Goal: Task Accomplishment & Management: Manage account settings

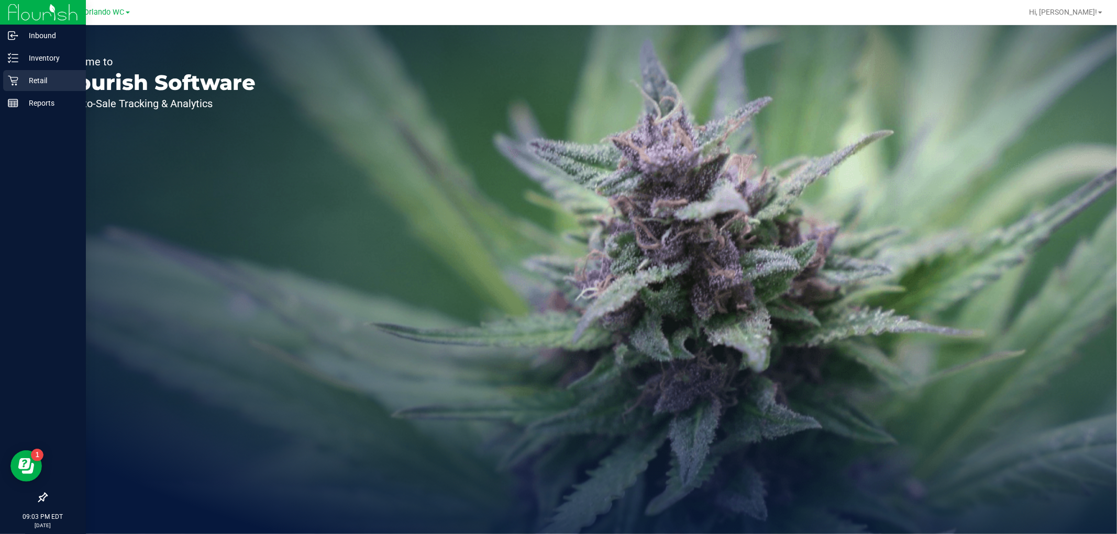
click at [37, 80] on p "Retail" at bounding box center [49, 80] width 63 height 13
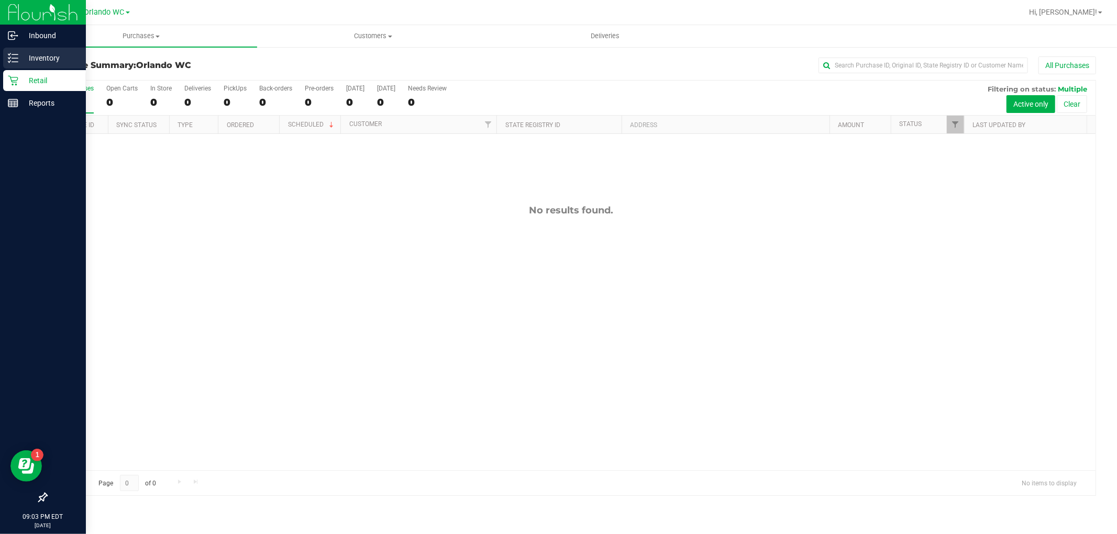
click at [32, 61] on p "Inventory" at bounding box center [49, 58] width 63 height 13
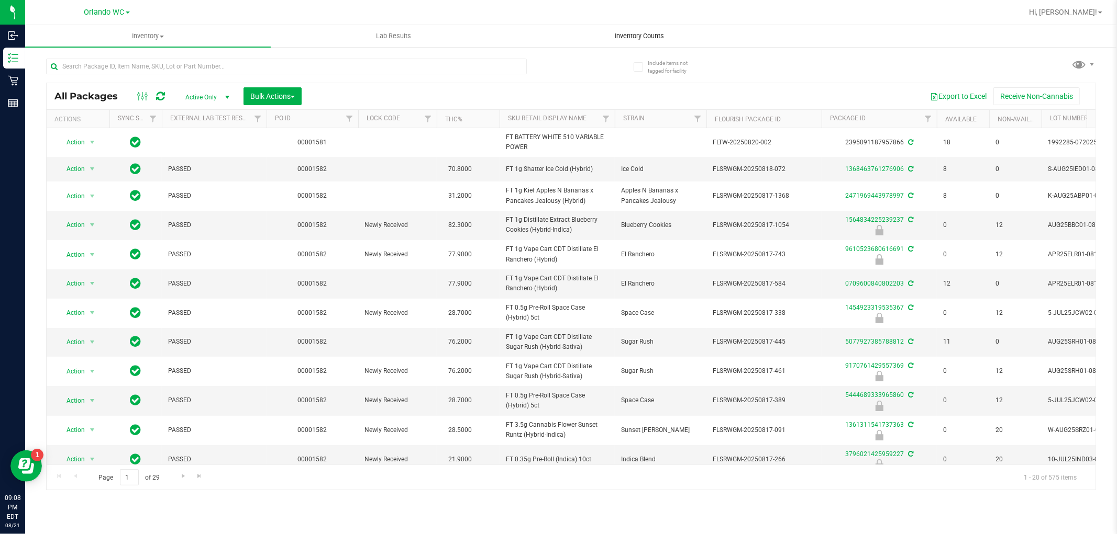
click at [632, 28] on uib-tab-heading "Inventory Counts" at bounding box center [639, 36] width 244 height 21
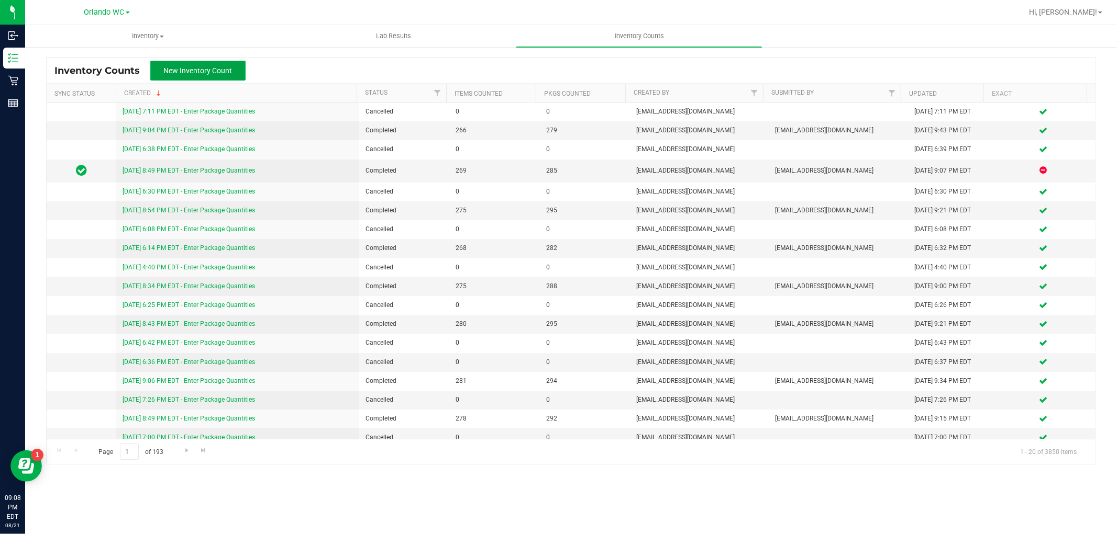
click at [180, 66] on span "New Inventory Count" at bounding box center [198, 70] width 69 height 8
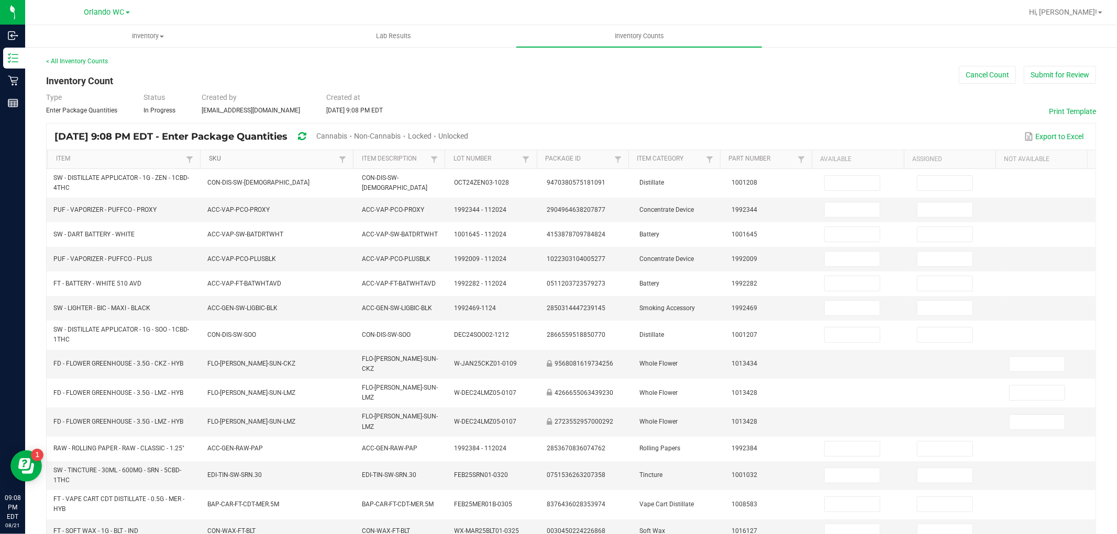
click at [285, 160] on link "SKU" at bounding box center [272, 159] width 127 height 8
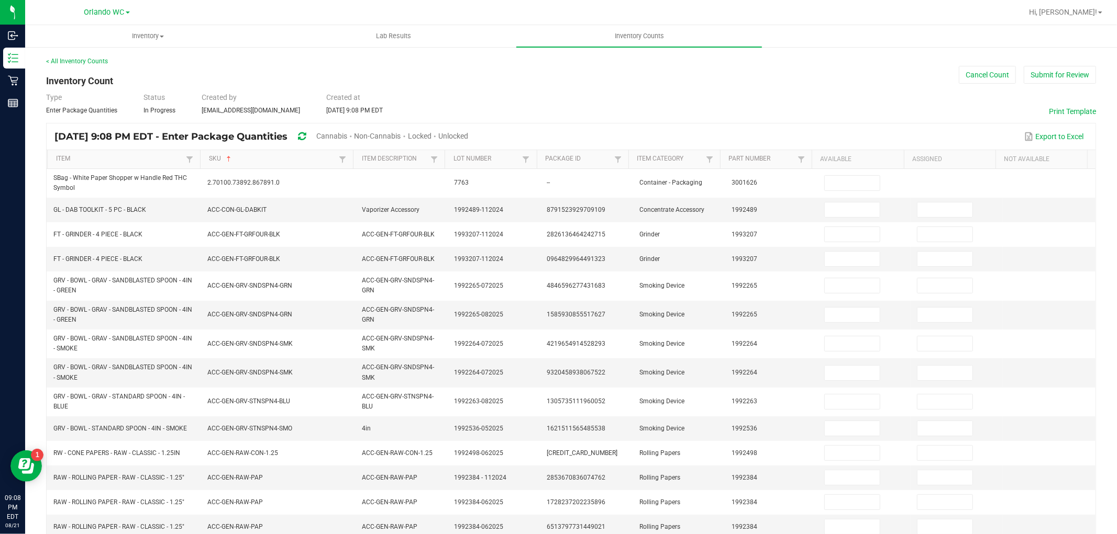
click at [468, 138] on span "Unlocked" at bounding box center [453, 136] width 30 height 8
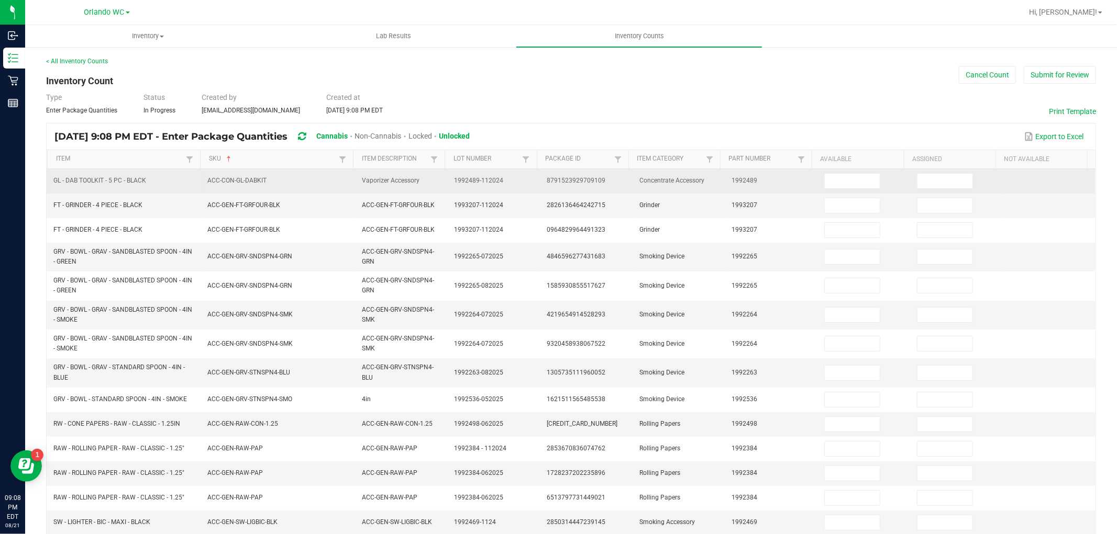
click at [824, 171] on td at bounding box center [864, 181] width 93 height 25
click at [828, 179] on input at bounding box center [851, 181] width 55 height 15
type input "5"
type input "0"
type input "7"
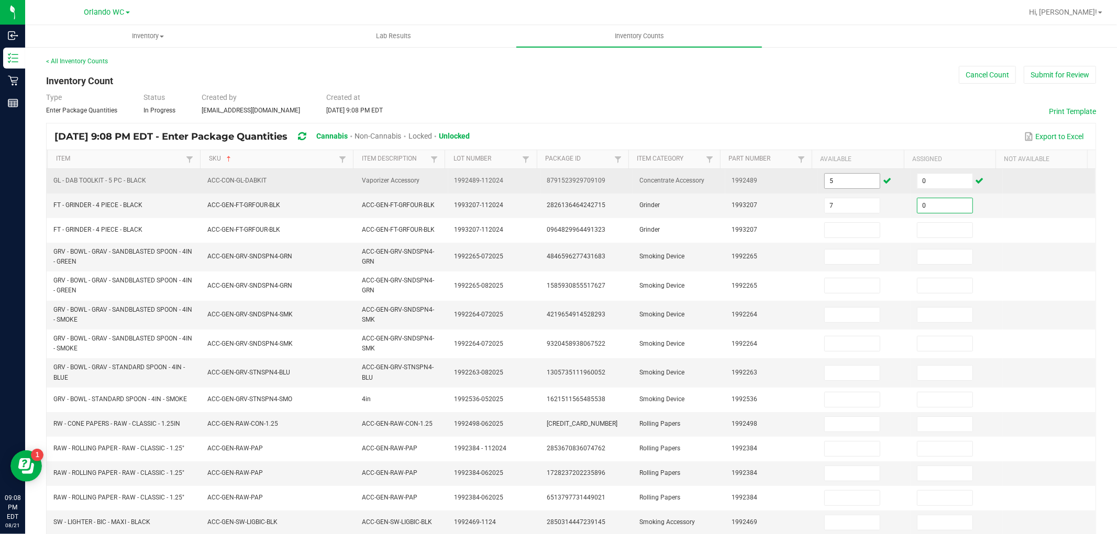
type input "0"
type input "20"
type input "0"
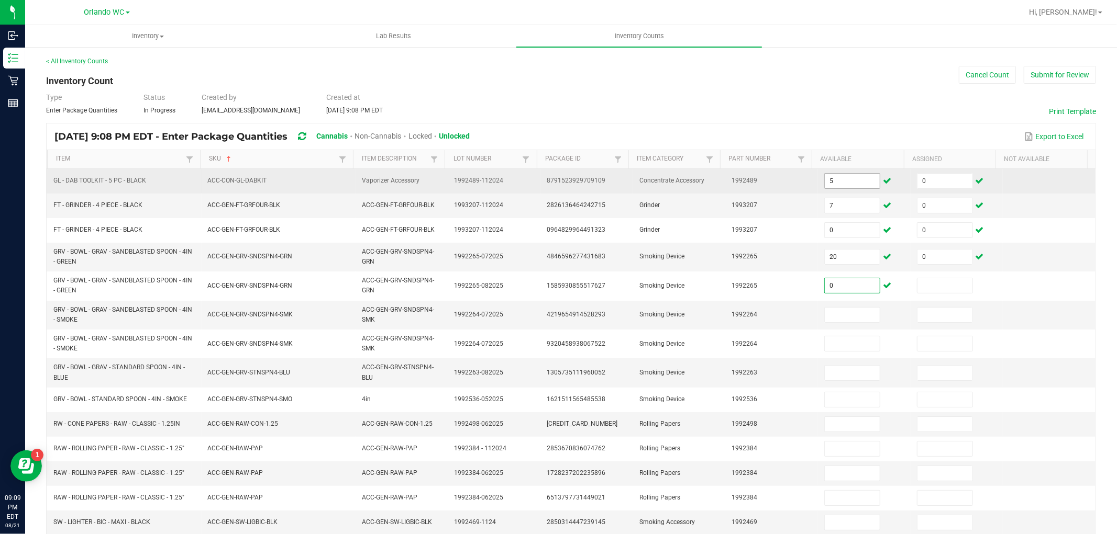
type input "0"
type input "21"
type input "0"
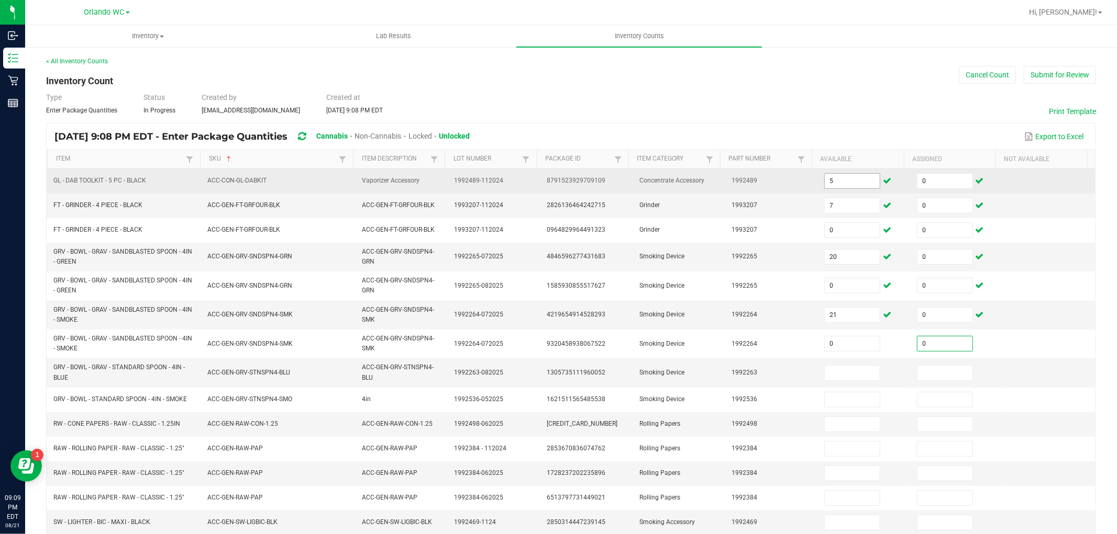
type input "0"
type input "11"
type input "0"
type input "12"
type input "0"
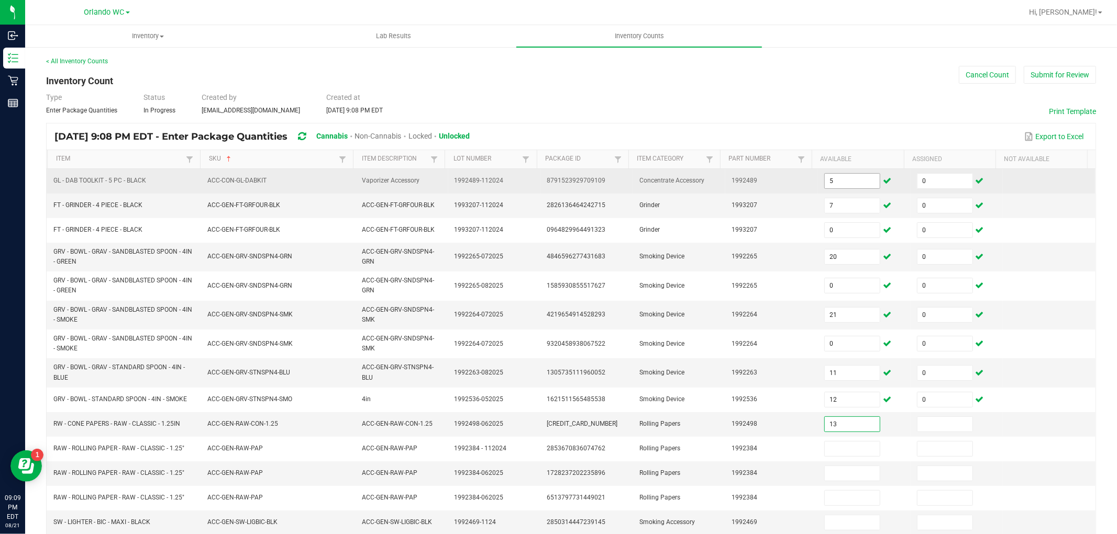
type input "13"
type input "0"
type input "69"
type input "0"
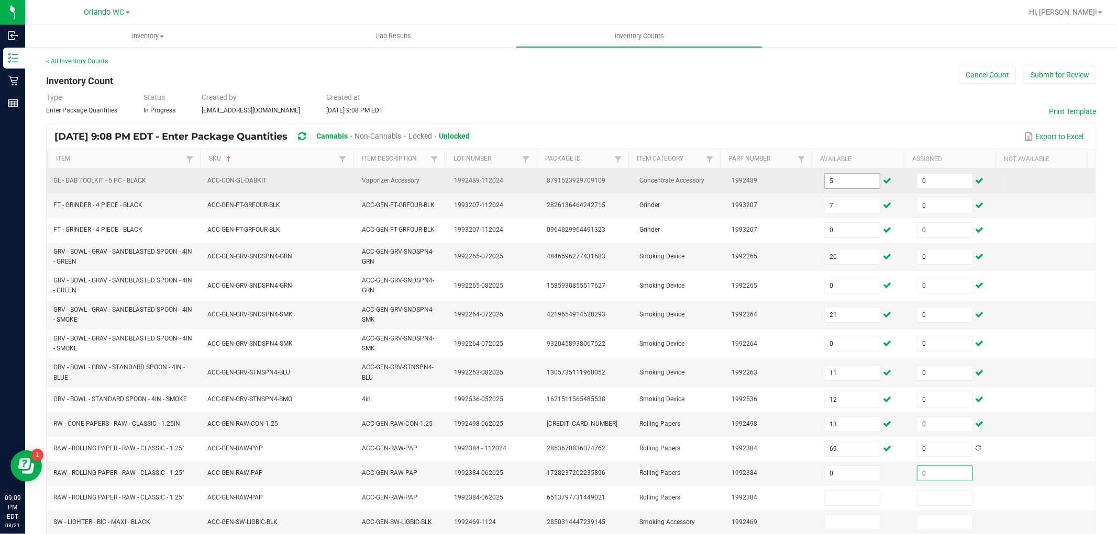
type input "0"
type input "81"
type input "0"
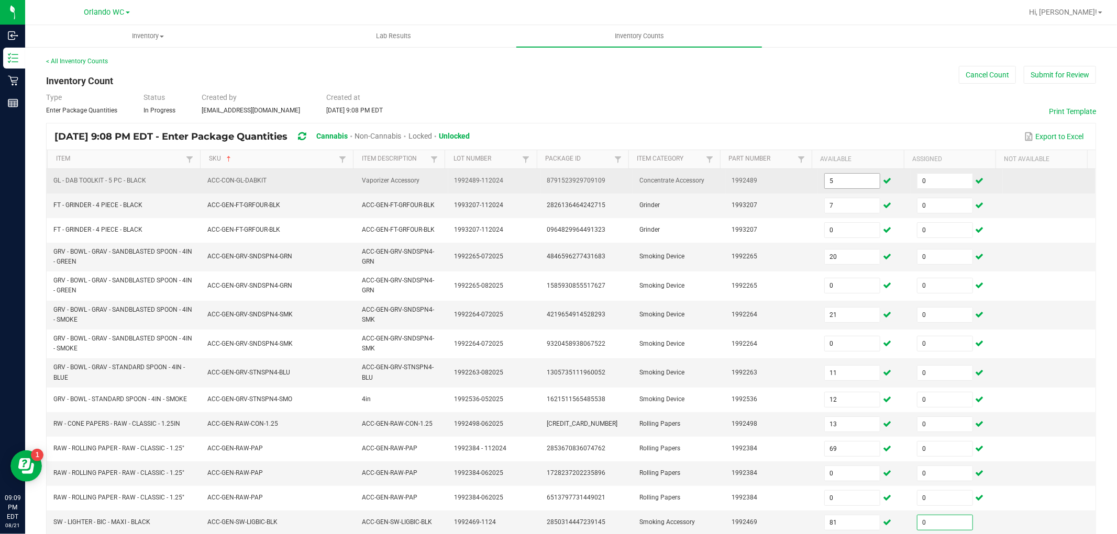
scroll to position [201, 0]
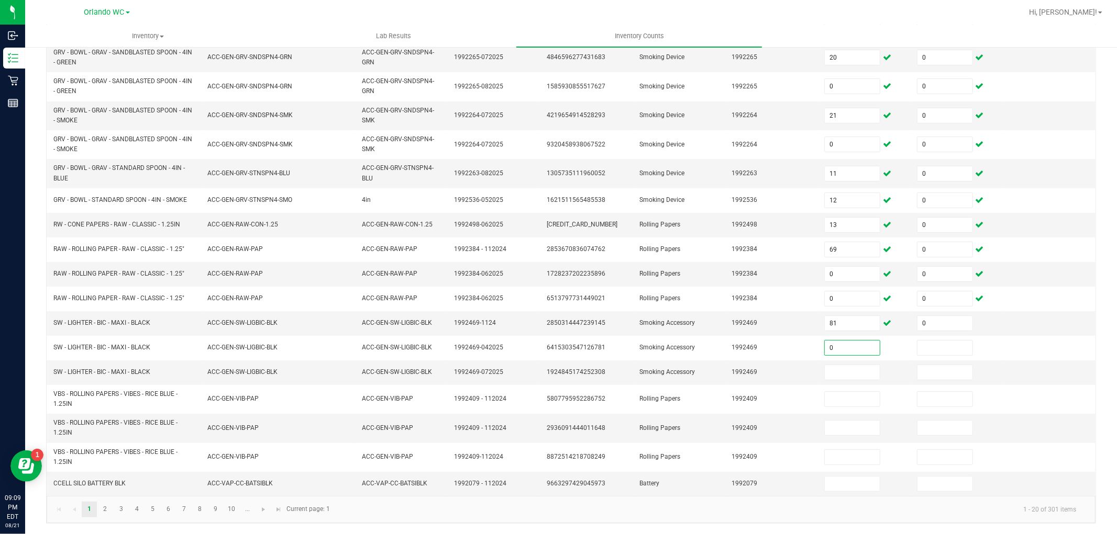
type input "0"
type input "13"
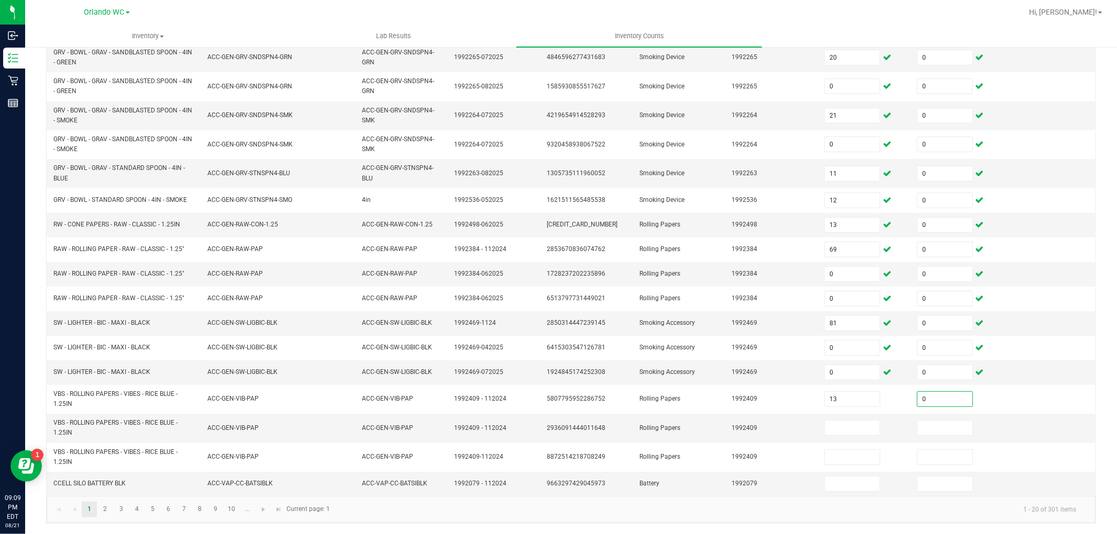
type input "0"
type input "8"
type input "0"
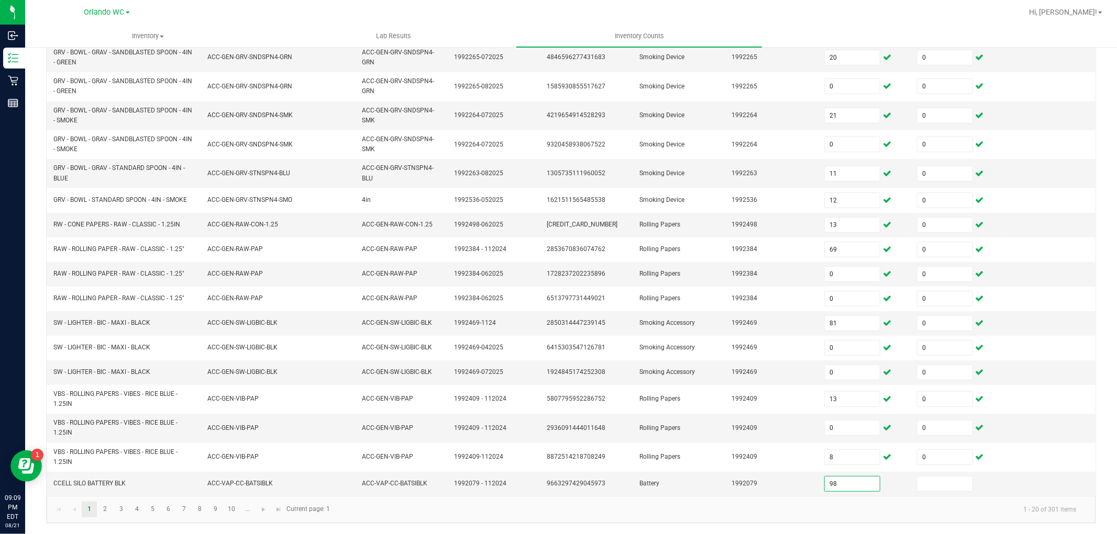
type input "98"
type input "0"
click at [843, 434] on input "0" at bounding box center [851, 428] width 55 height 15
type input "132"
type input "0"
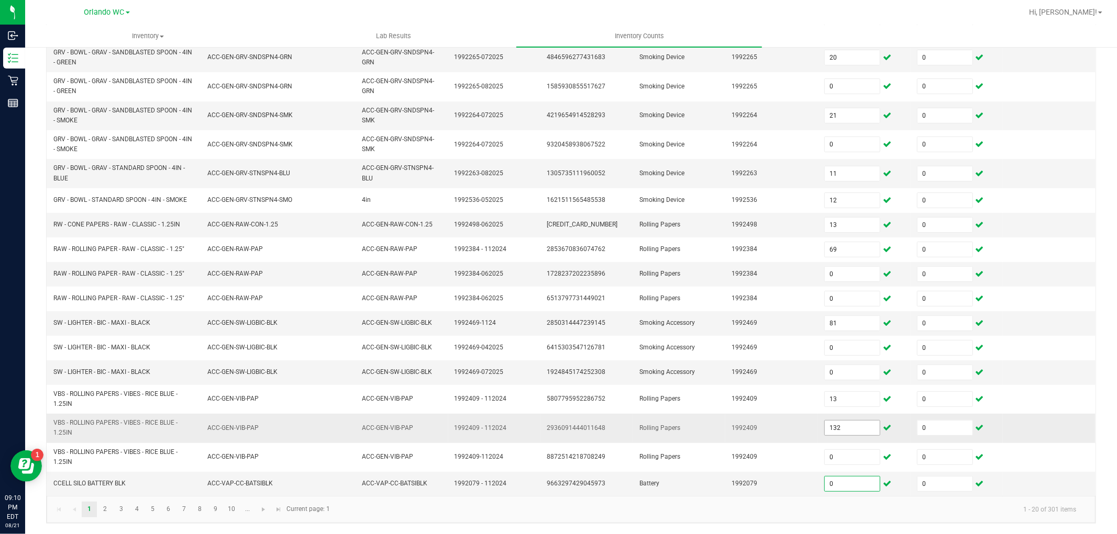
type input "0"
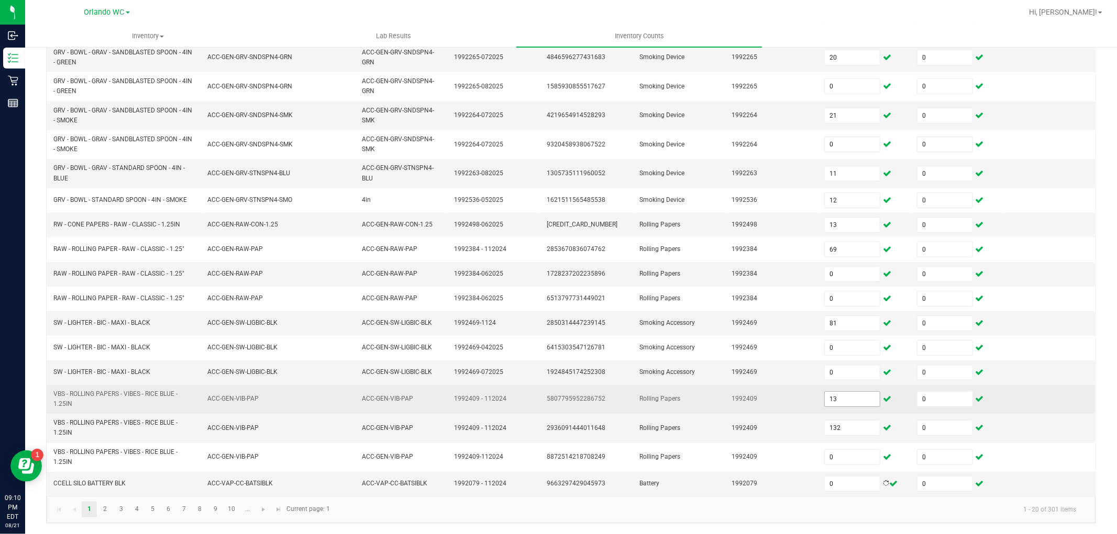
click at [845, 396] on input "13" at bounding box center [851, 399] width 55 height 15
type input "0"
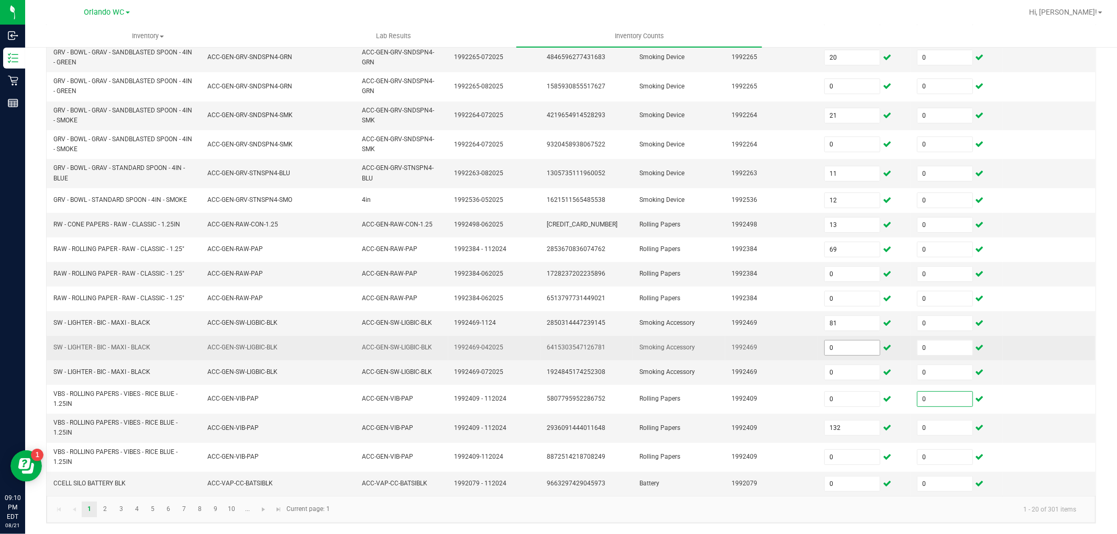
drag, startPoint x: 839, startPoint y: 334, endPoint x: 839, endPoint y: 339, distance: 5.3
click at [839, 337] on tbody "GL - DAB TOOLKIT - 5 PC - BLACK ACC-CON-GL-DABKIT Vaporizer Accessory 1992489-1…" at bounding box center [571, 233] width 1049 height 527
click at [839, 340] on span "0" at bounding box center [852, 348] width 56 height 16
click at [838, 352] on input "0" at bounding box center [851, 348] width 55 height 15
type input "8"
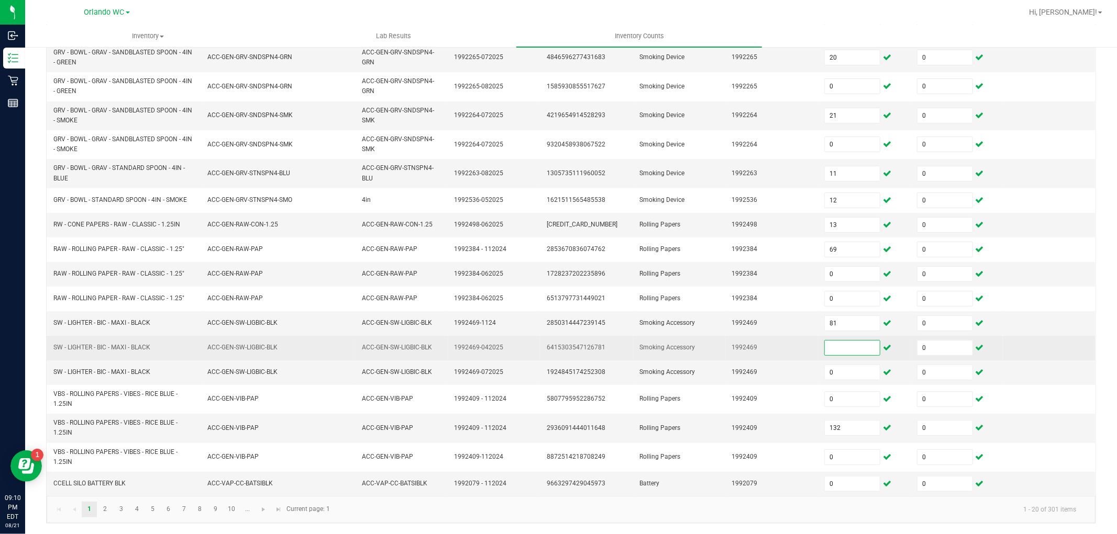
type input "0"
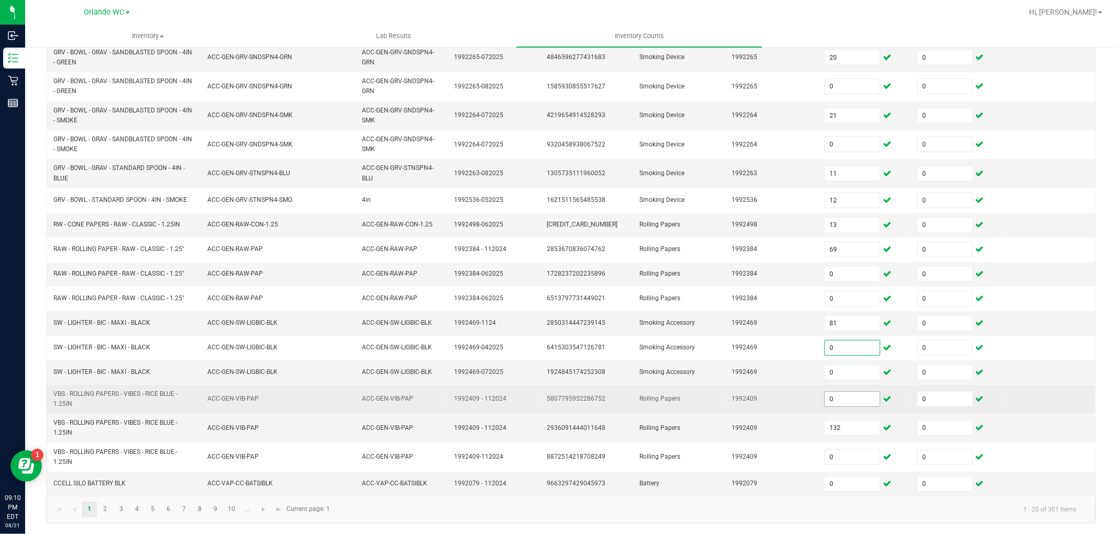
click at [839, 402] on input "0" at bounding box center [851, 399] width 55 height 15
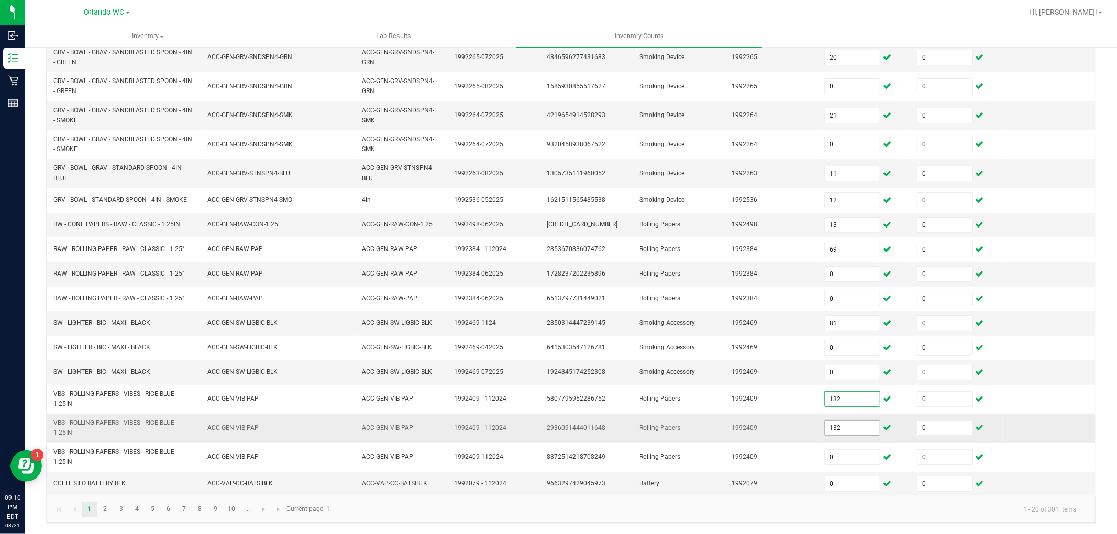
type input "132"
click at [824, 423] on input "132" at bounding box center [851, 428] width 55 height 15
type input "0"
click at [845, 478] on input "0" at bounding box center [851, 484] width 55 height 15
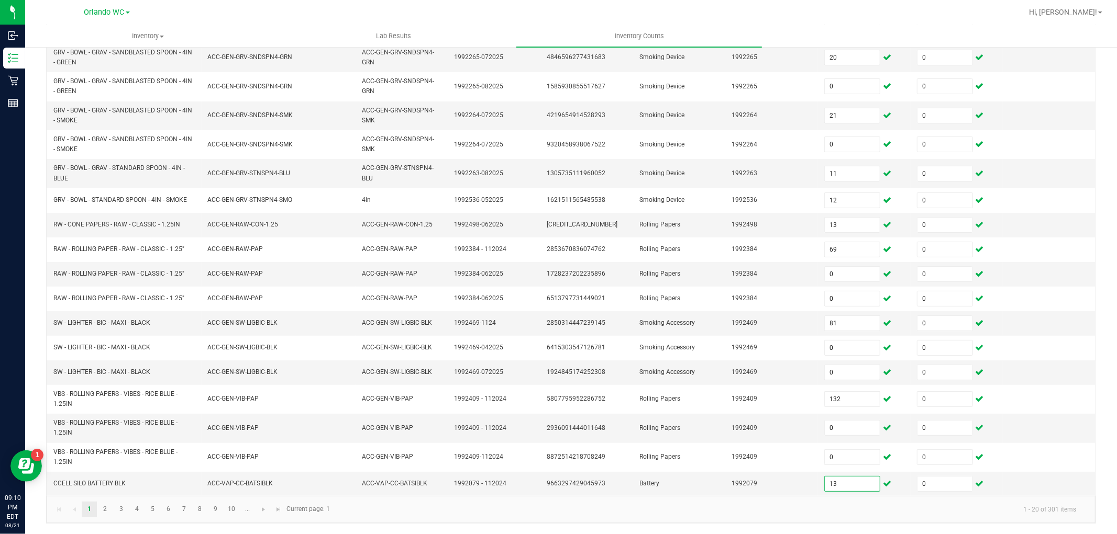
type input "13"
click at [843, 505] on kendo-pager-info "1 - 20 of 301 items" at bounding box center [710, 509] width 748 height 17
click at [108, 509] on link "2" at bounding box center [104, 510] width 15 height 16
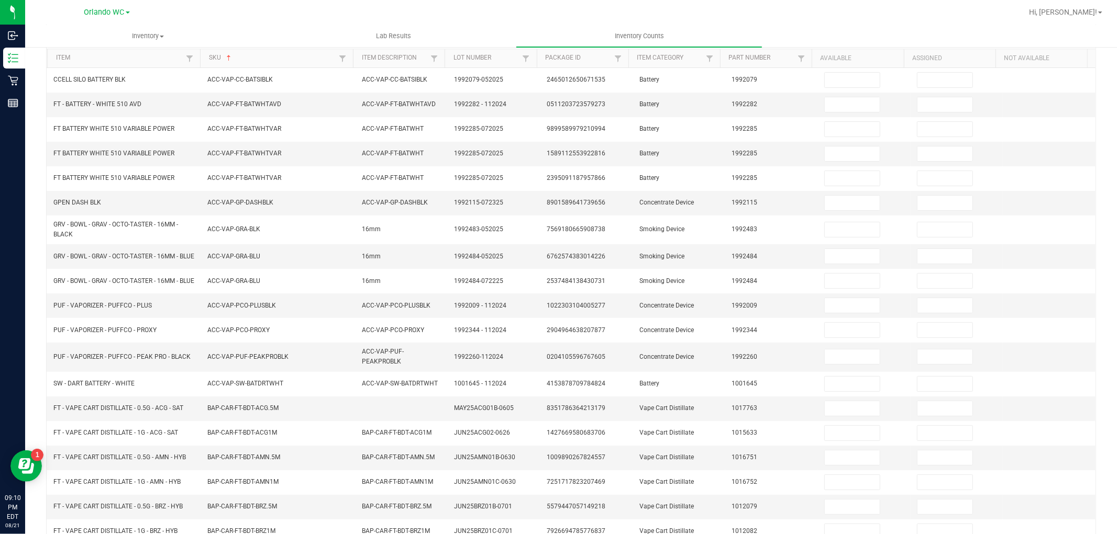
scroll to position [0, 0]
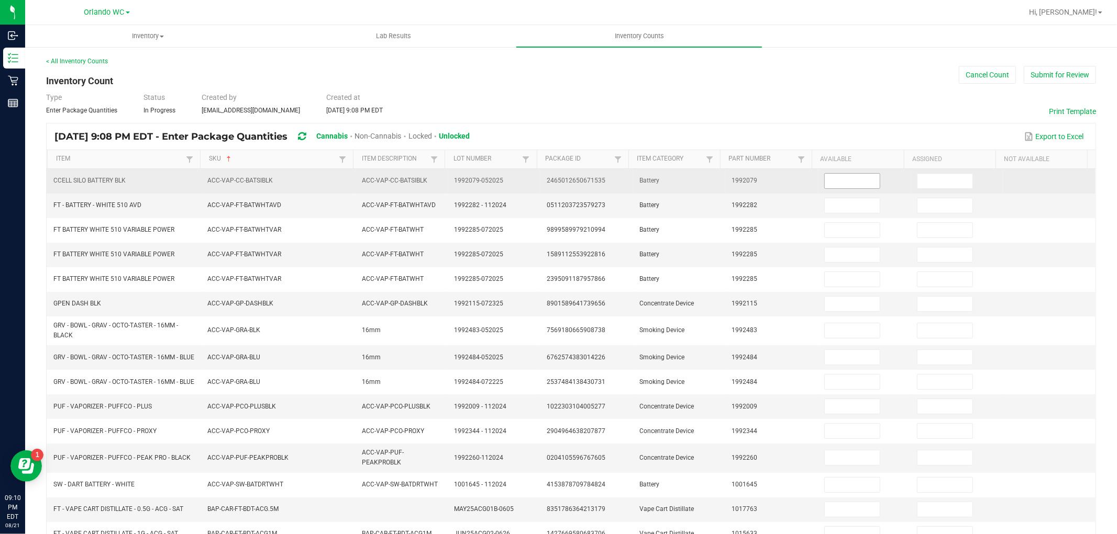
click at [852, 184] on input at bounding box center [851, 181] width 55 height 15
type input "0"
type input "8"
type input "0"
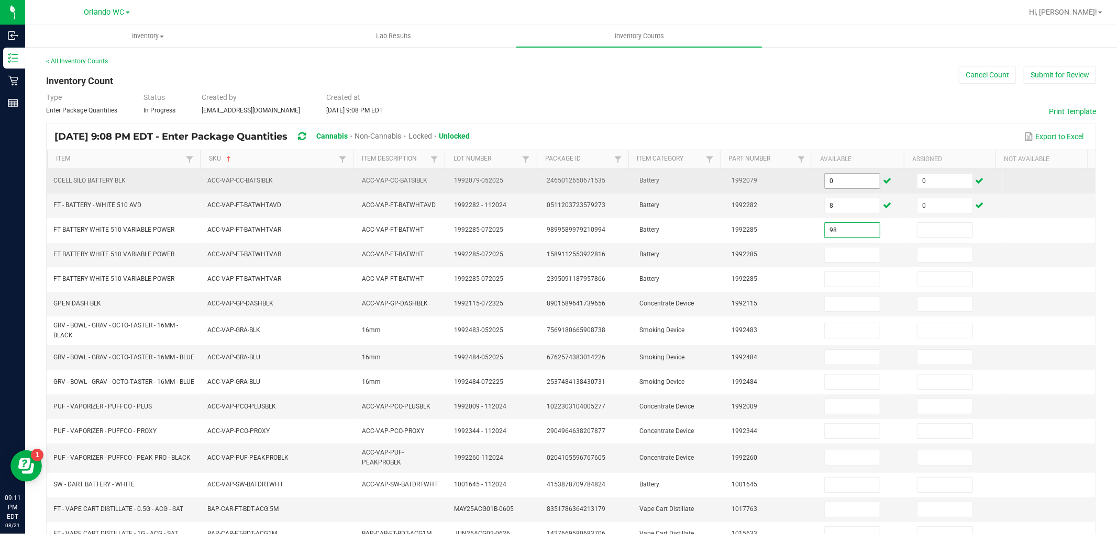
type input "98"
type input "0"
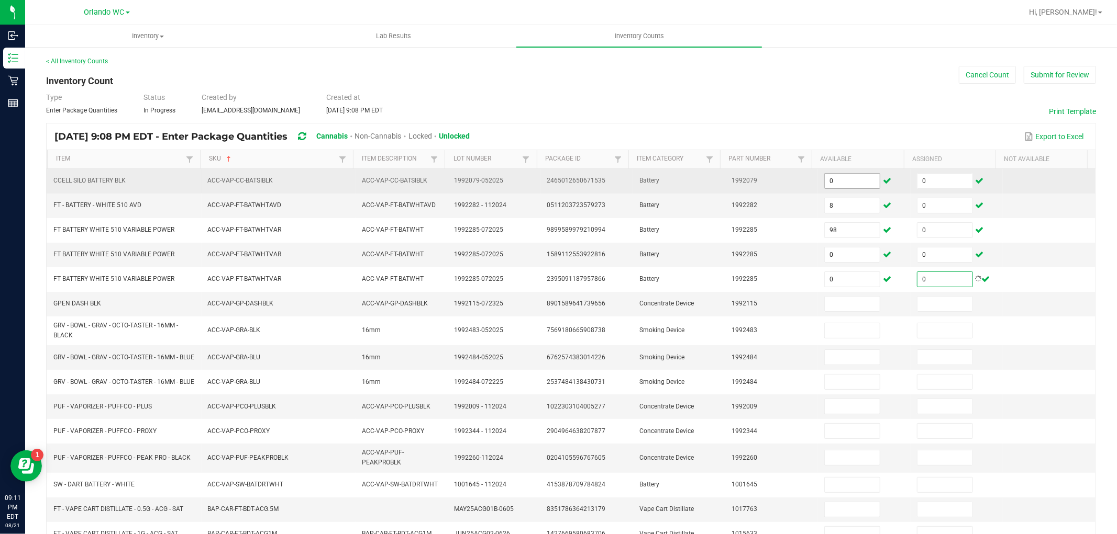
type input "0"
type input "4"
type input "0"
type input "15"
type input "0"
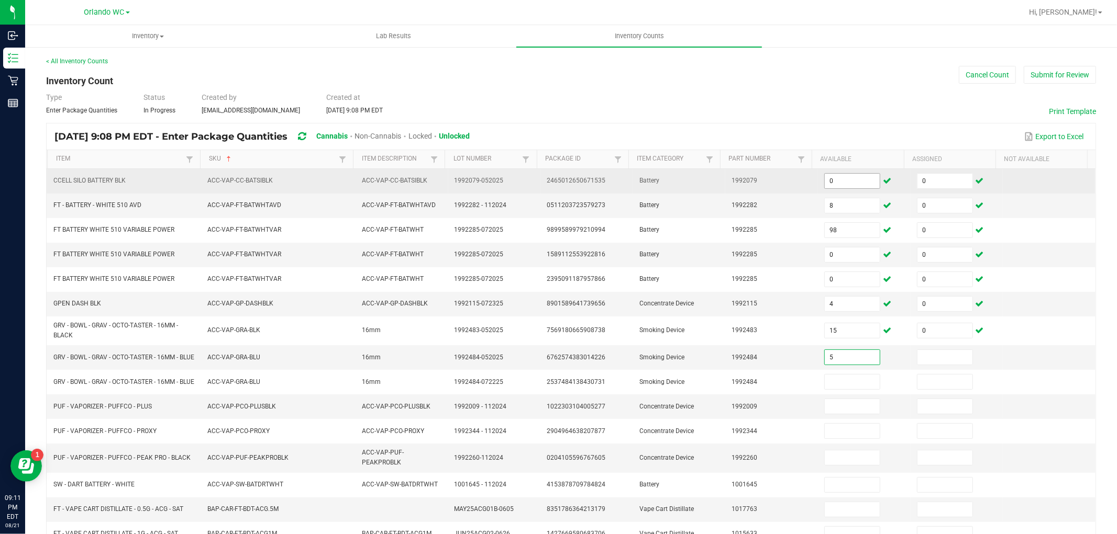
type input "5"
type input "0"
type input "1"
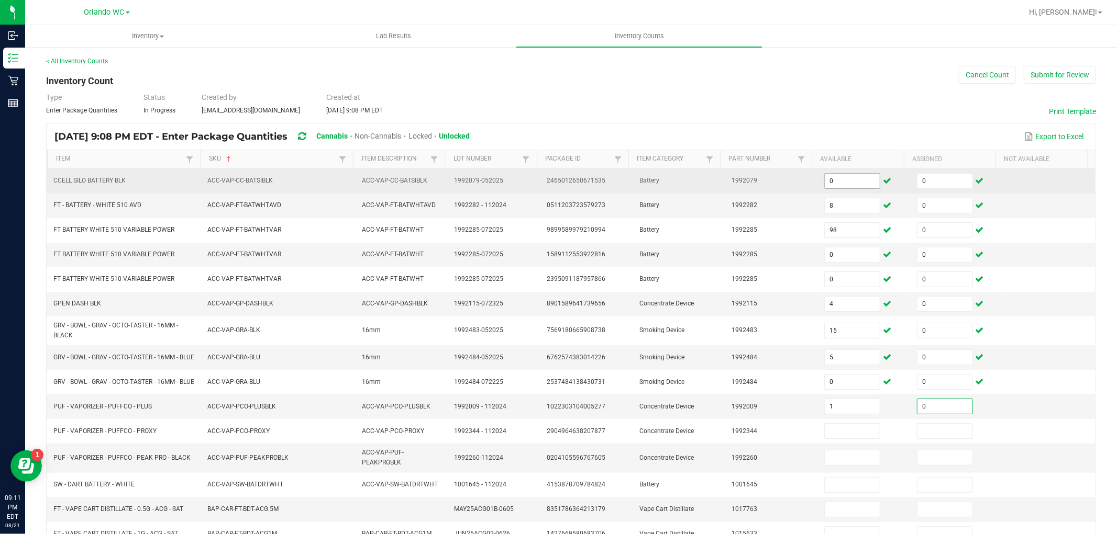
type input "0"
type input "3"
type input "0"
type input "1"
type input "0"
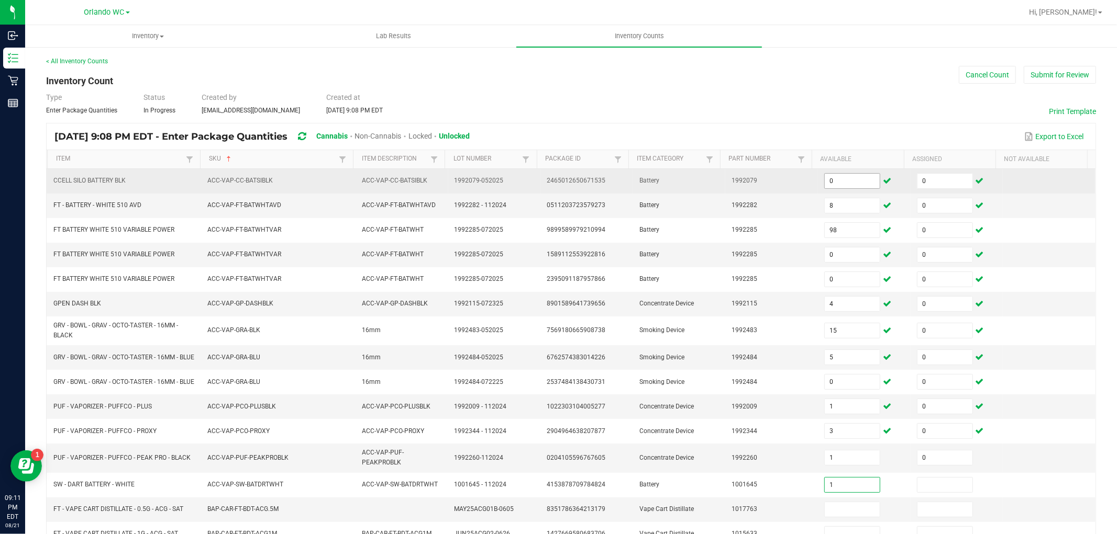
type input "1"
type input "0"
type input "3"
type input "0"
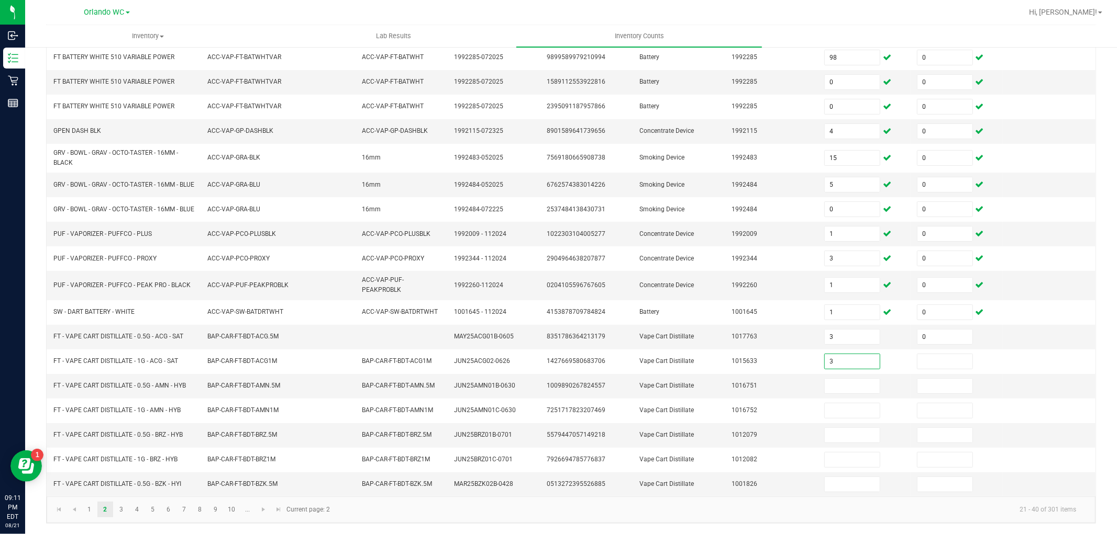
type input "3"
type input "0"
type input "6"
type input "0"
type input "9"
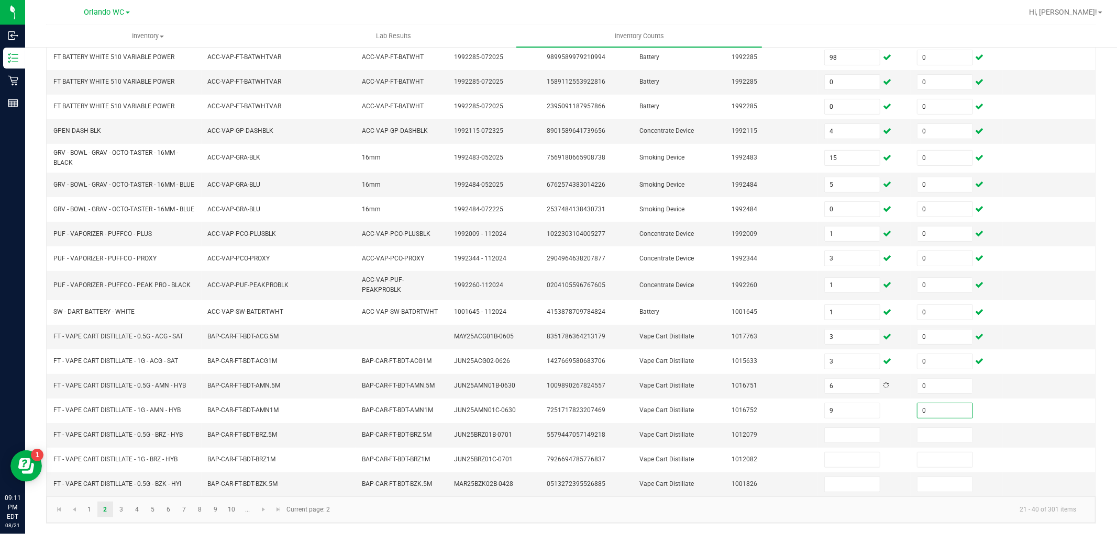
type input "0"
type input "8"
type input "0"
type input "1"
type input "0"
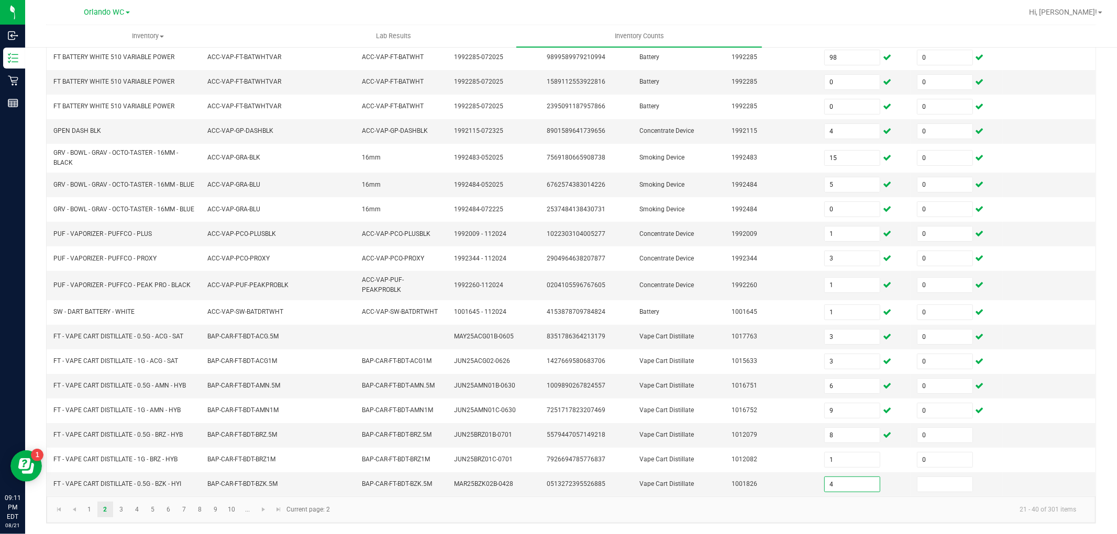
type input "4"
type input "0"
click at [116, 509] on link "3" at bounding box center [121, 510] width 15 height 16
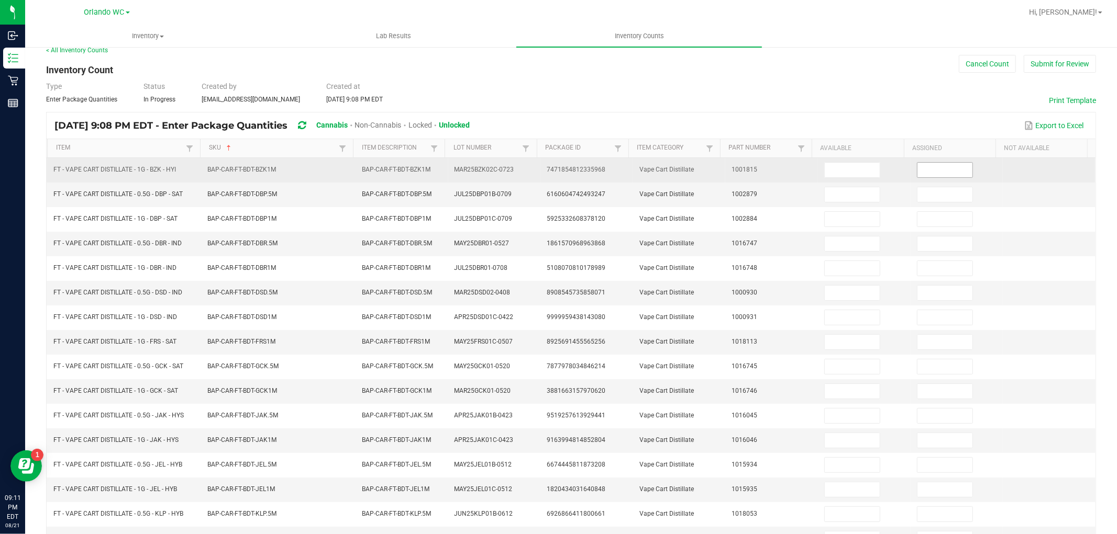
scroll to position [0, 0]
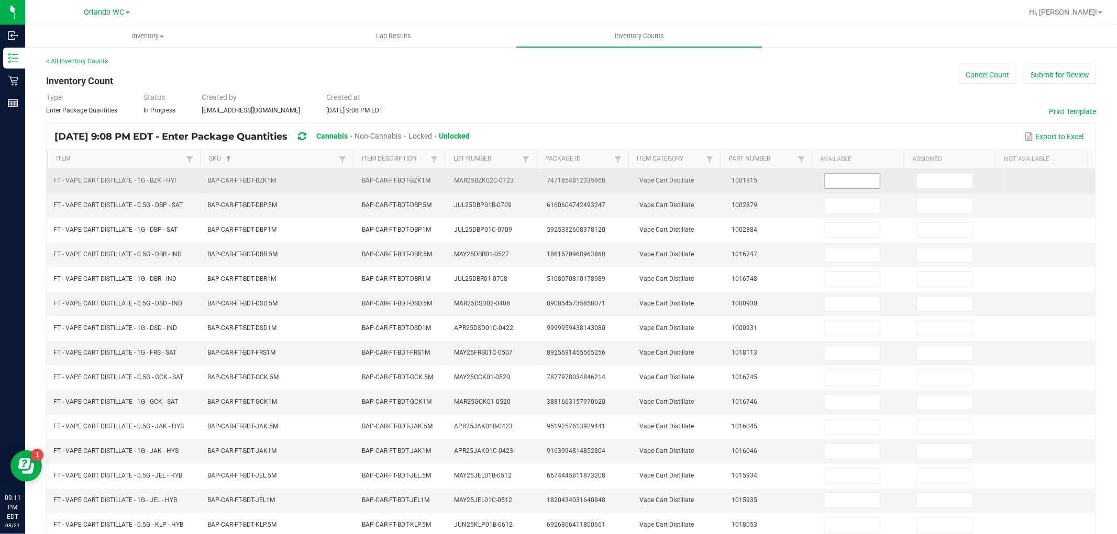
click at [824, 175] on input at bounding box center [851, 181] width 55 height 15
type input "12"
type input "0"
type input "3"
type input "0"
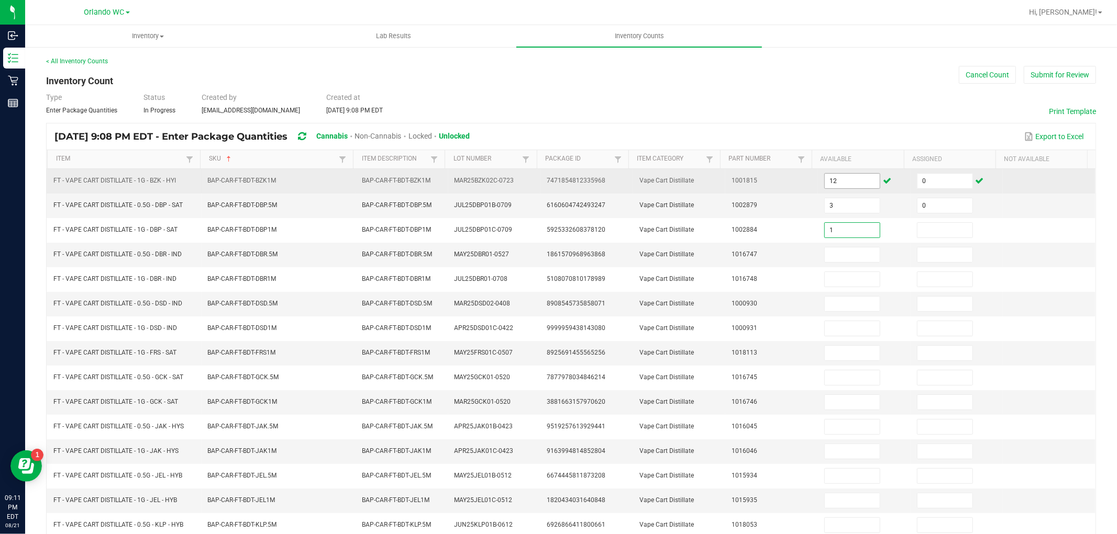
type input "1"
type input "0"
type input "3"
type input "0"
type input "7"
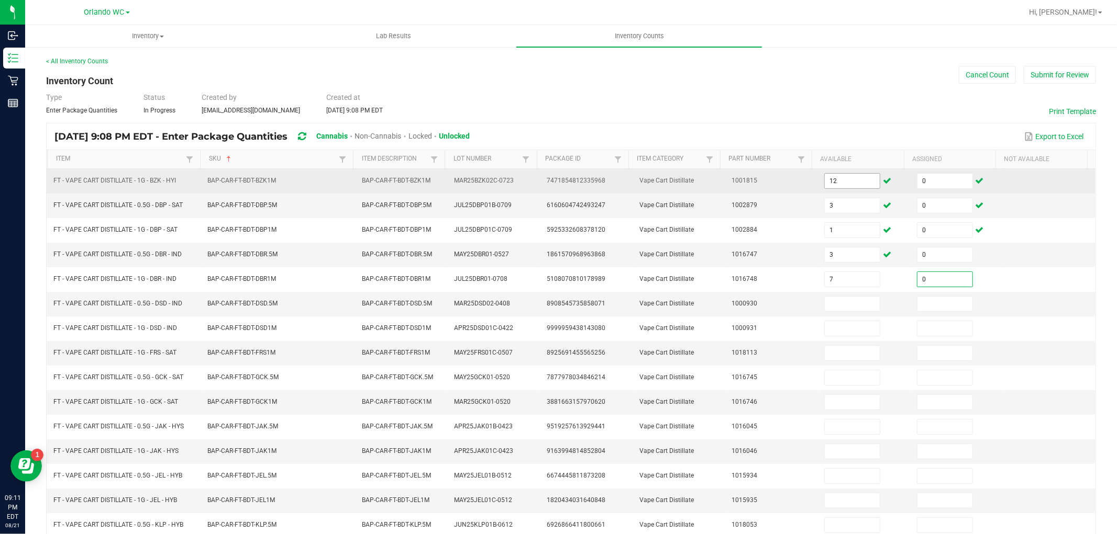
type input "0"
type input "2"
type input "0"
type input "6"
type input "0"
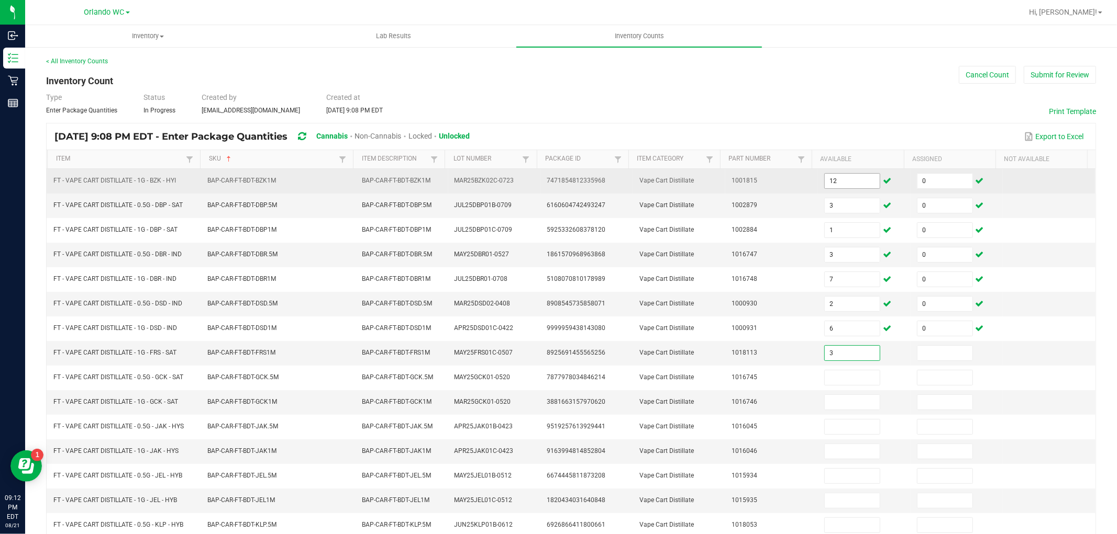
type input "3"
type input "0"
type input "11"
type input "0"
type input "4"
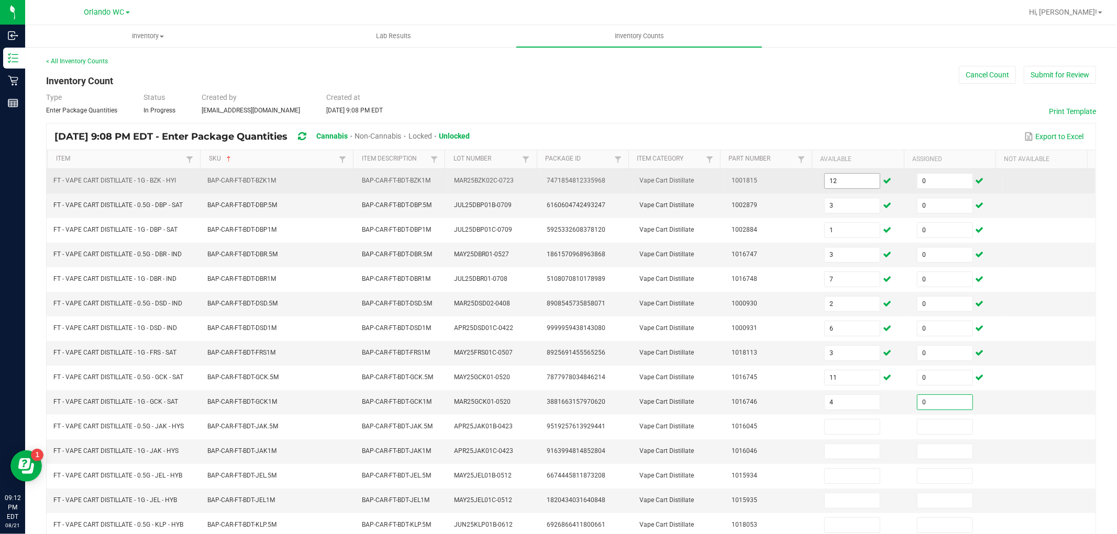
type input "0"
type input "11"
type input "0"
type input "6"
type input "0"
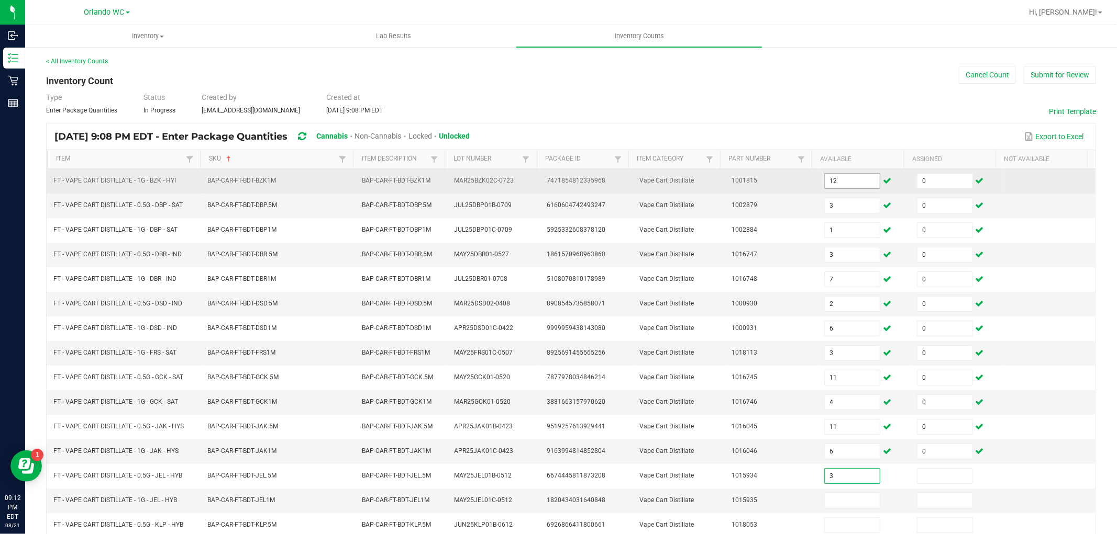
type input "3"
type input "0"
type input "3"
type input "0"
type input "3"
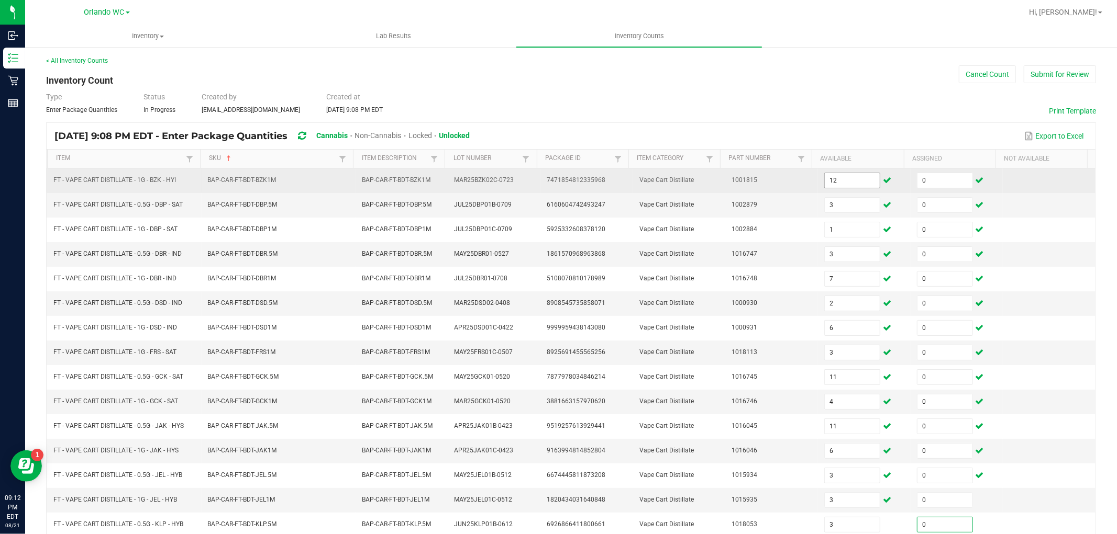
type input "0"
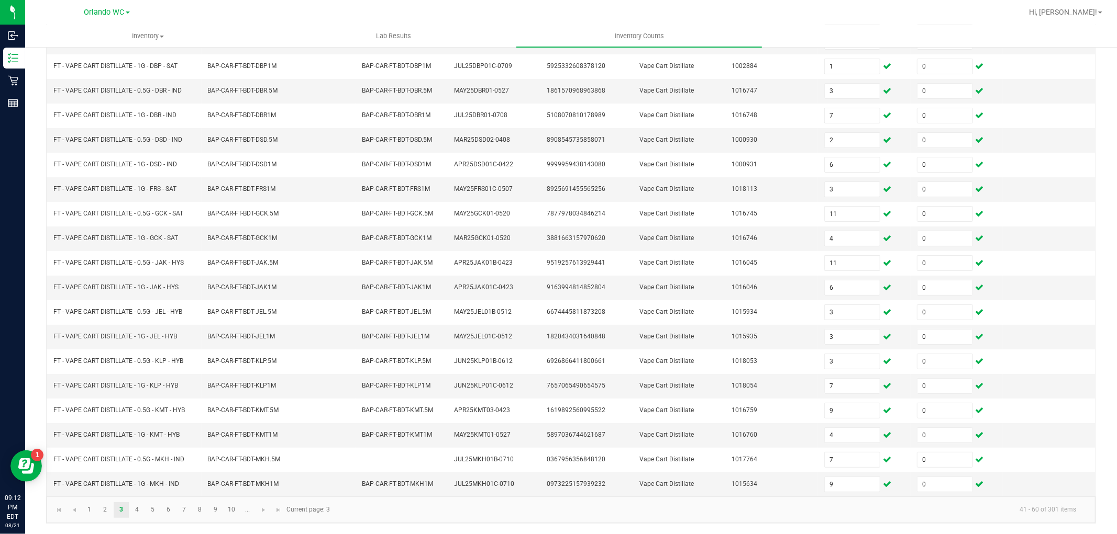
click at [840, 518] on kendo-pager-info "41 - 60 of 301 items" at bounding box center [710, 509] width 748 height 17
click at [138, 509] on link "4" at bounding box center [136, 511] width 15 height 16
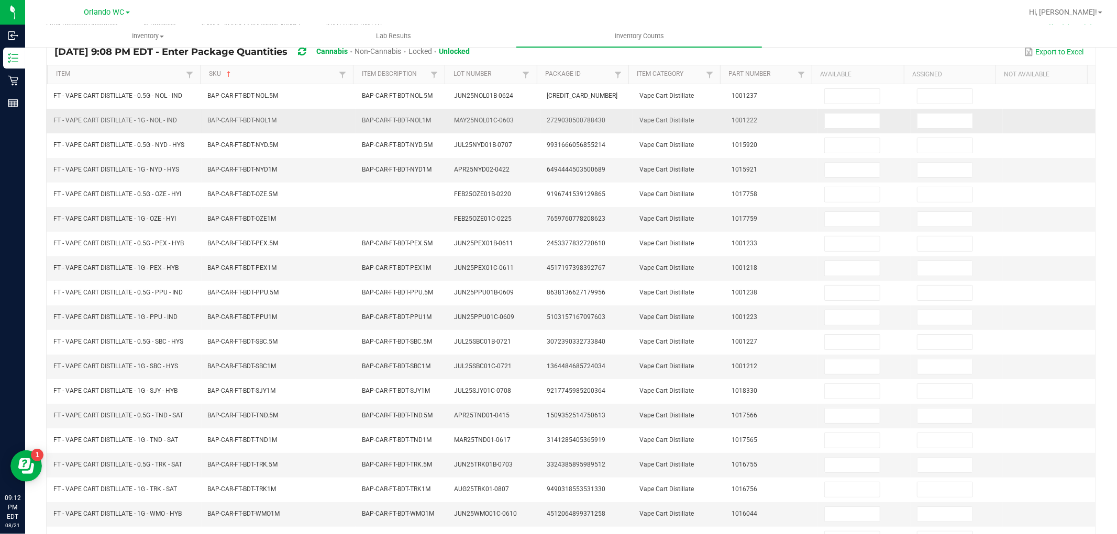
scroll to position [0, 0]
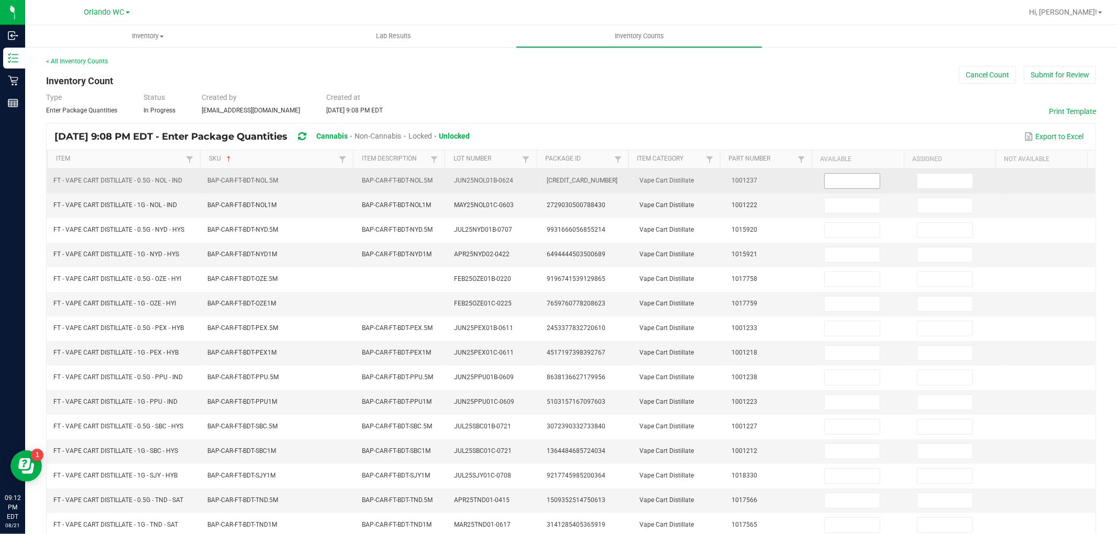
click at [856, 180] on input at bounding box center [851, 181] width 55 height 15
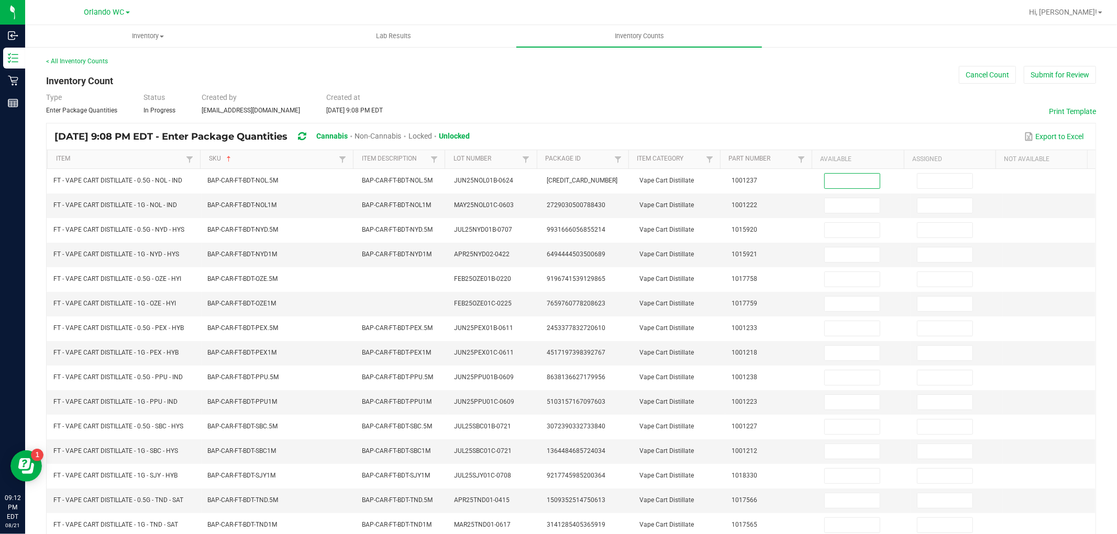
scroll to position [166, 0]
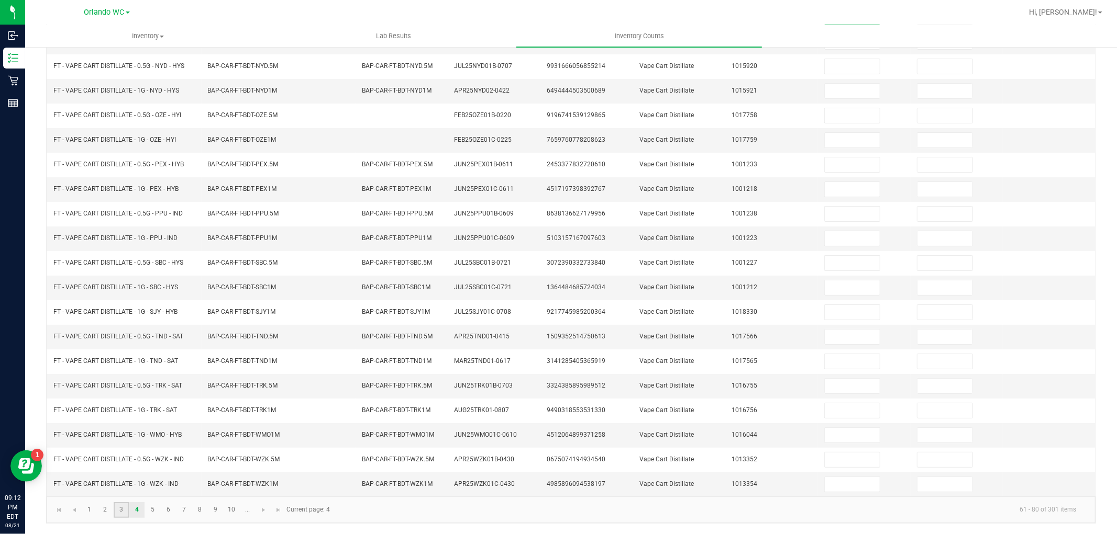
click at [126, 509] on link "3" at bounding box center [121, 511] width 15 height 16
click at [138, 506] on link "4" at bounding box center [136, 511] width 15 height 16
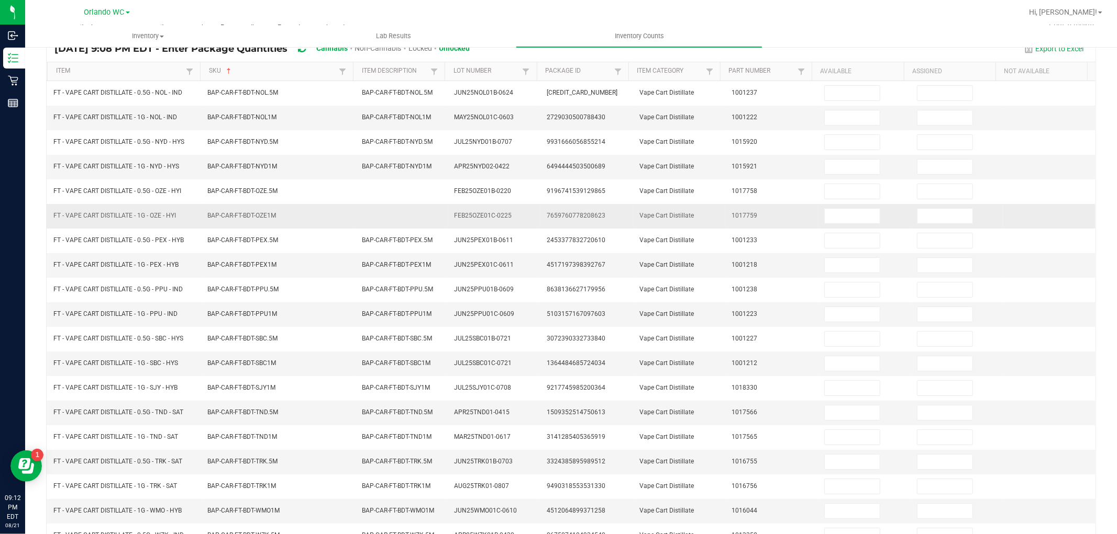
scroll to position [0, 0]
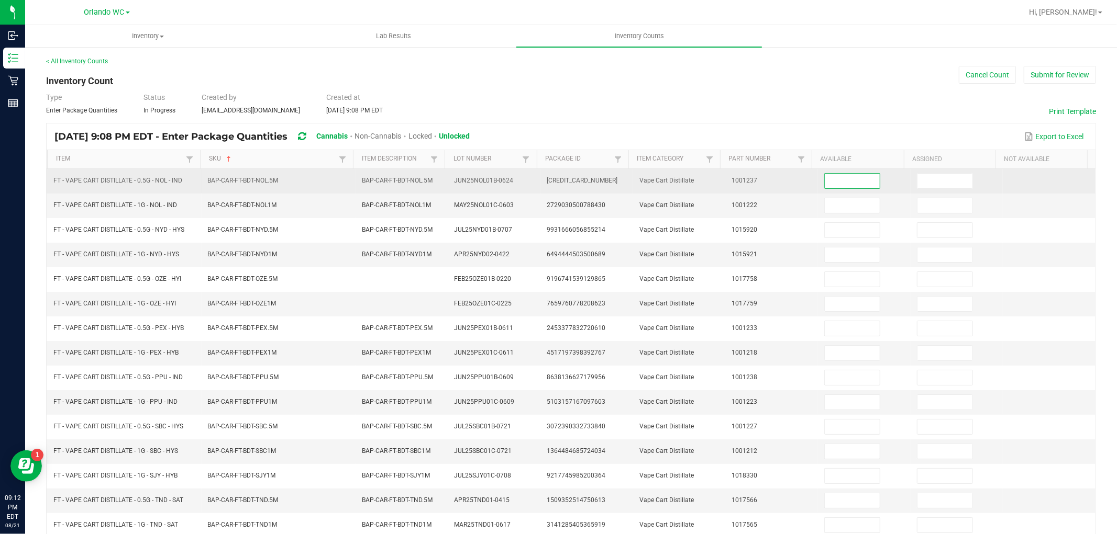
click at [843, 182] on input at bounding box center [851, 181] width 55 height 15
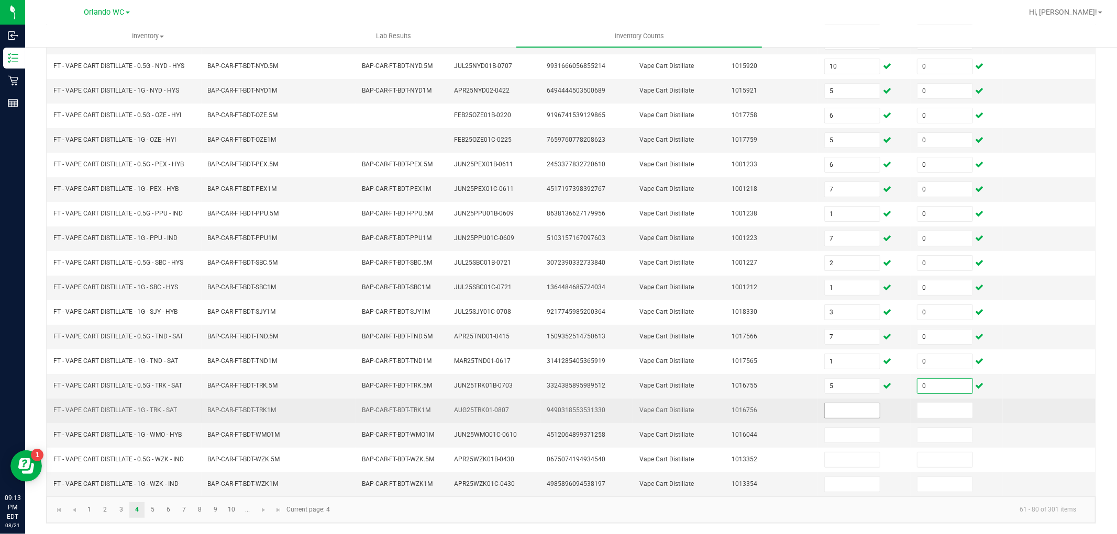
click at [855, 409] on input at bounding box center [851, 411] width 55 height 15
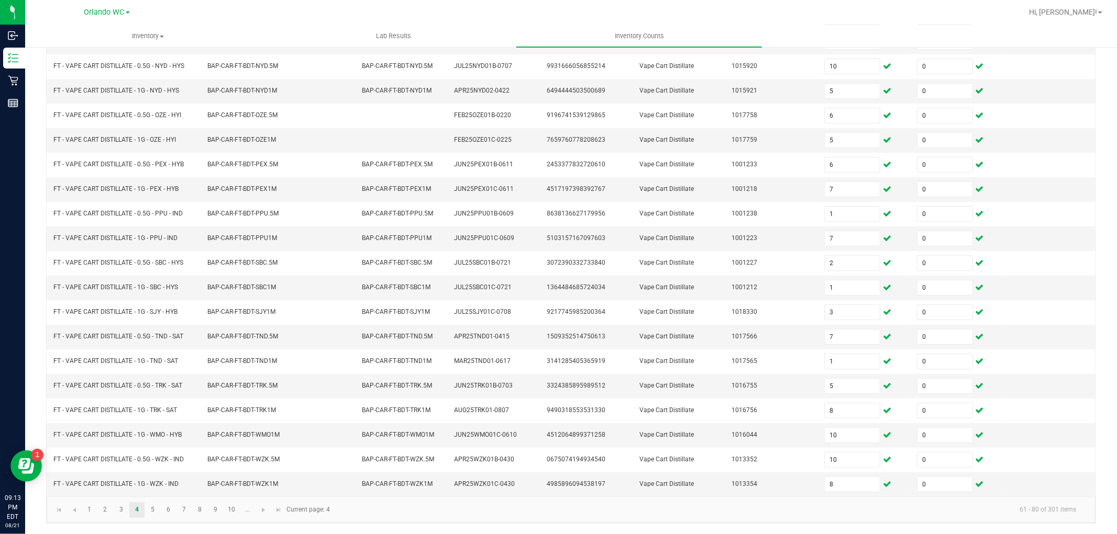
click at [808, 522] on kendo-pager "1 2 3 4 5 6 7 8 9 10 ... 61 - 80 of 301 items Current page: 4" at bounding box center [571, 510] width 1049 height 27
click at [152, 514] on link "5" at bounding box center [152, 511] width 15 height 16
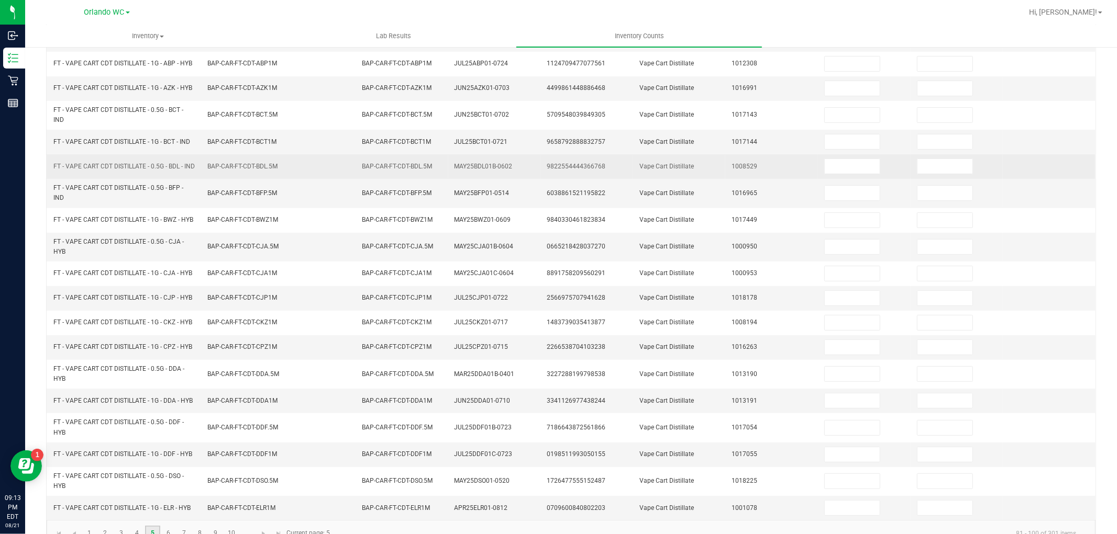
scroll to position [0, 0]
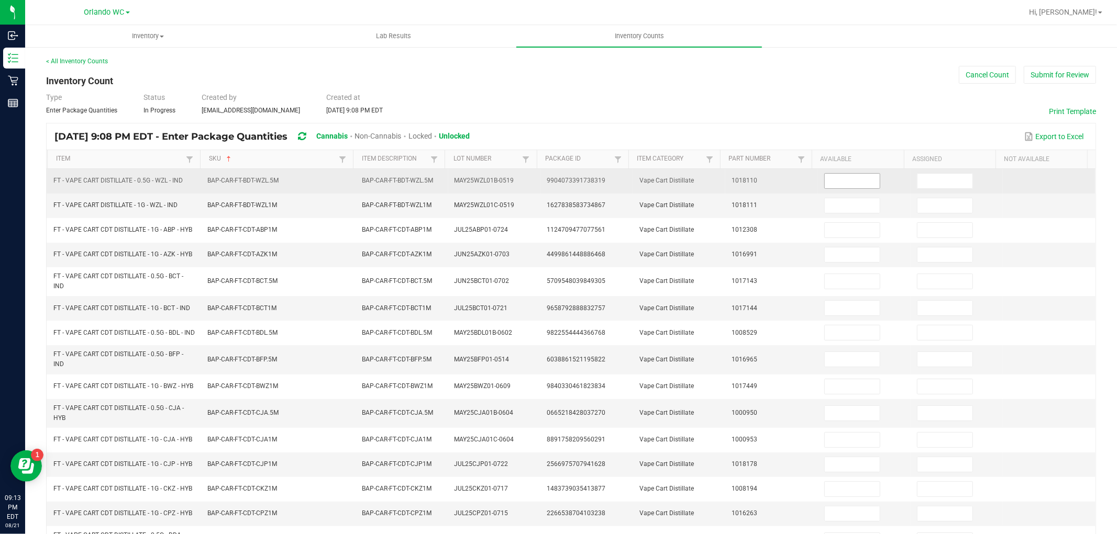
click at [843, 180] on input at bounding box center [851, 181] width 55 height 15
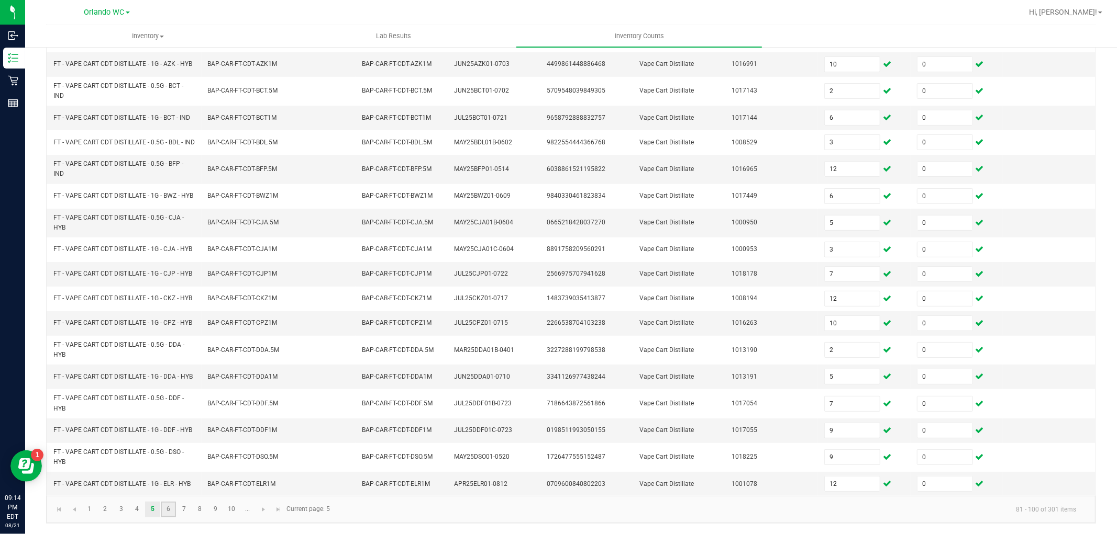
click at [165, 514] on link "6" at bounding box center [168, 510] width 15 height 16
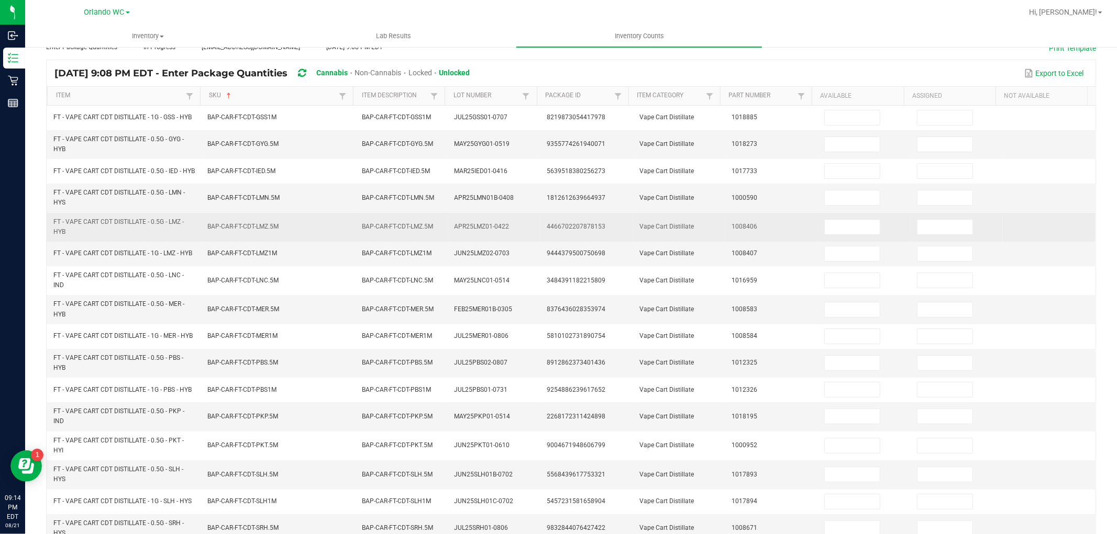
scroll to position [0, 0]
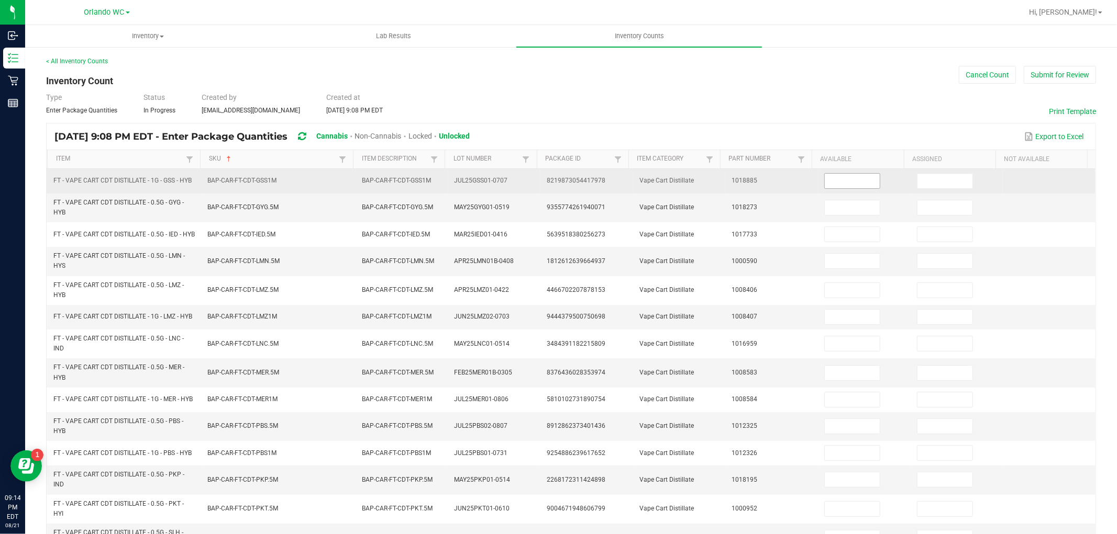
click at [824, 182] on input at bounding box center [851, 181] width 55 height 15
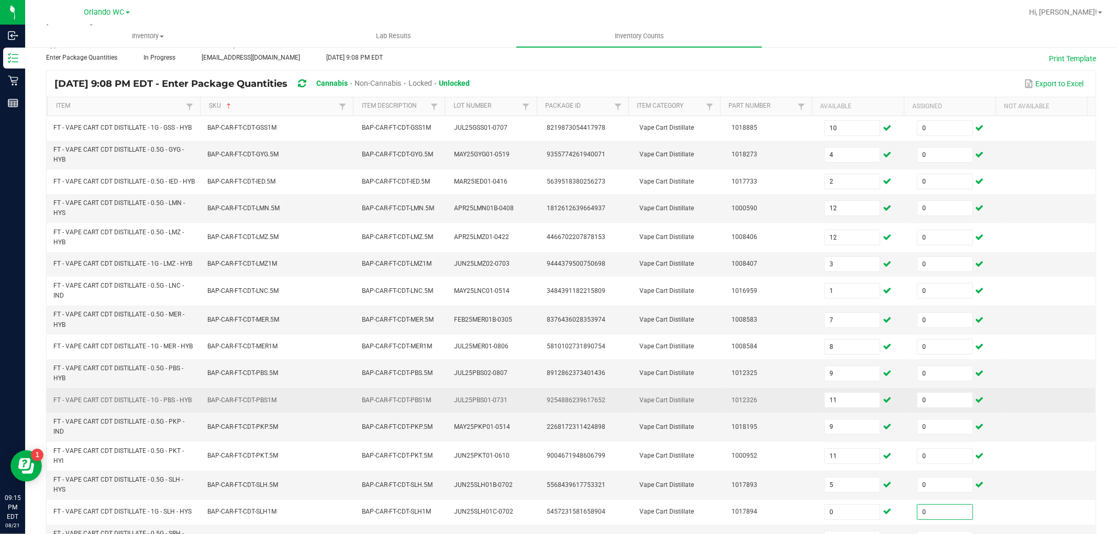
scroll to position [227, 0]
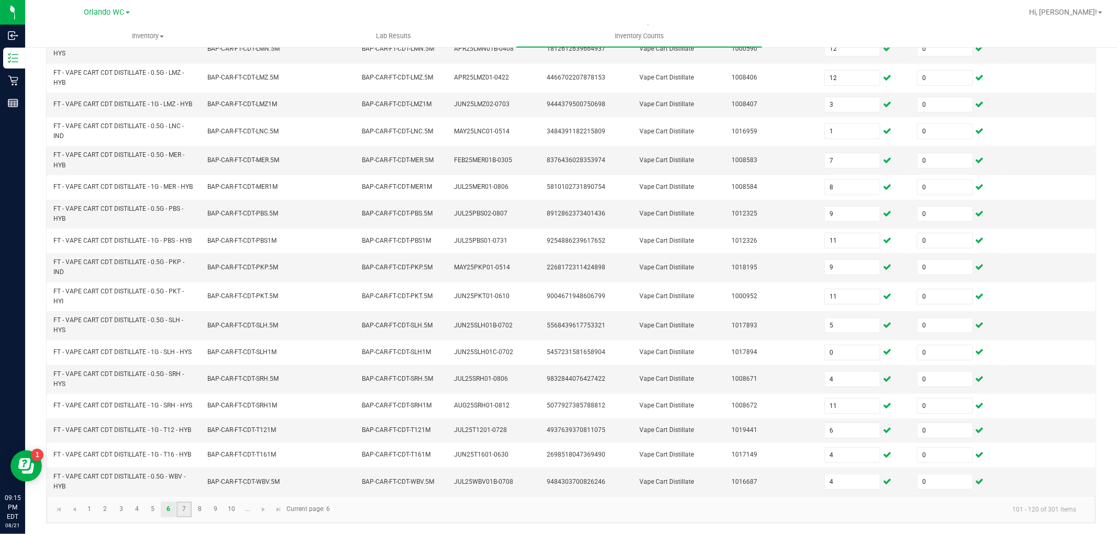
click at [178, 505] on link "7" at bounding box center [183, 510] width 15 height 16
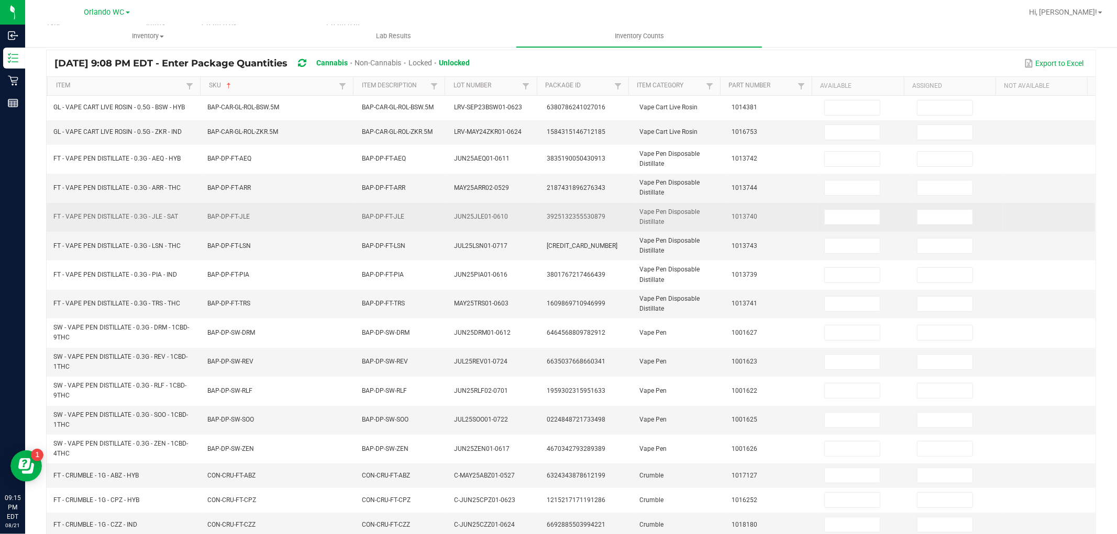
scroll to position [0, 0]
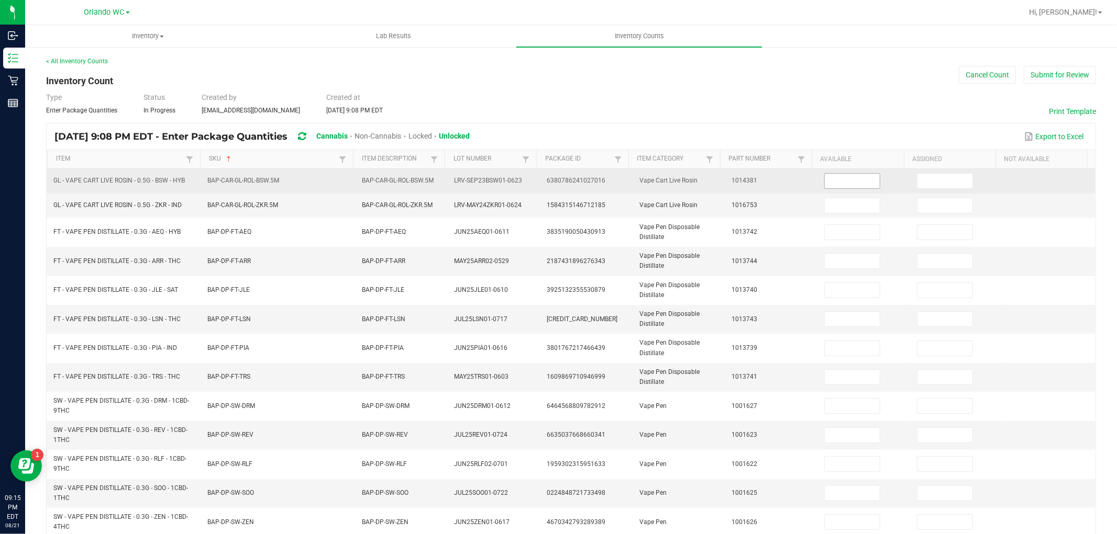
click at [834, 188] on span at bounding box center [852, 181] width 56 height 16
click at [833, 183] on input at bounding box center [851, 181] width 55 height 15
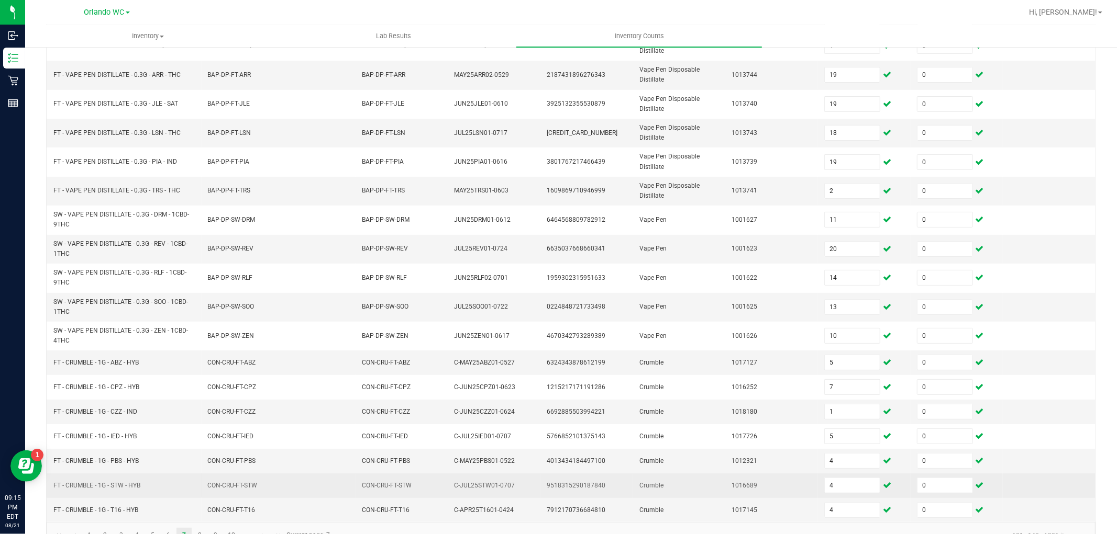
scroll to position [215, 0]
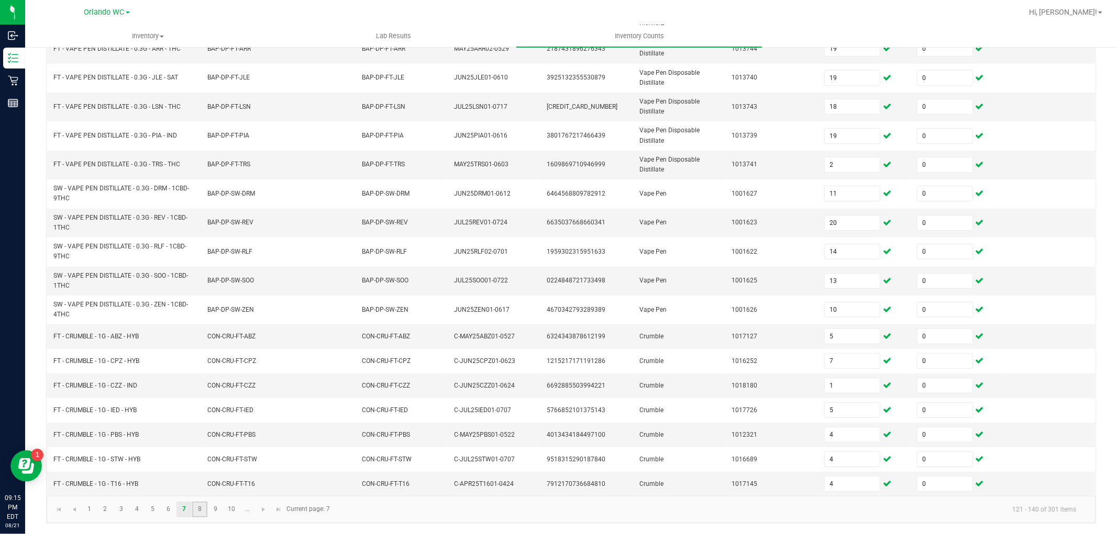
click at [197, 508] on link "8" at bounding box center [199, 510] width 15 height 16
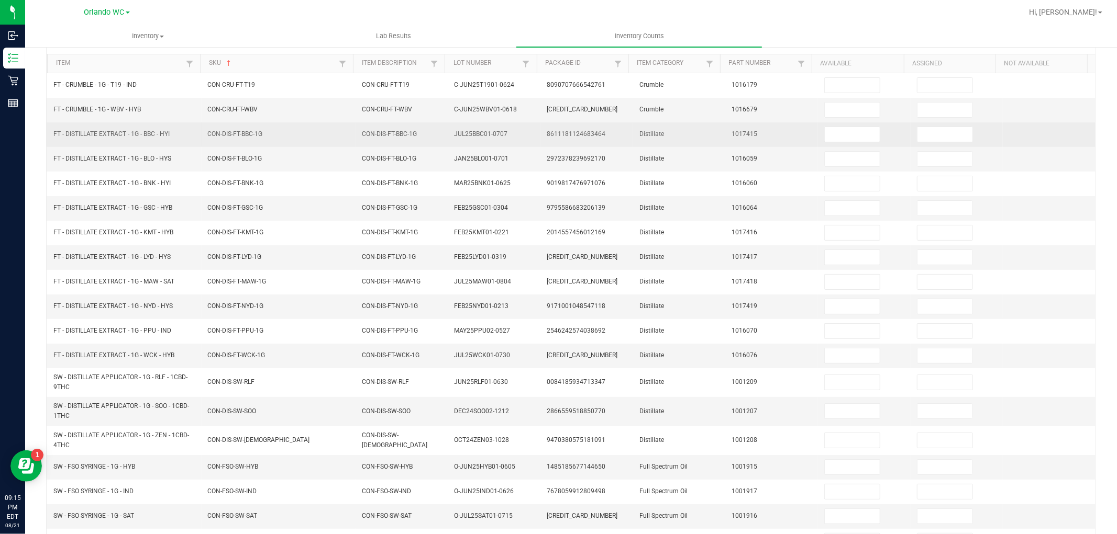
scroll to position [0, 0]
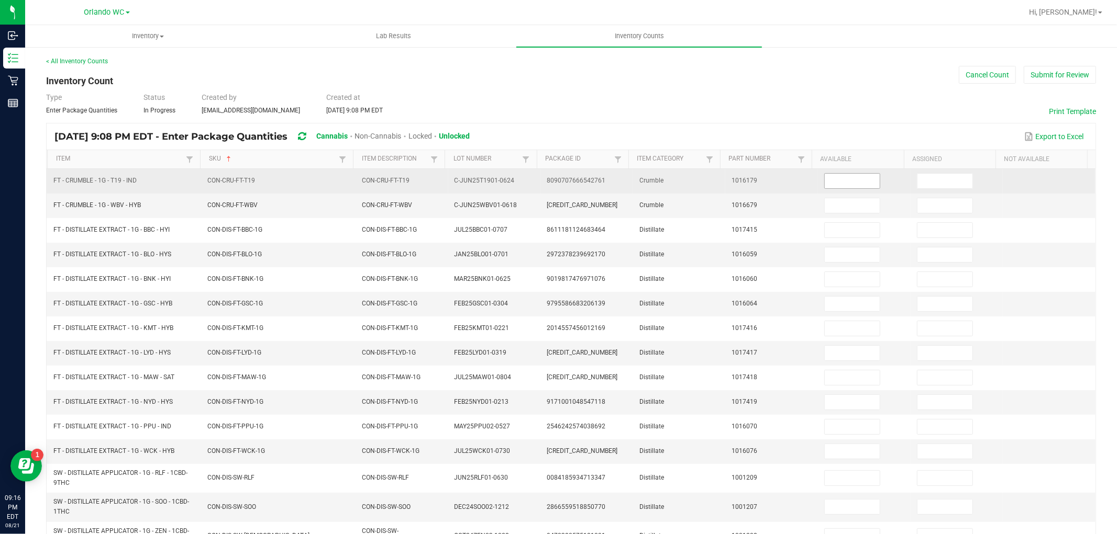
click at [852, 176] on input at bounding box center [851, 181] width 55 height 15
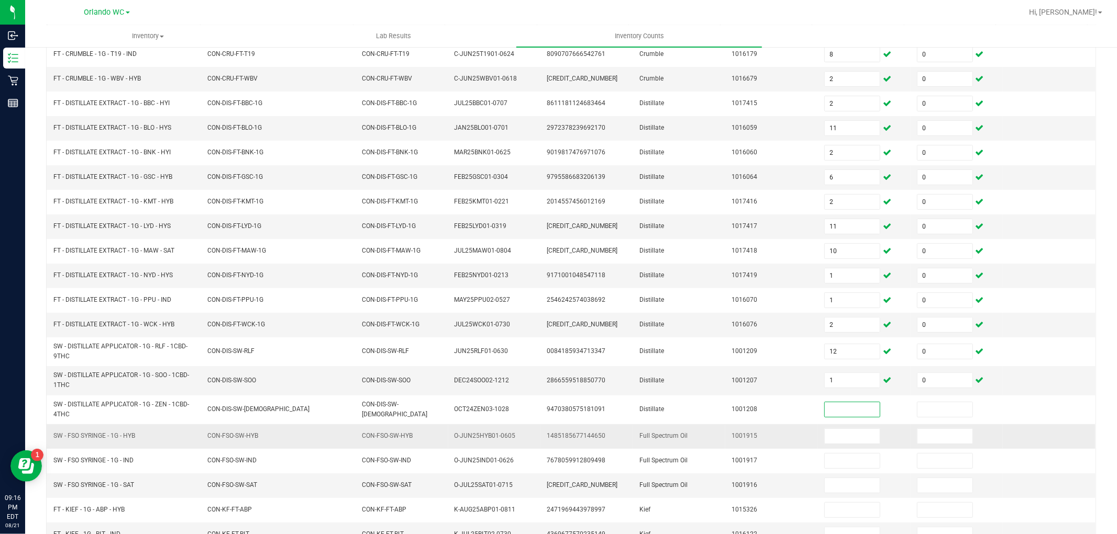
scroll to position [128, 0]
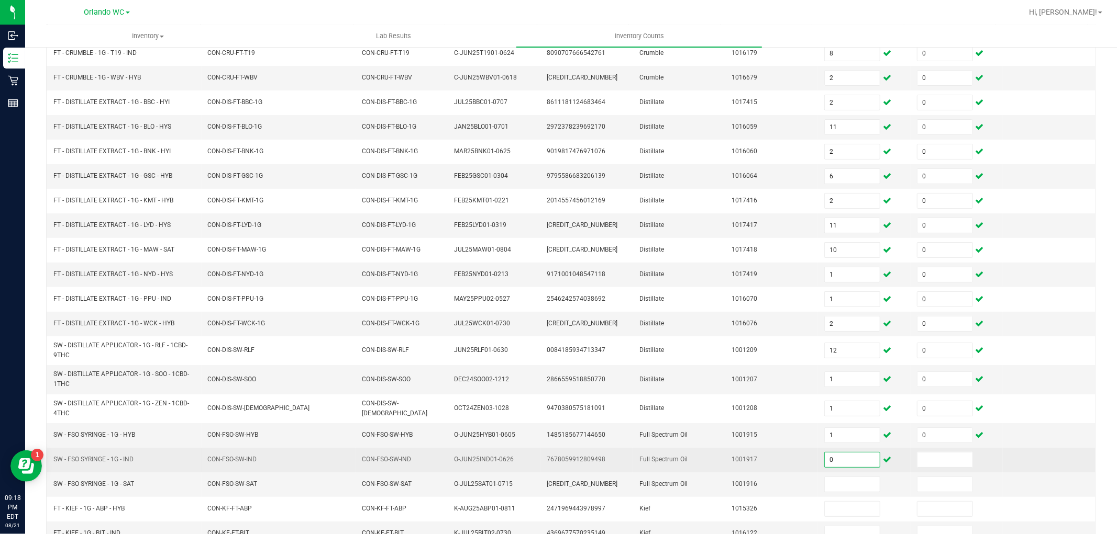
click at [832, 461] on input "0" at bounding box center [851, 460] width 55 height 15
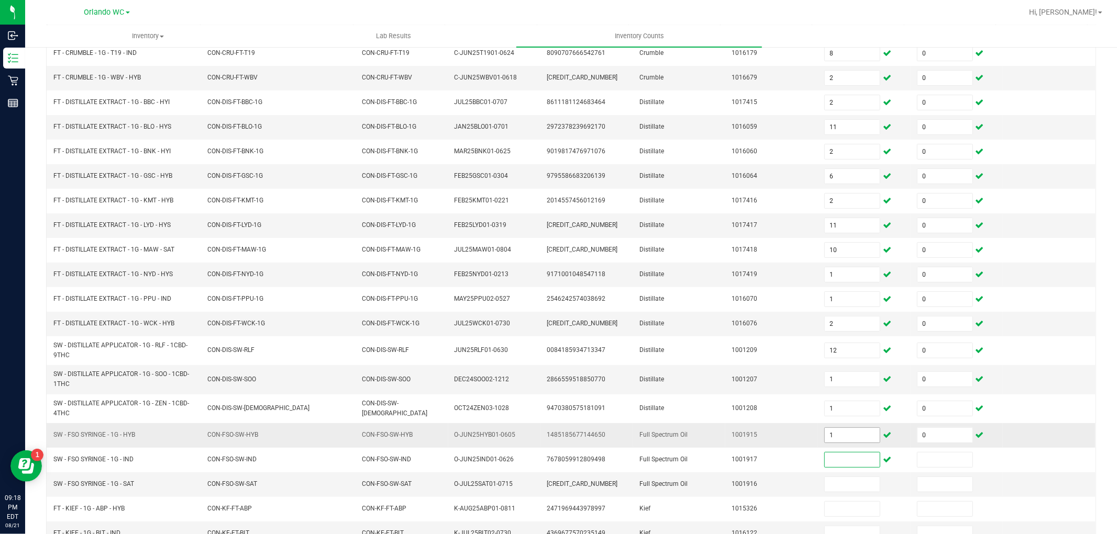
click at [850, 434] on input "1" at bounding box center [851, 435] width 55 height 15
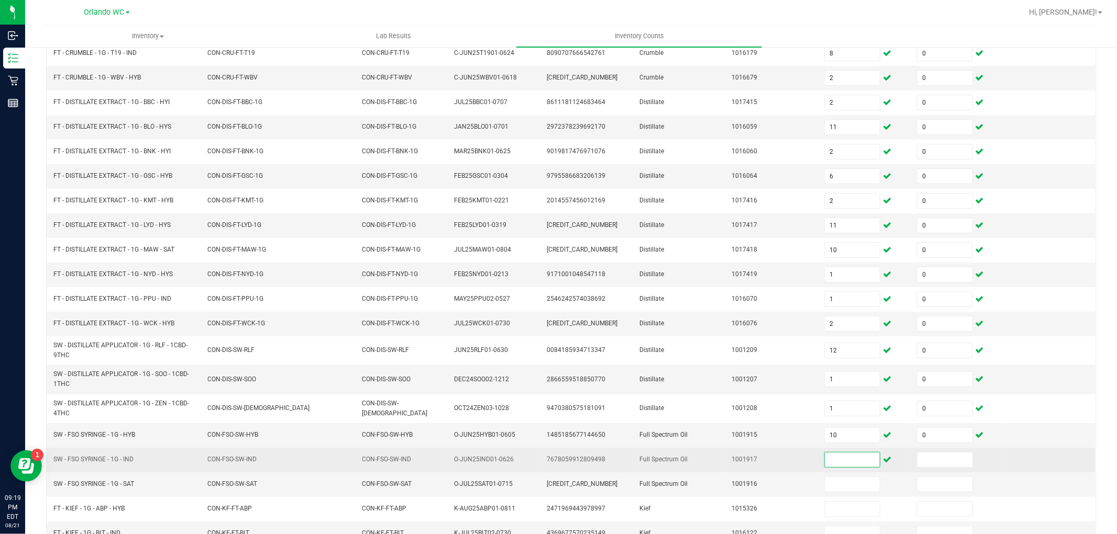
click at [824, 460] on input at bounding box center [851, 460] width 55 height 15
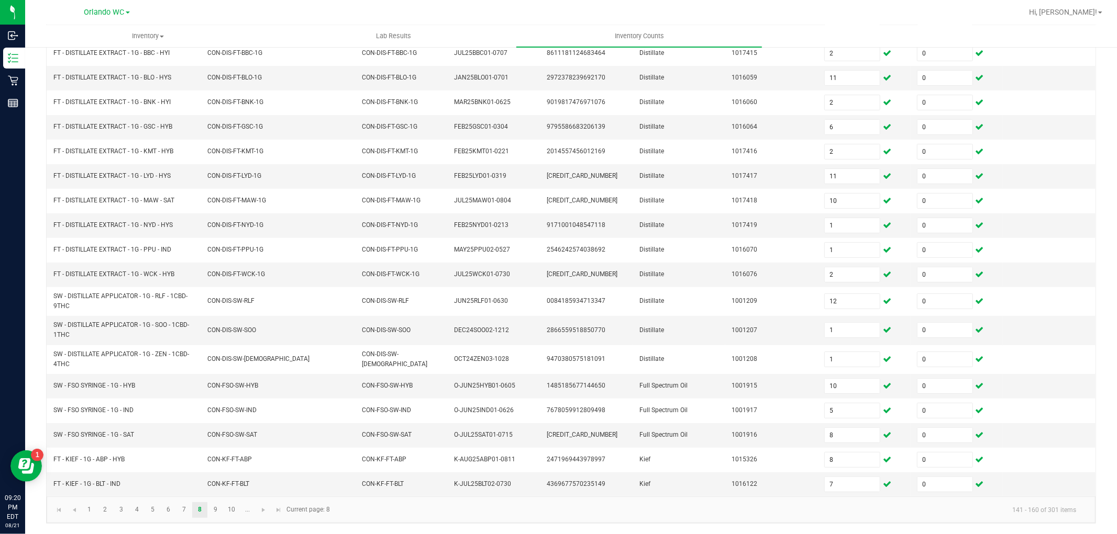
scroll to position [180, 0]
click at [215, 511] on link "9" at bounding box center [215, 511] width 15 height 16
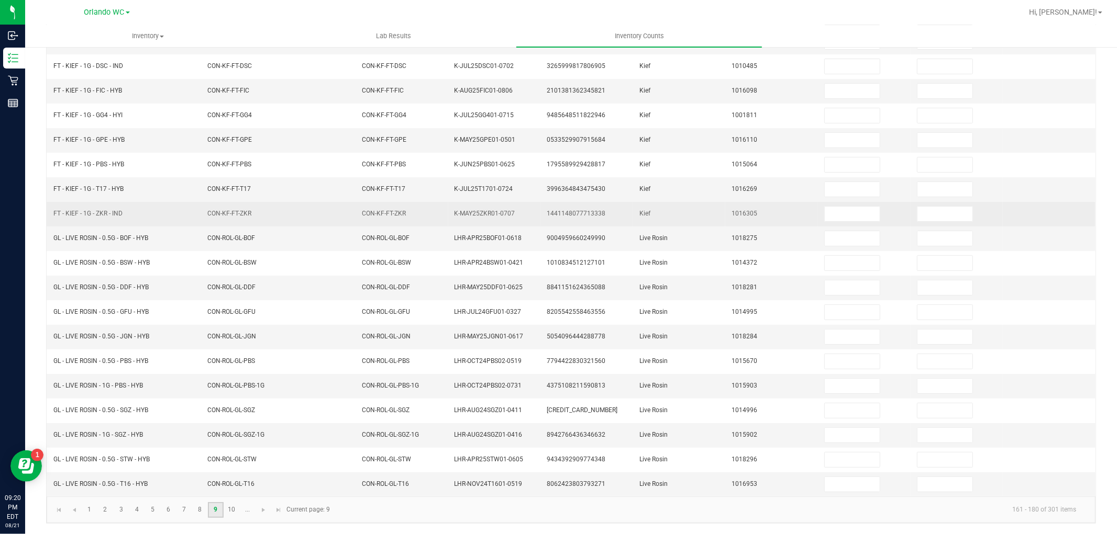
scroll to position [0, 0]
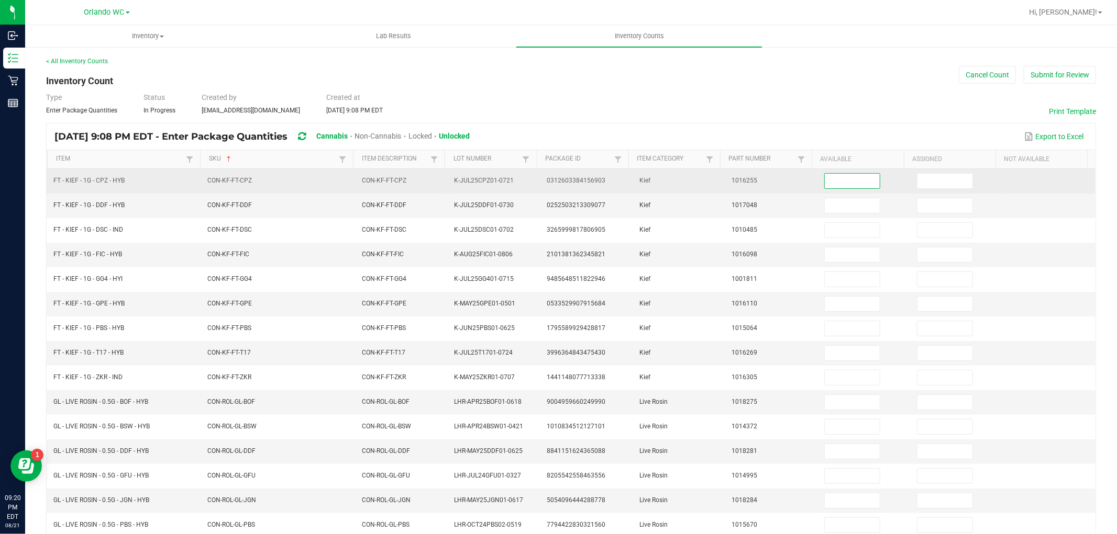
click at [824, 184] on input at bounding box center [851, 181] width 55 height 15
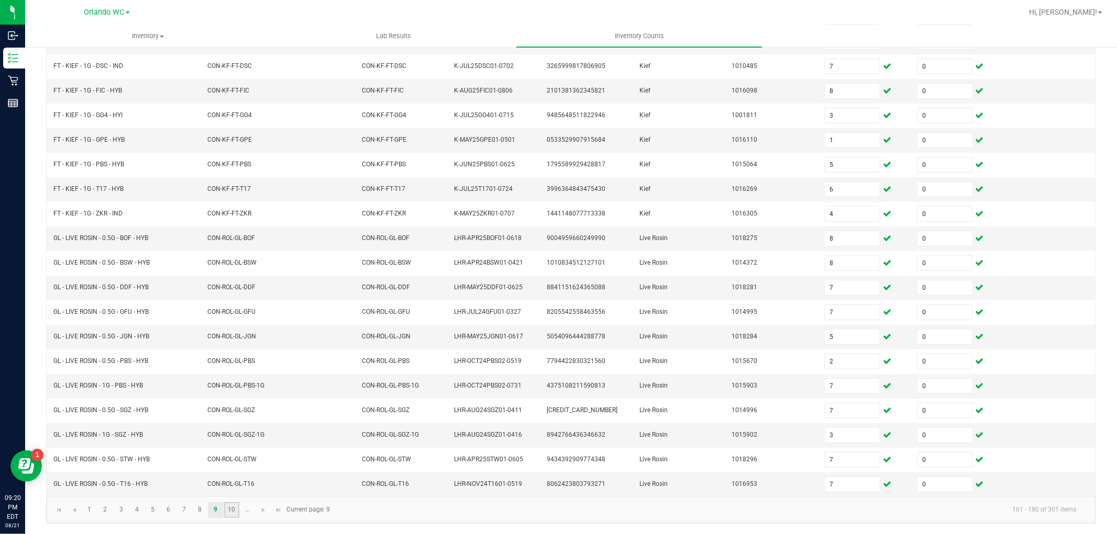
click at [233, 509] on link "10" at bounding box center [231, 511] width 15 height 16
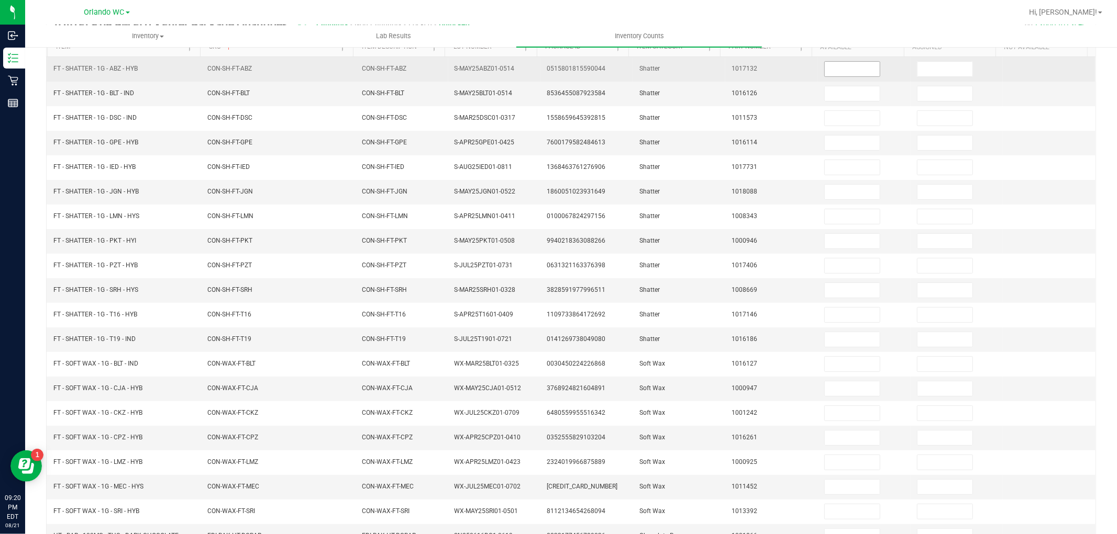
scroll to position [0, 0]
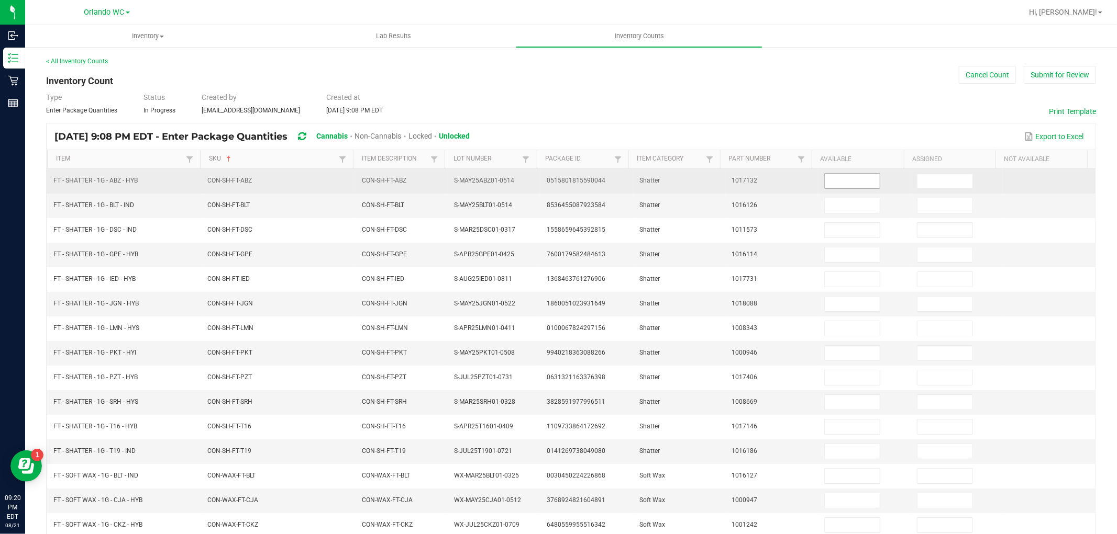
click at [842, 177] on input at bounding box center [851, 181] width 55 height 15
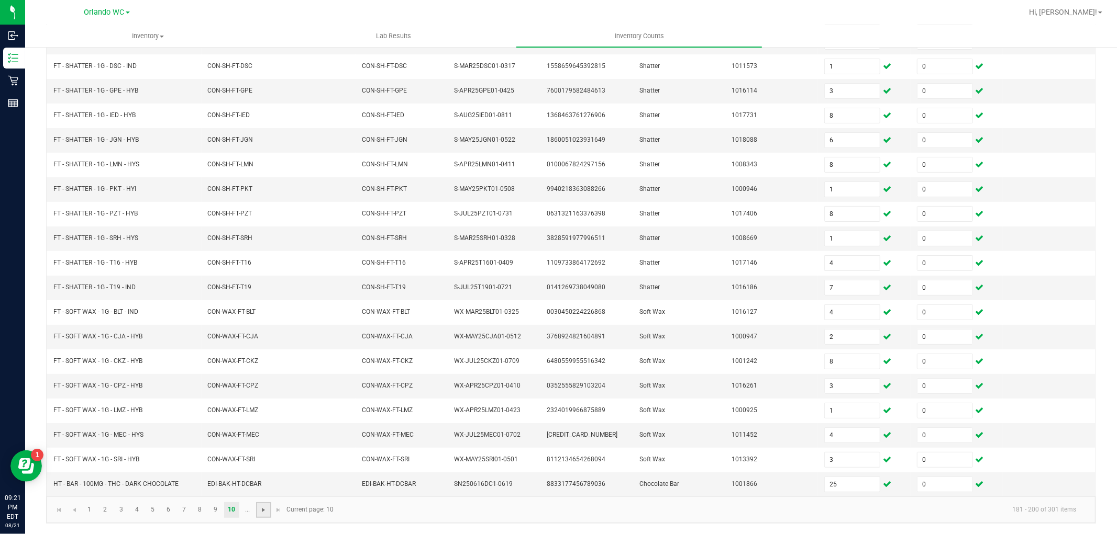
click at [263, 511] on span "Go to the next page" at bounding box center [263, 510] width 8 height 8
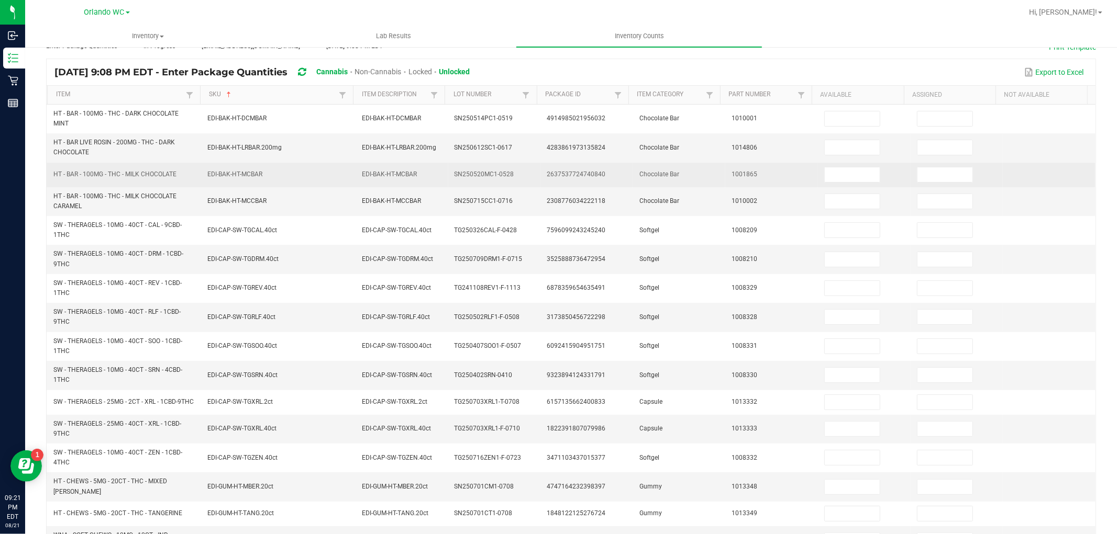
scroll to position [0, 0]
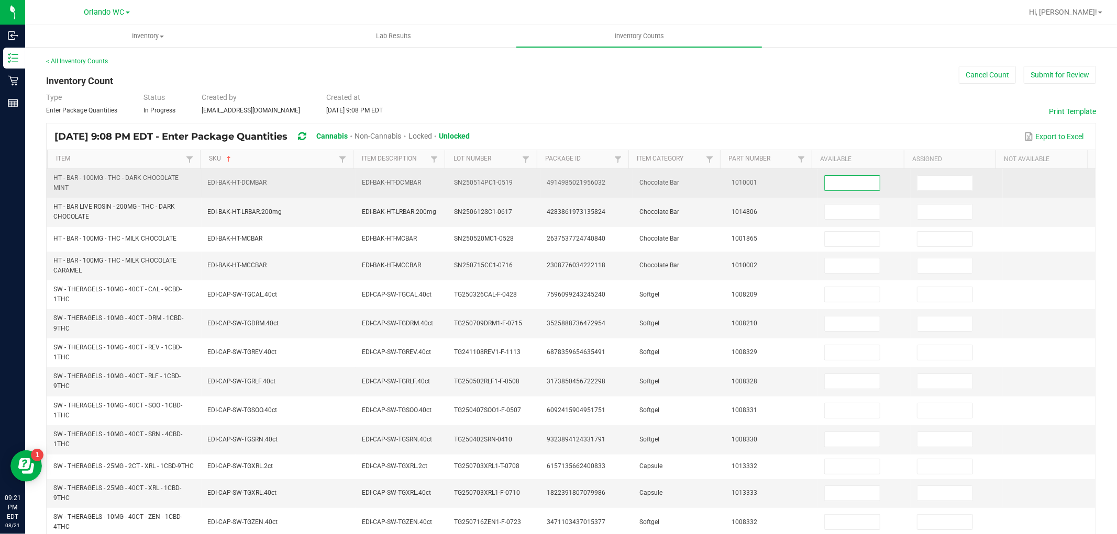
click at [824, 184] on input at bounding box center [851, 183] width 55 height 15
click at [832, 179] on input at bounding box center [851, 183] width 55 height 15
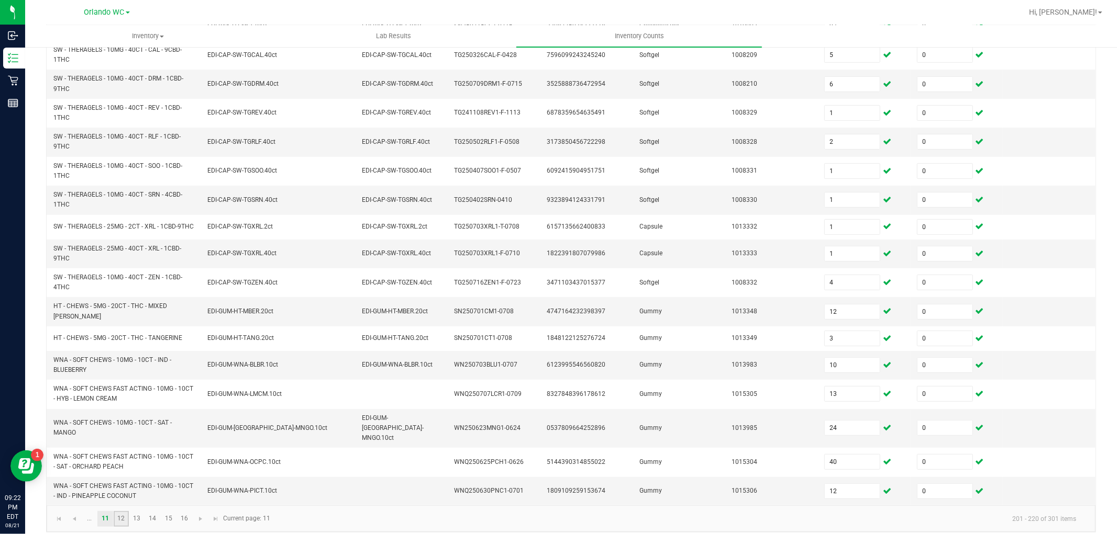
click at [122, 515] on link "12" at bounding box center [121, 519] width 15 height 16
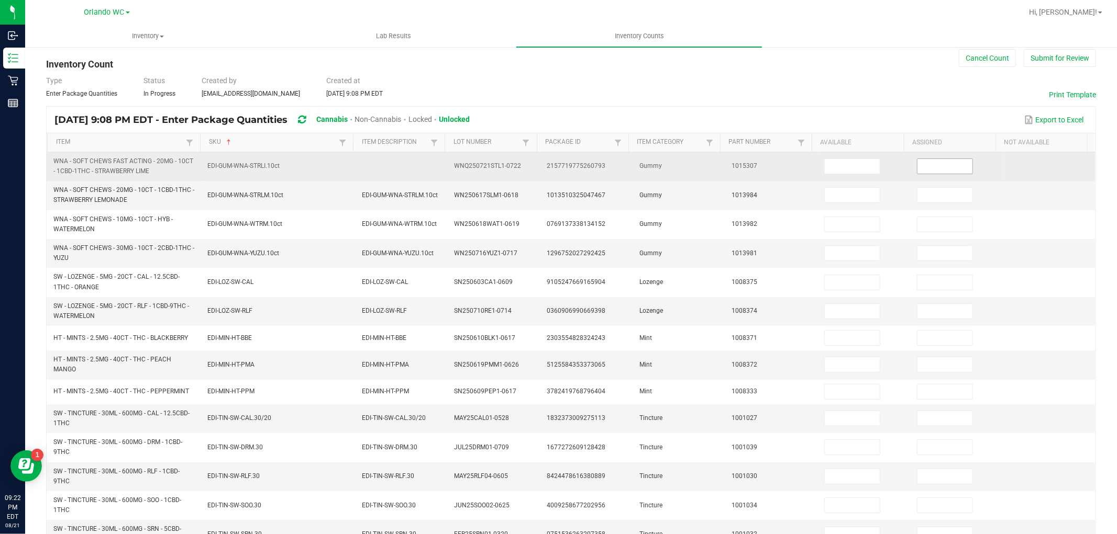
scroll to position [0, 0]
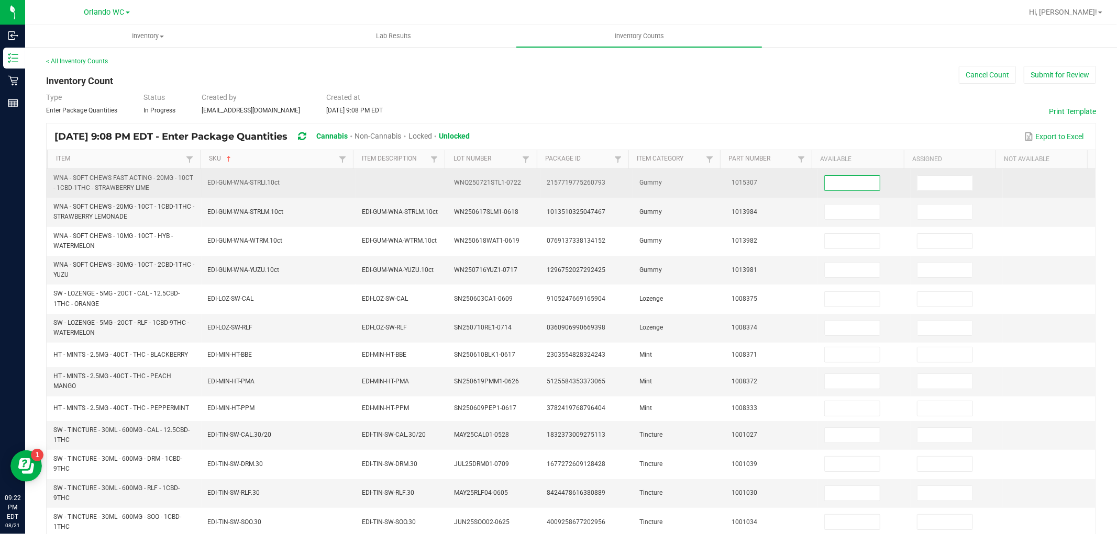
click at [824, 177] on input at bounding box center [851, 183] width 55 height 15
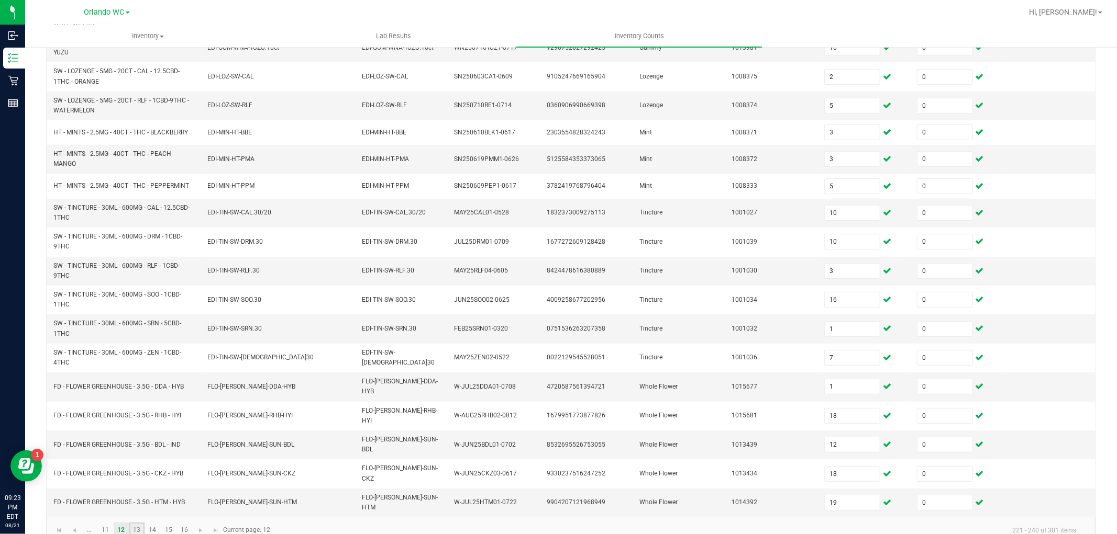
click at [138, 523] on link "13" at bounding box center [136, 531] width 15 height 16
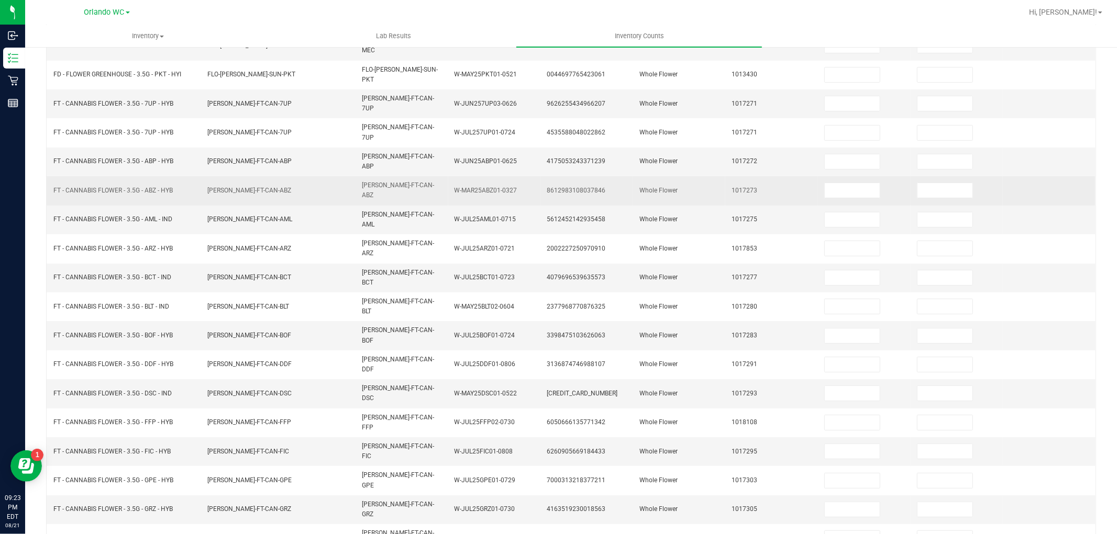
scroll to position [0, 0]
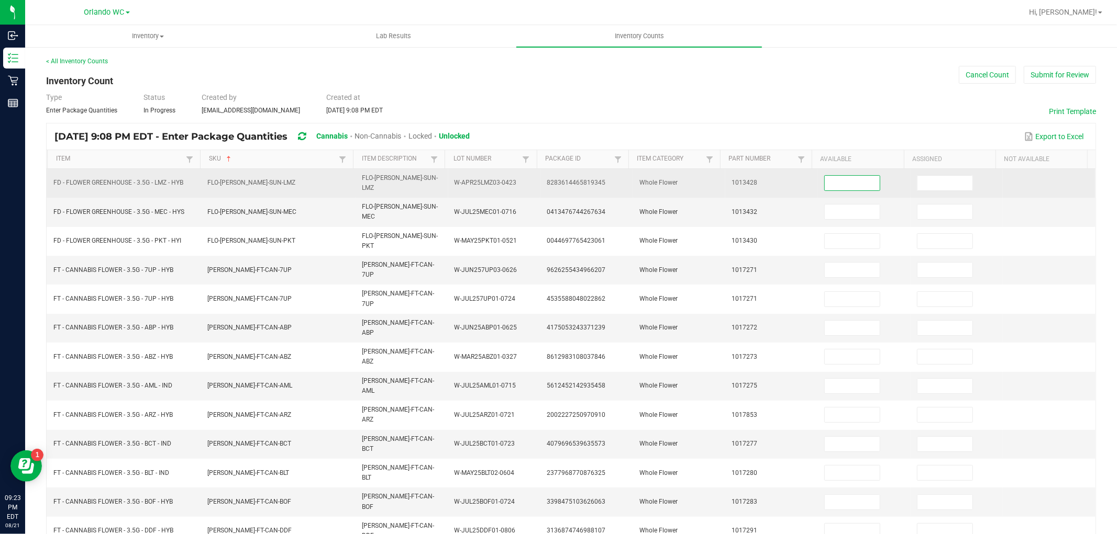
click at [824, 177] on input at bounding box center [851, 183] width 55 height 15
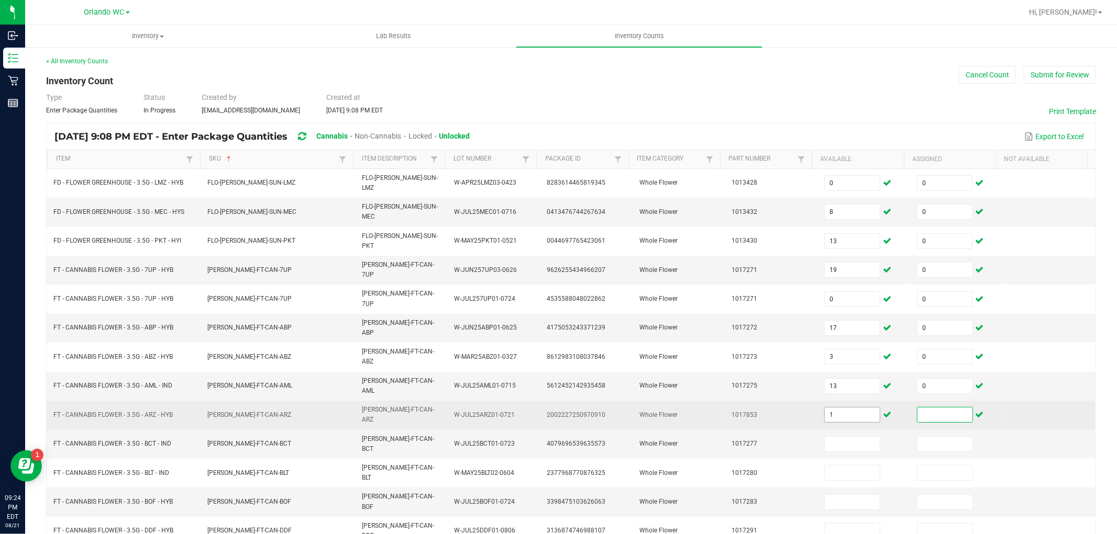
click at [826, 408] on input "1" at bounding box center [851, 415] width 55 height 15
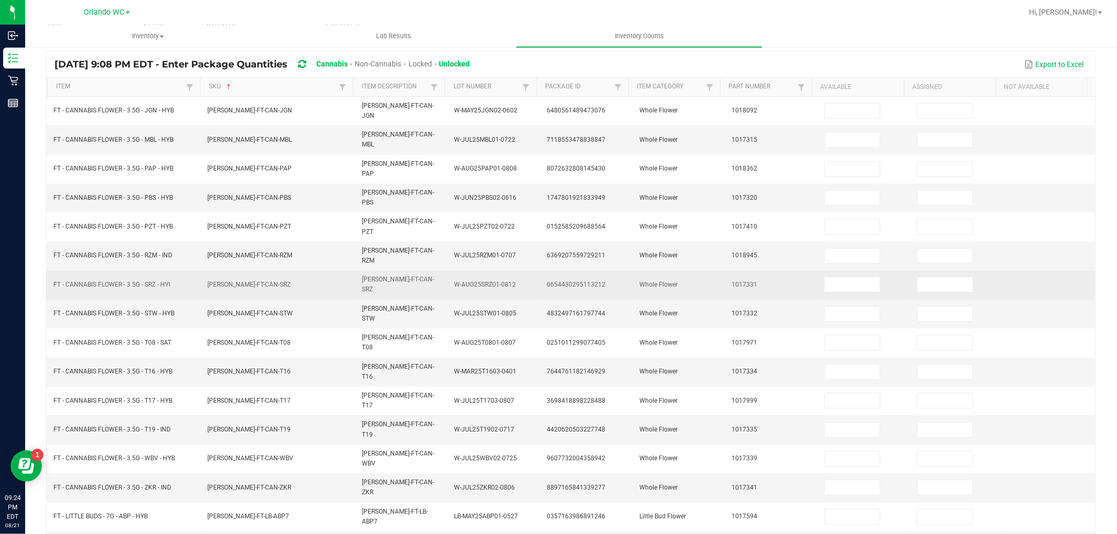
scroll to position [0, 0]
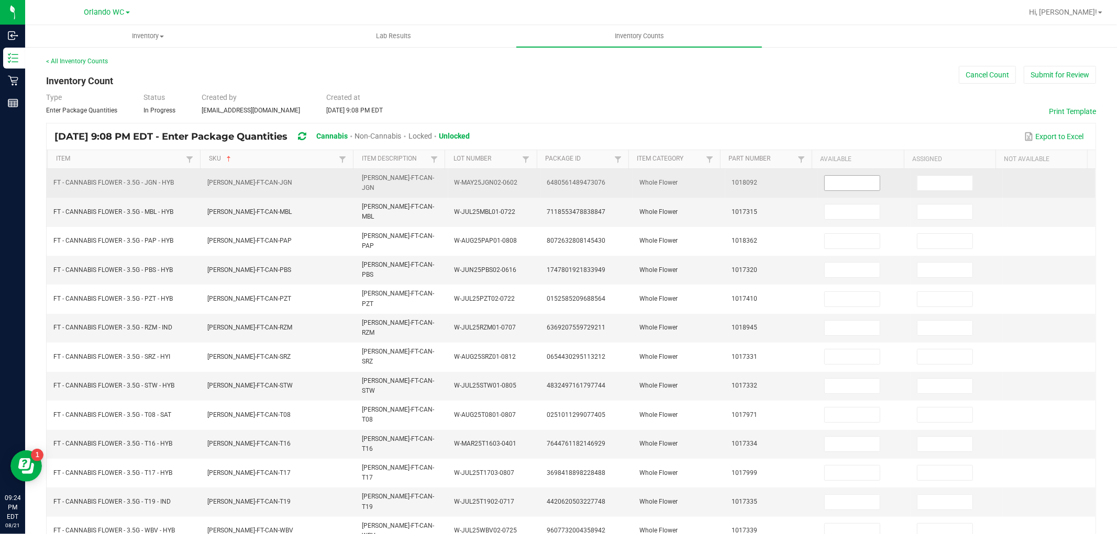
click at [844, 180] on input at bounding box center [851, 183] width 55 height 15
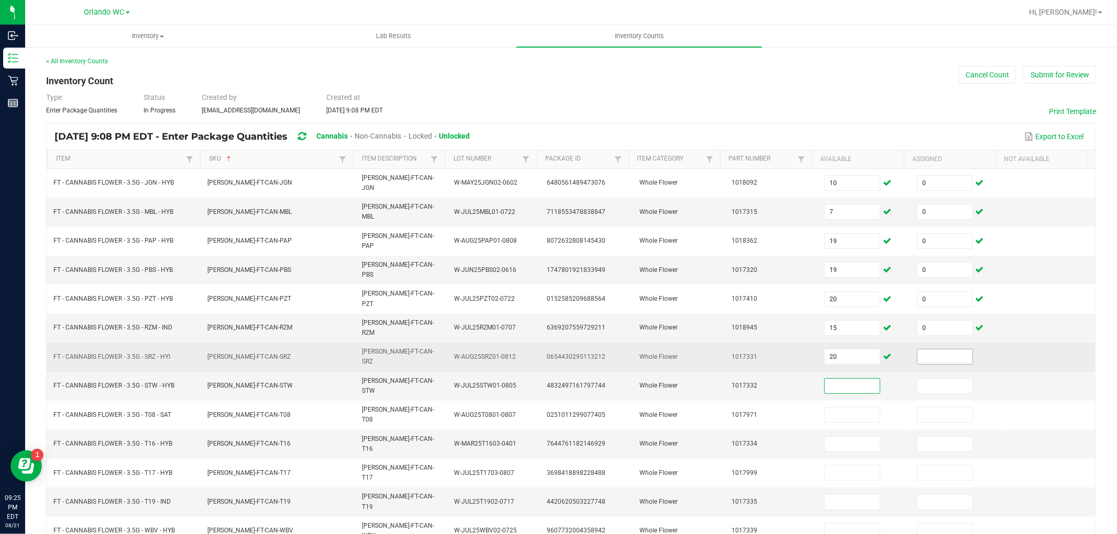
click at [943, 350] on input at bounding box center [944, 357] width 55 height 15
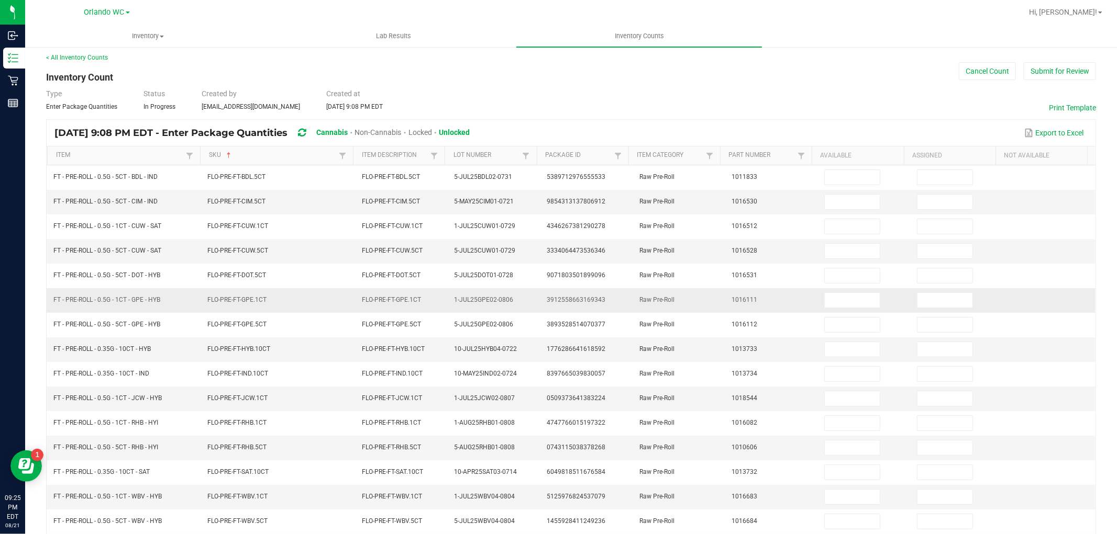
scroll to position [0, 0]
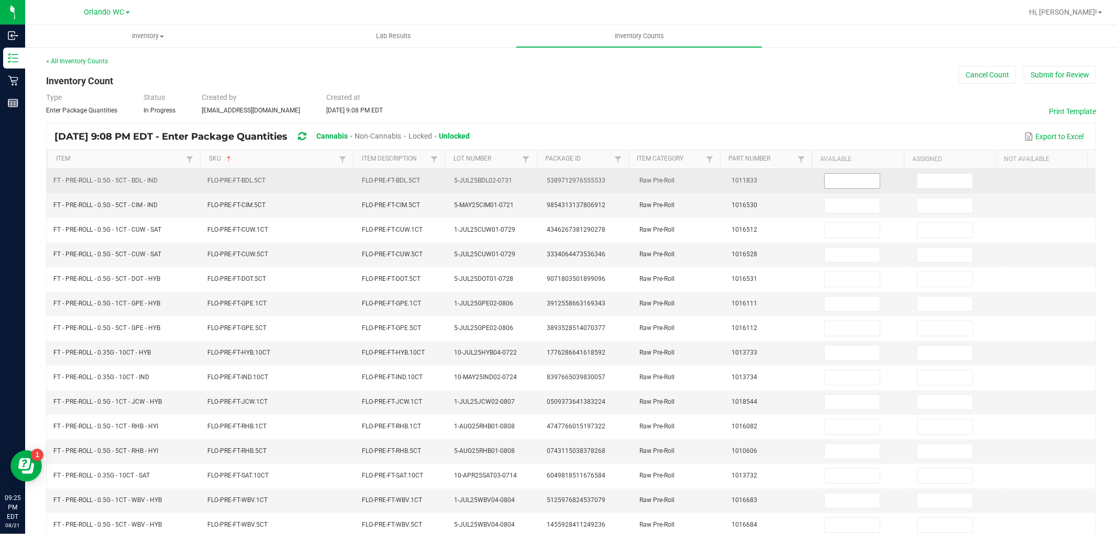
click at [851, 181] on input at bounding box center [851, 181] width 55 height 15
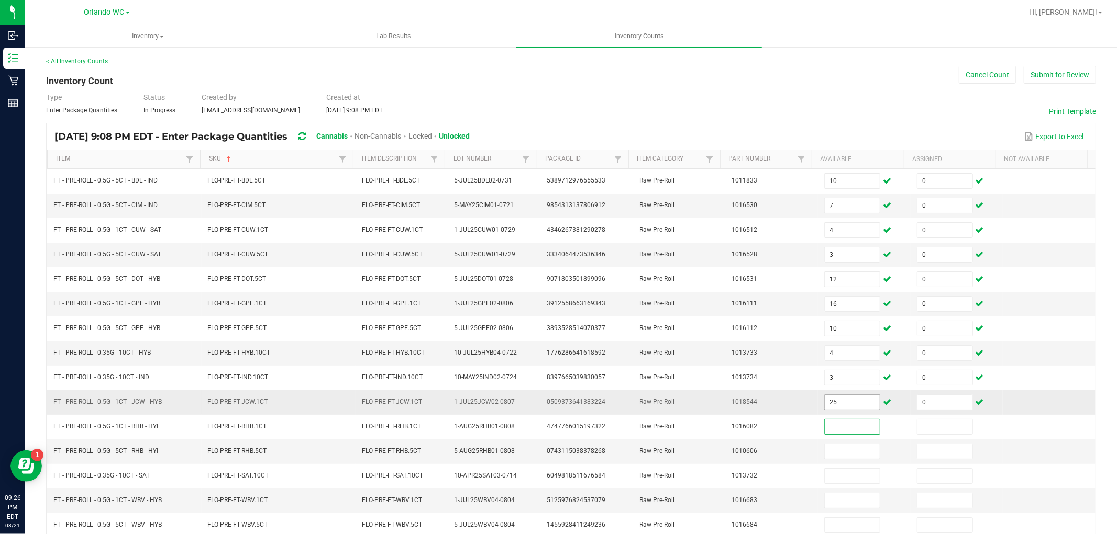
click at [846, 405] on input "25" at bounding box center [851, 402] width 55 height 15
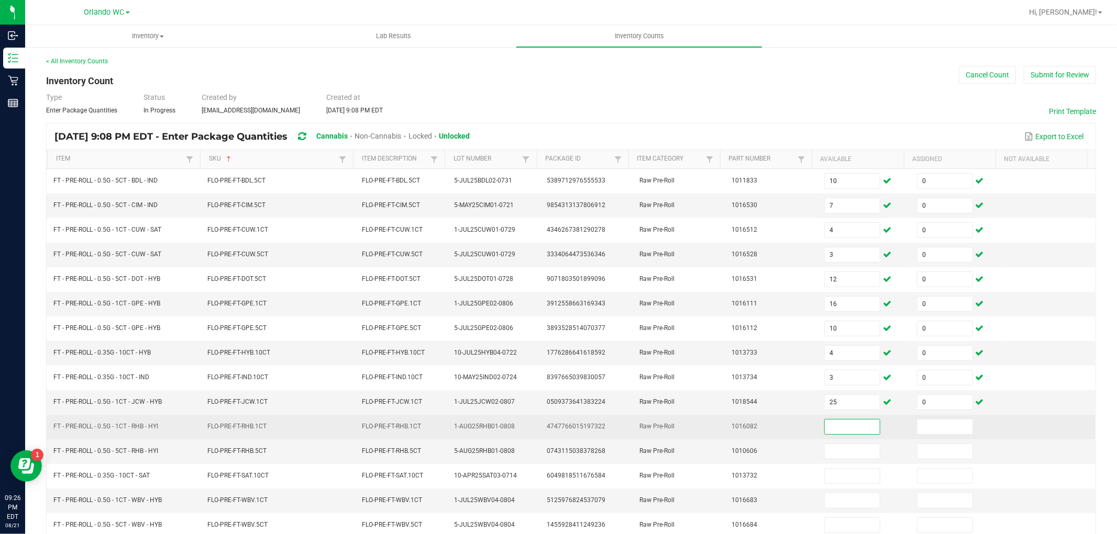
click at [839, 428] on input at bounding box center [851, 427] width 55 height 15
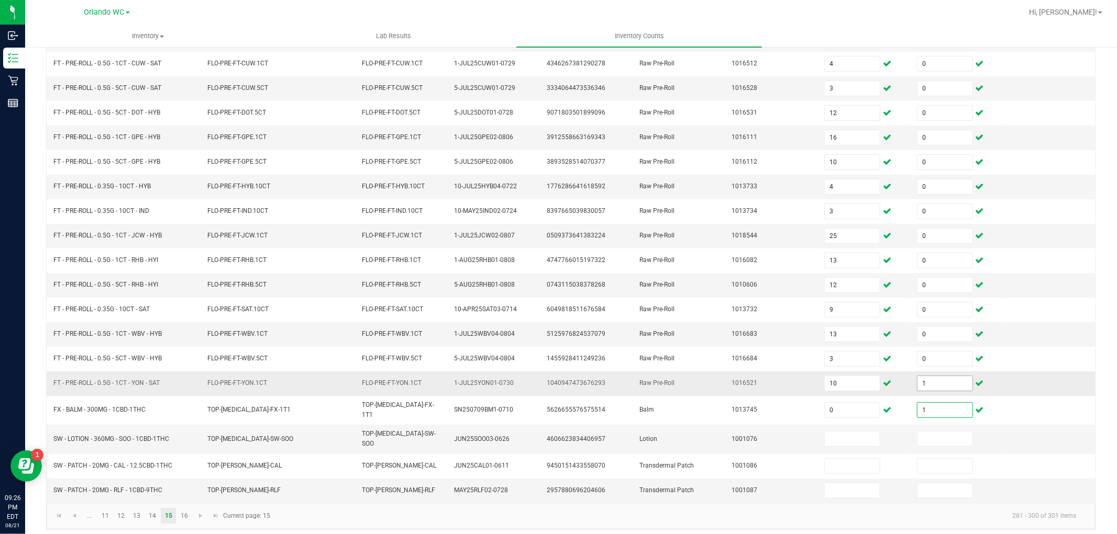
click at [917, 389] on input "1" at bounding box center [944, 383] width 55 height 15
click at [185, 510] on link "16" at bounding box center [183, 516] width 15 height 16
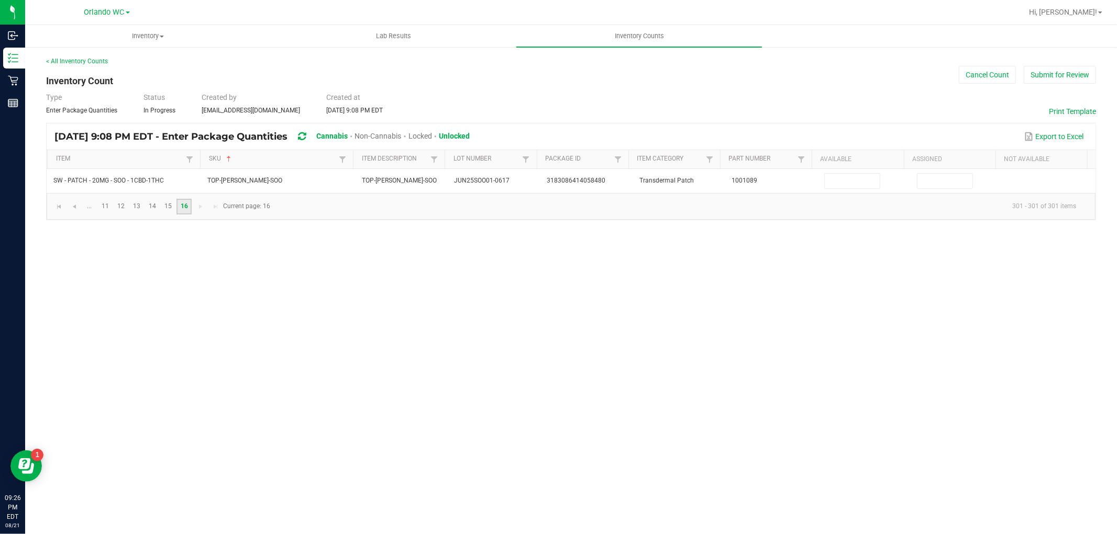
scroll to position [0, 0]
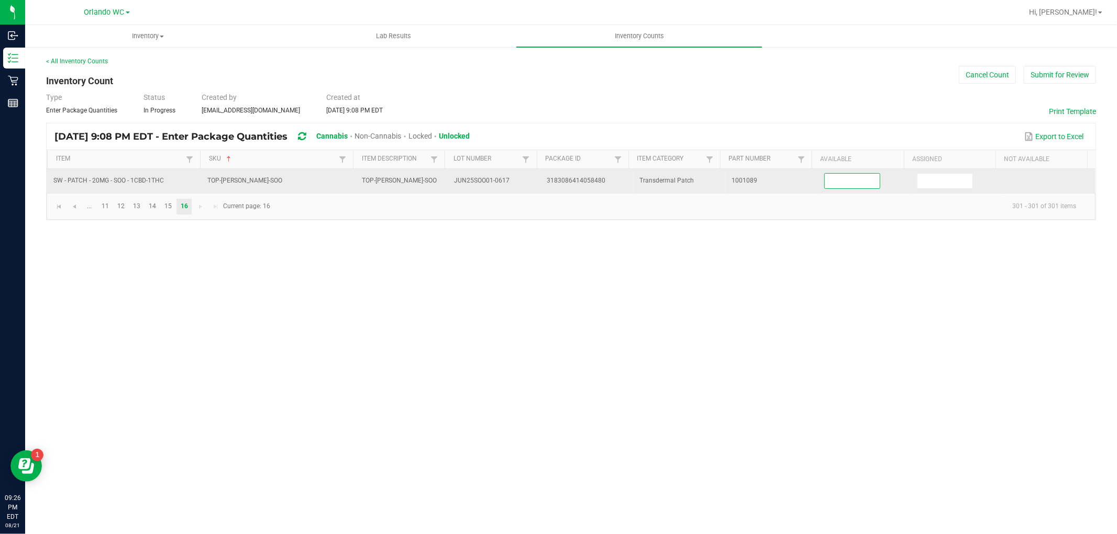
click at [826, 181] on input at bounding box center [851, 181] width 55 height 15
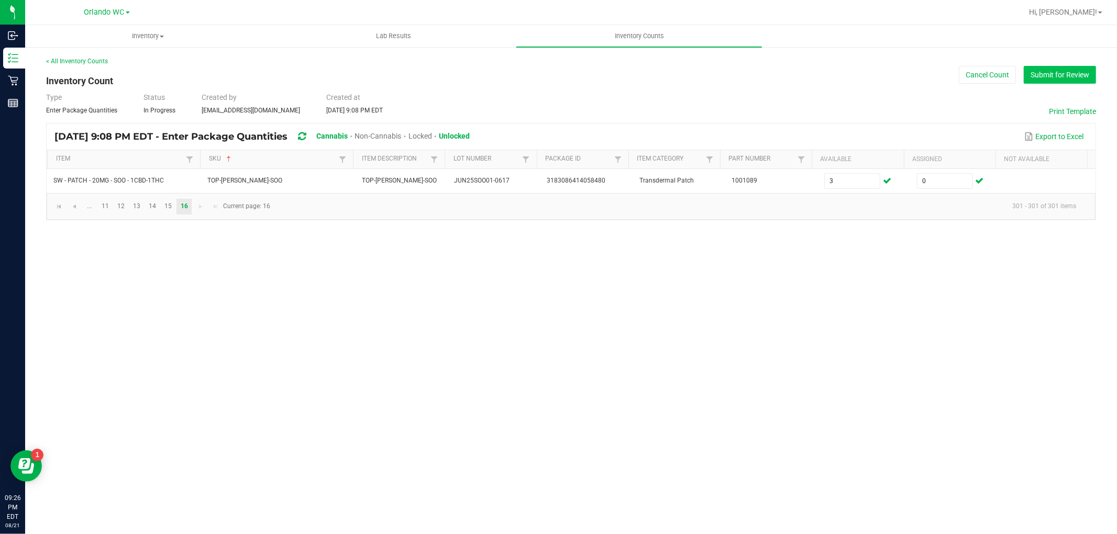
click at [1065, 76] on button "Submit for Review" at bounding box center [1059, 75] width 72 height 18
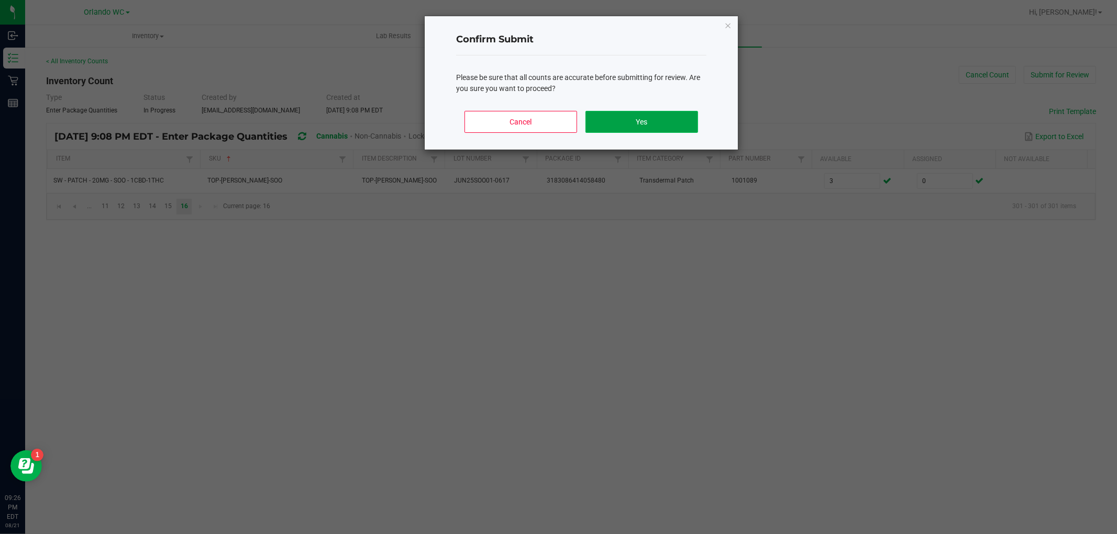
click at [606, 115] on button "Yes" at bounding box center [641, 122] width 113 height 22
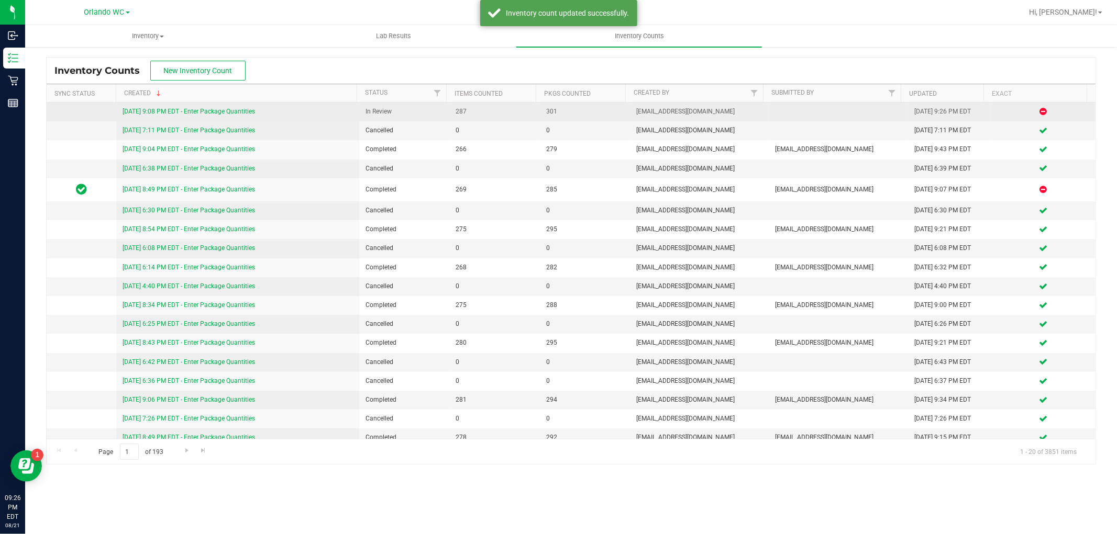
click at [173, 108] on link "[DATE] 9:08 PM EDT - Enter Package Quantities" at bounding box center [188, 111] width 132 height 7
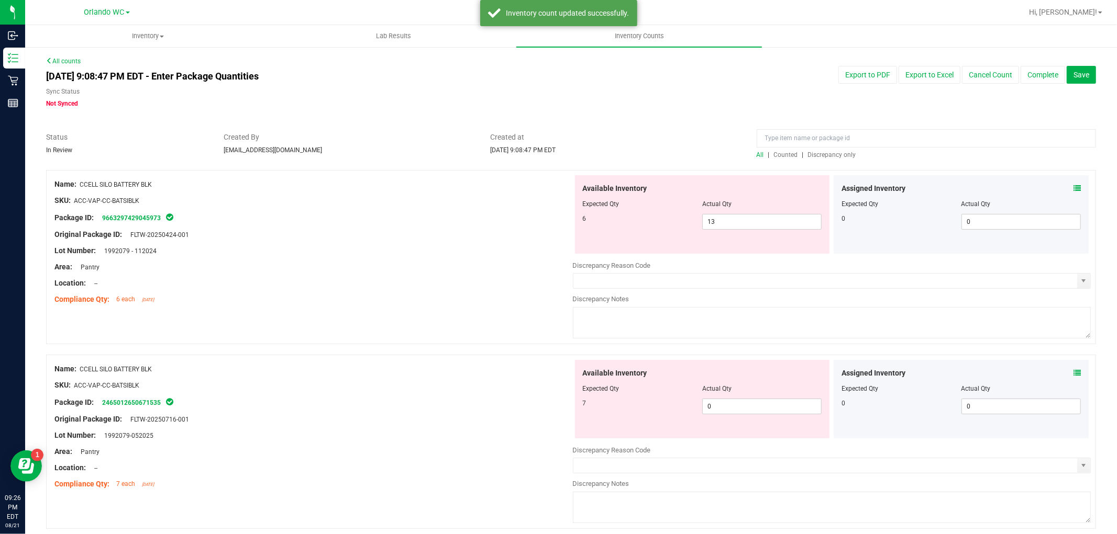
click at [827, 155] on span "Discrepancy only" at bounding box center [832, 154] width 48 height 7
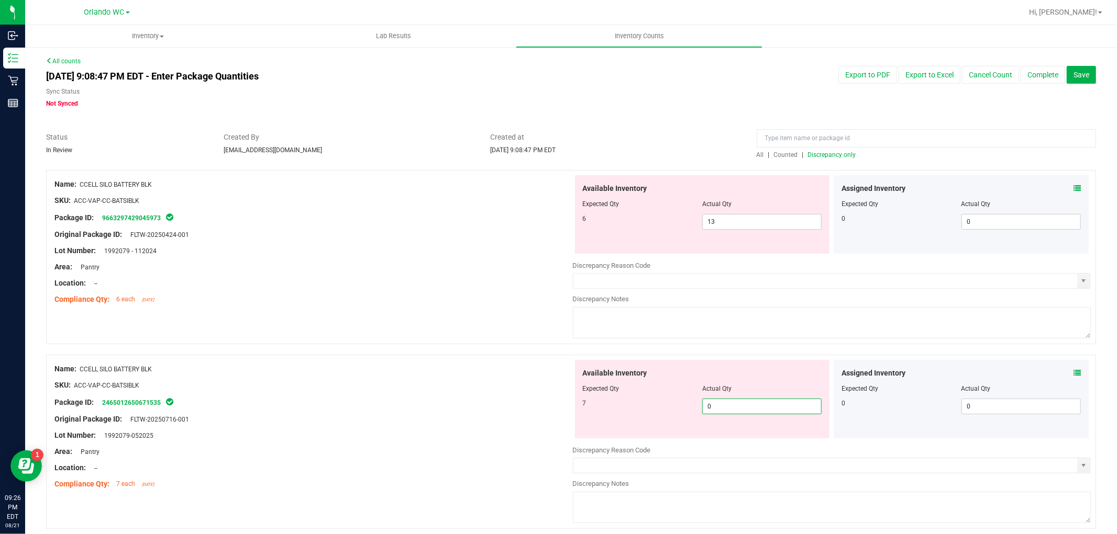
drag, startPoint x: 678, startPoint y: 393, endPoint x: 654, endPoint y: 377, distance: 28.0
click at [652, 385] on div "Available Inventory Expected Qty Actual Qty 7 0 0" at bounding box center [702, 399] width 255 height 79
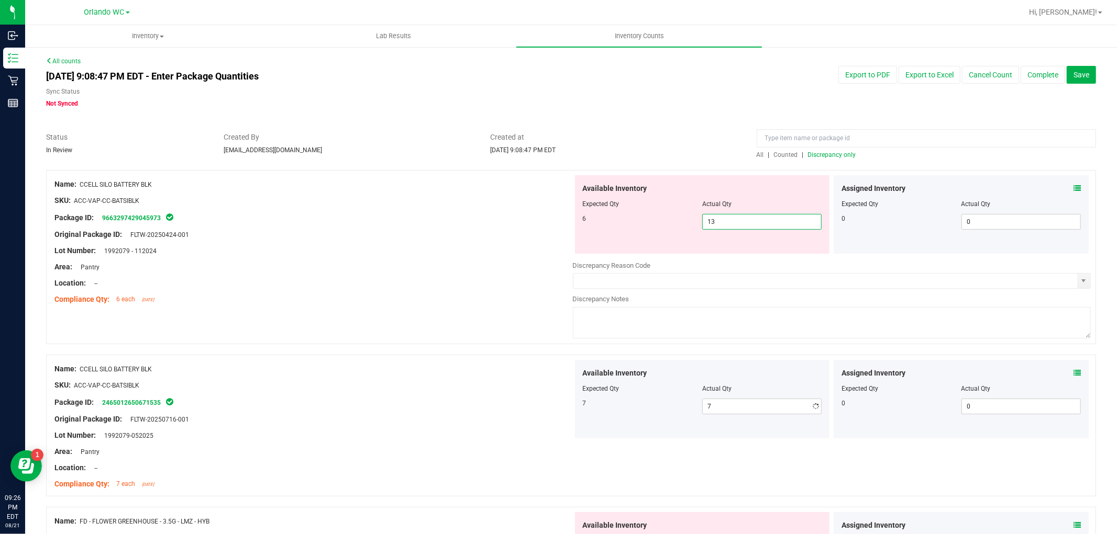
drag, startPoint x: 745, startPoint y: 217, endPoint x: 467, endPoint y: 183, distance: 280.5
click at [467, 184] on div "Name: CCELL SILO BATTERY BLK SKU: ACC-VAP-CC-BATSIBLK Package ID: 9663297429045…" at bounding box center [571, 257] width 1050 height 174
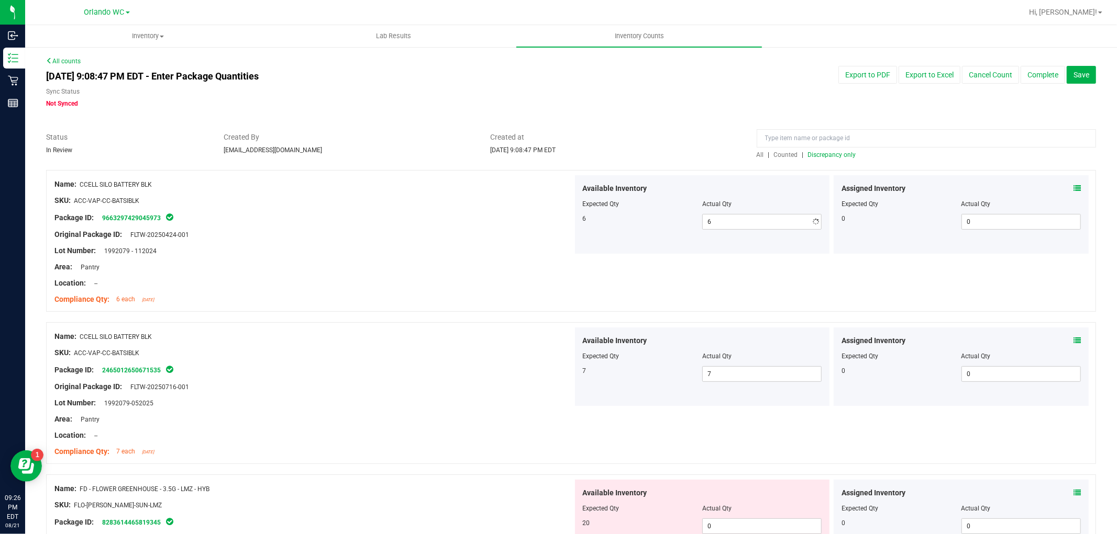
click at [435, 279] on div "Location: --" at bounding box center [313, 283] width 518 height 11
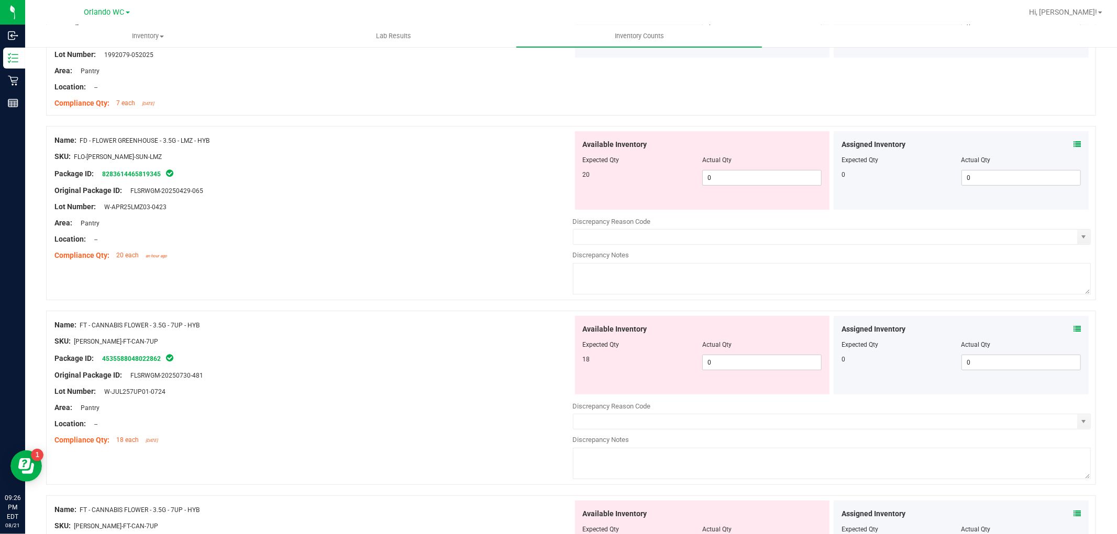
scroll to position [465, 0]
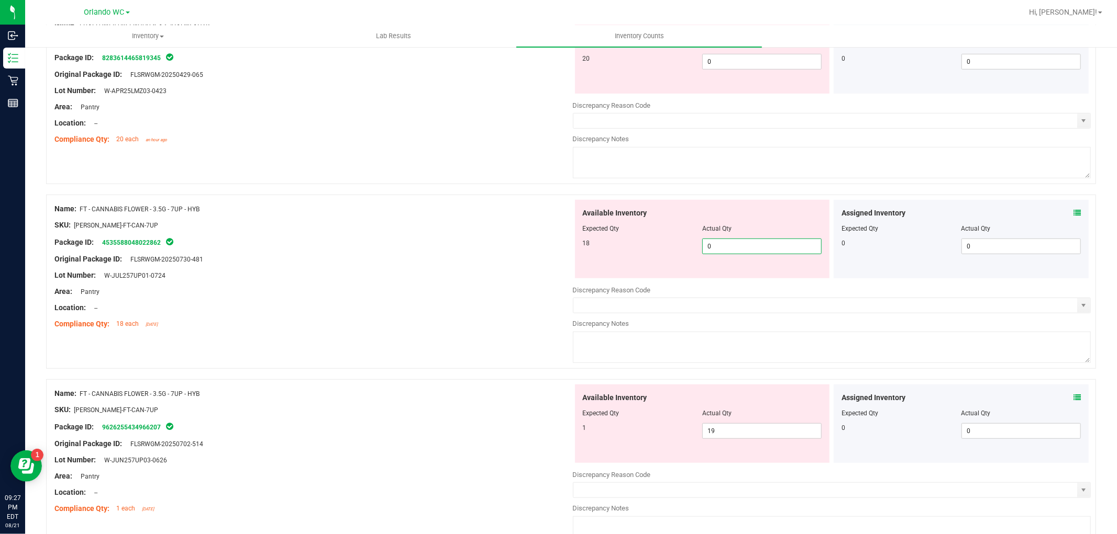
drag, startPoint x: 740, startPoint y: 248, endPoint x: 654, endPoint y: 247, distance: 85.9
click at [654, 247] on div "18 0 0" at bounding box center [702, 247] width 239 height 16
click at [763, 420] on div "Available Inventory Expected Qty Actual Qty 1 19 19" at bounding box center [702, 424] width 255 height 79
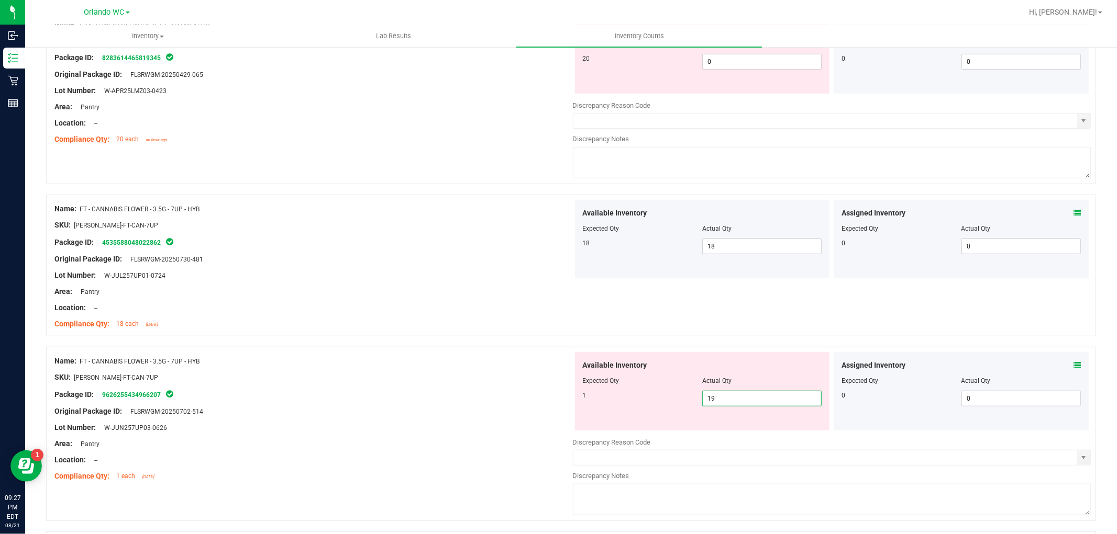
drag, startPoint x: 736, startPoint y: 404, endPoint x: 616, endPoint y: 404, distance: 119.9
click at [616, 404] on div "1 19 19" at bounding box center [702, 399] width 239 height 16
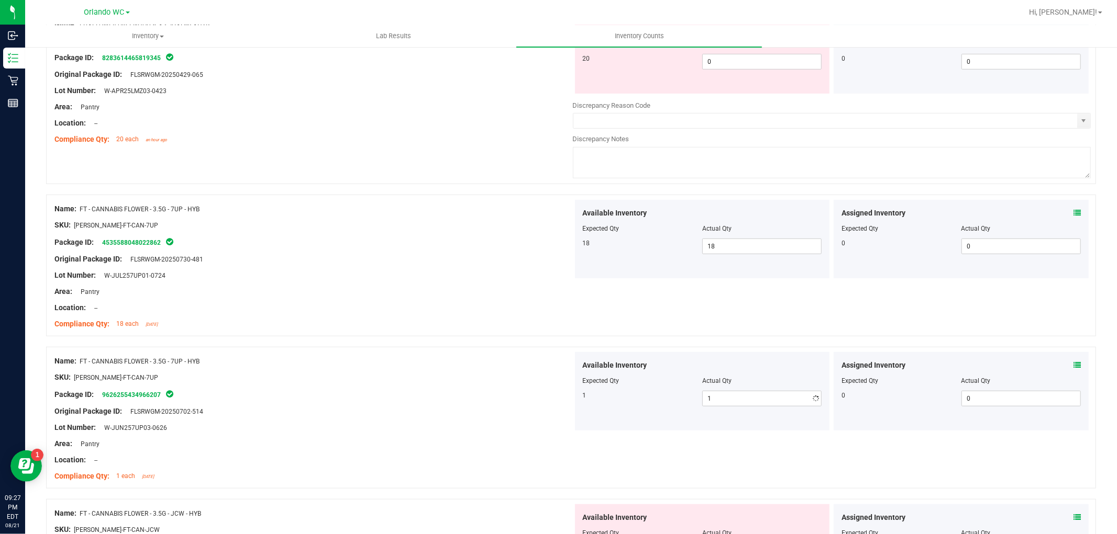
click at [521, 414] on div "Original Package ID: FLSRWGM-20250702-514" at bounding box center [313, 411] width 518 height 11
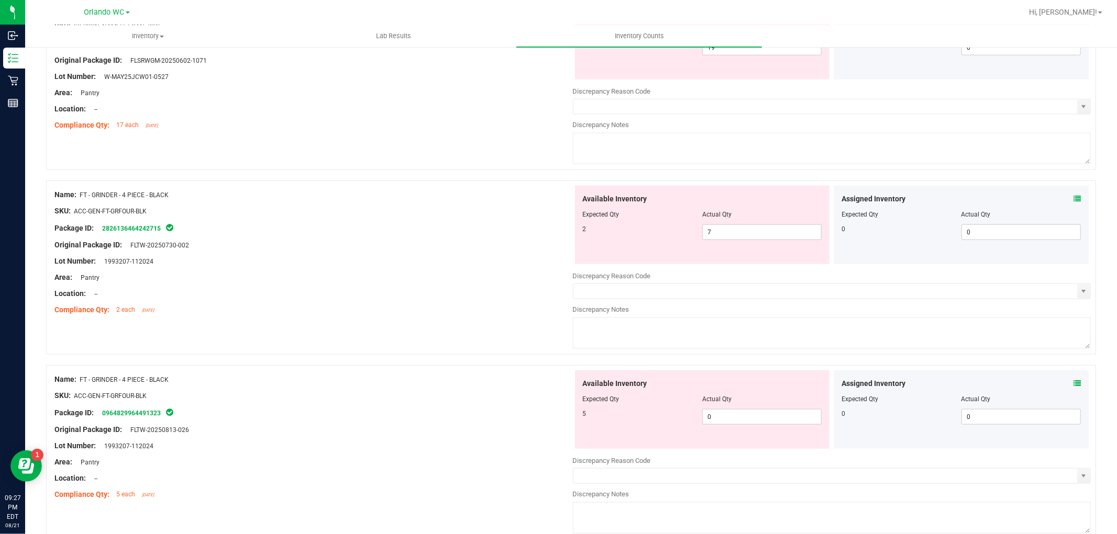
scroll to position [988, 0]
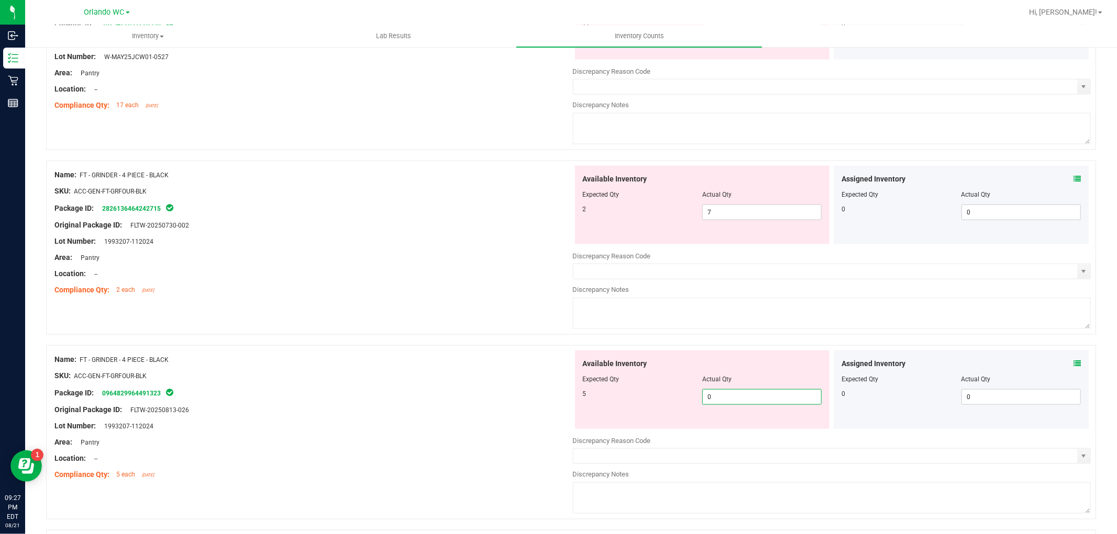
drag, startPoint x: 723, startPoint y: 400, endPoint x: 421, endPoint y: 353, distance: 305.8
click at [422, 353] on div "Name: FT - GRINDER - 4 PIECE - BLACK SKU: ACC-GEN-FT-GRFOUR-BLK Package ID: 096…" at bounding box center [571, 432] width 1050 height 174
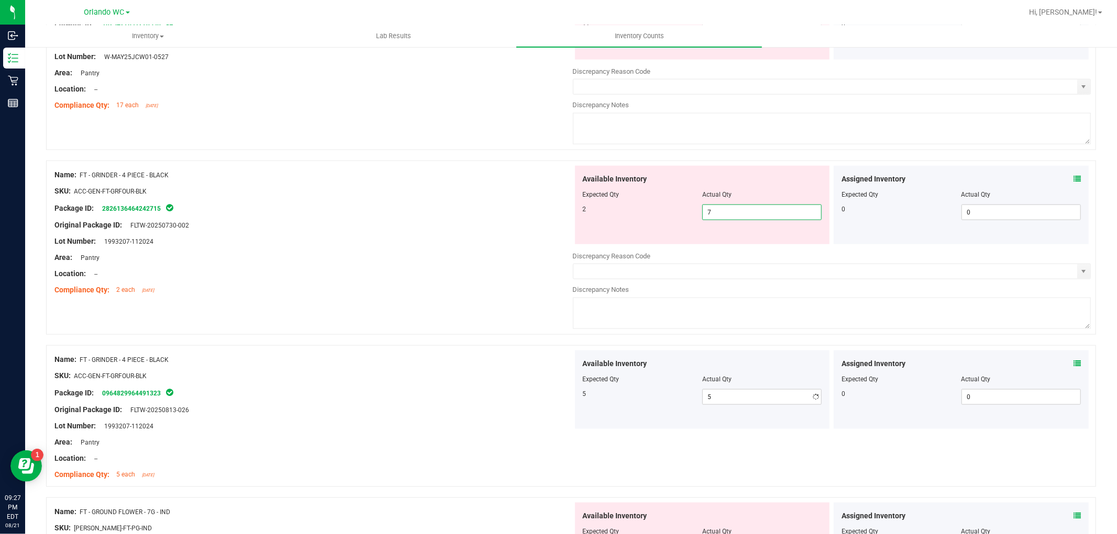
drag, startPoint x: 727, startPoint y: 212, endPoint x: 575, endPoint y: 216, distance: 151.9
click at [583, 213] on div "2 7 7" at bounding box center [702, 213] width 239 height 16
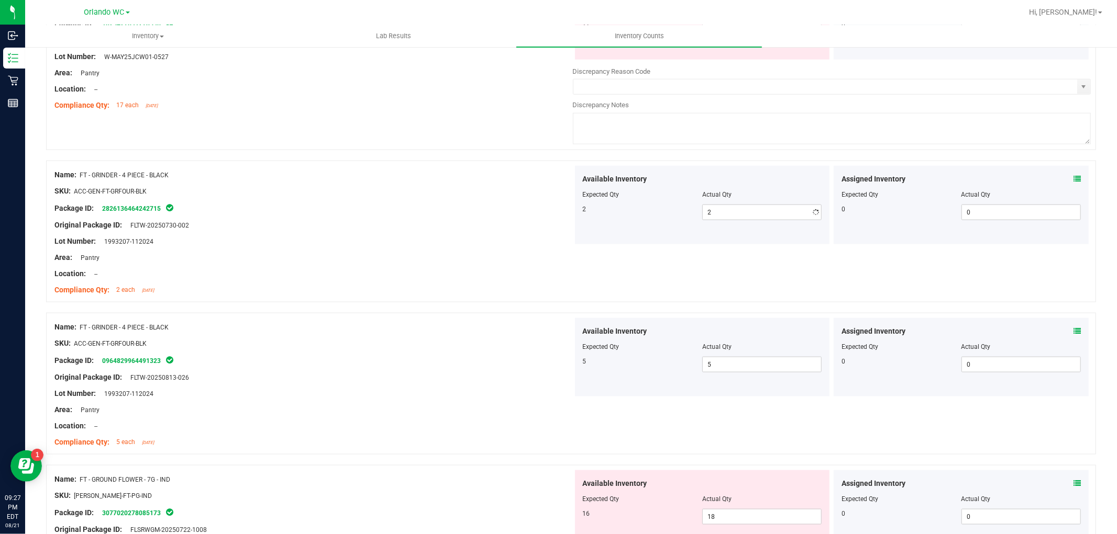
click at [341, 279] on div "Location: --" at bounding box center [313, 274] width 518 height 11
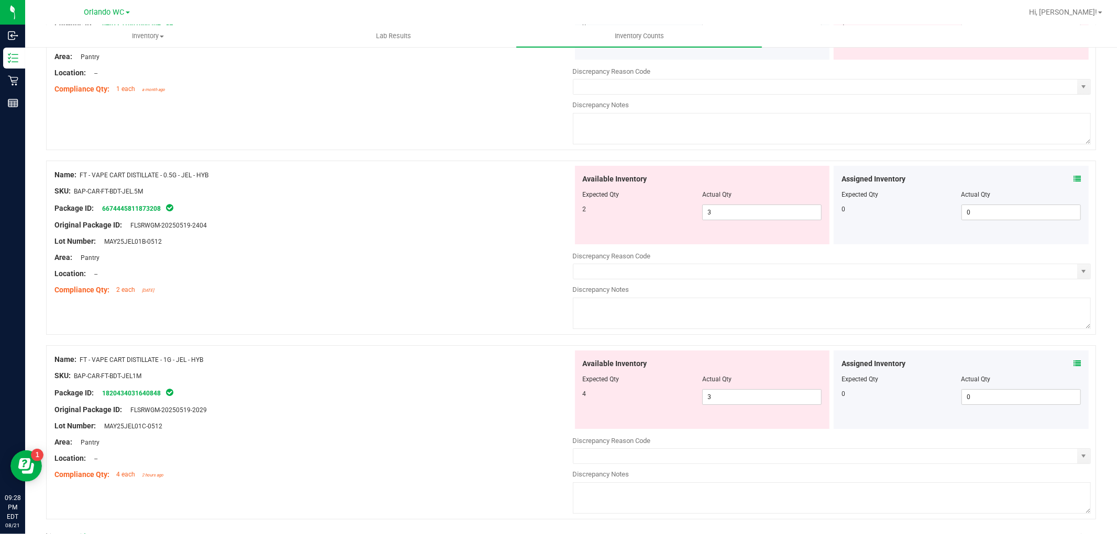
scroll to position [3181, 0]
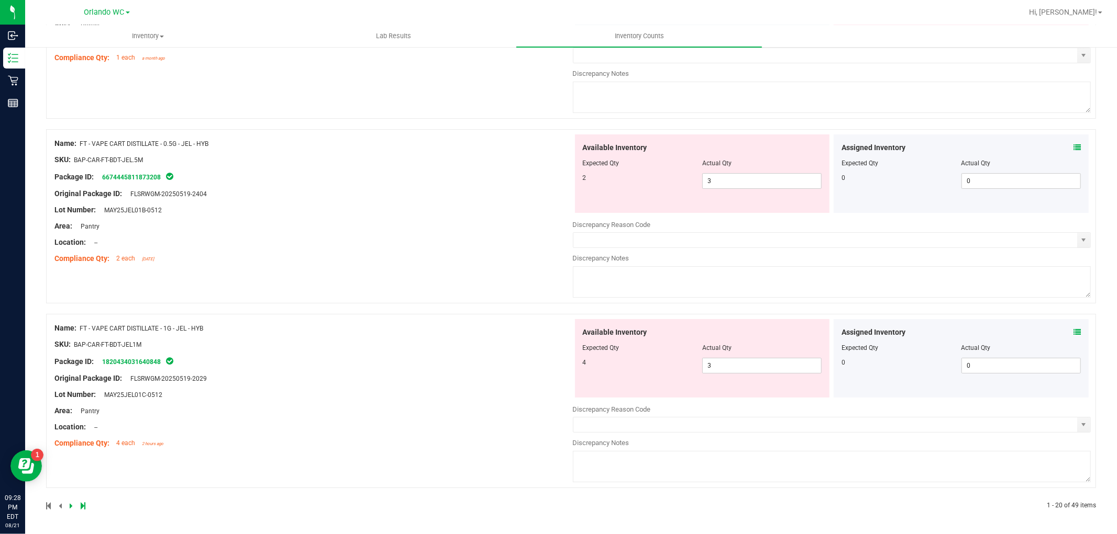
click at [66, 508] on div at bounding box center [308, 505] width 525 height 9
click at [71, 504] on icon at bounding box center [71, 506] width 3 height 6
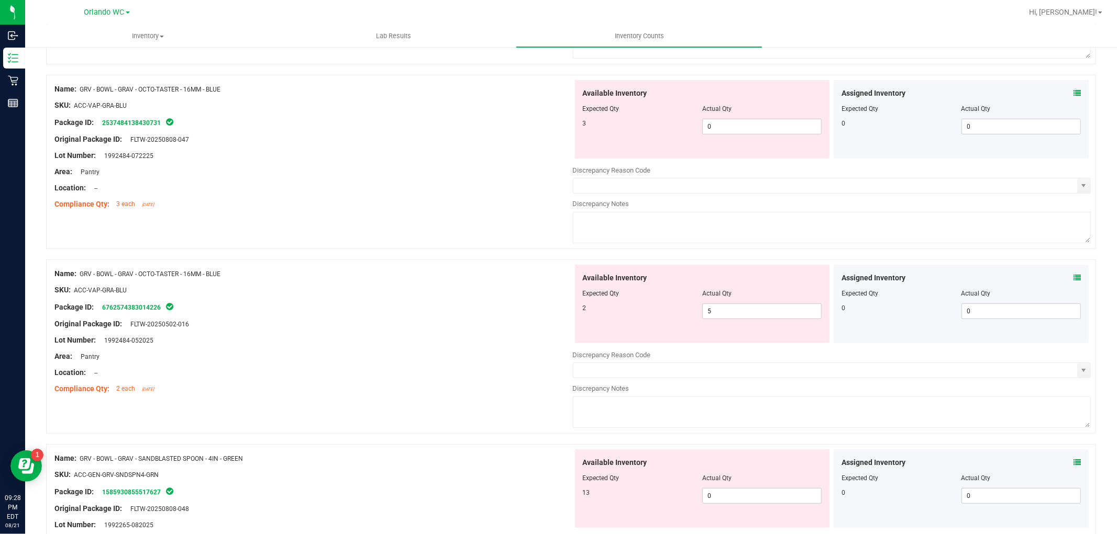
scroll to position [407, 0]
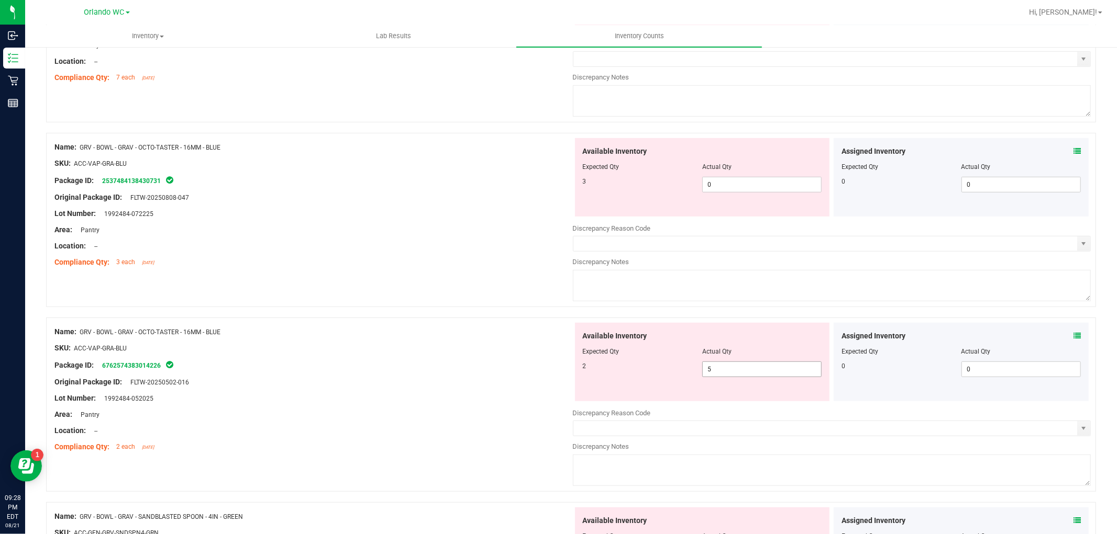
drag, startPoint x: 716, startPoint y: 369, endPoint x: 600, endPoint y: 364, distance: 115.3
click at [600, 364] on div "2 5 5" at bounding box center [702, 370] width 239 height 16
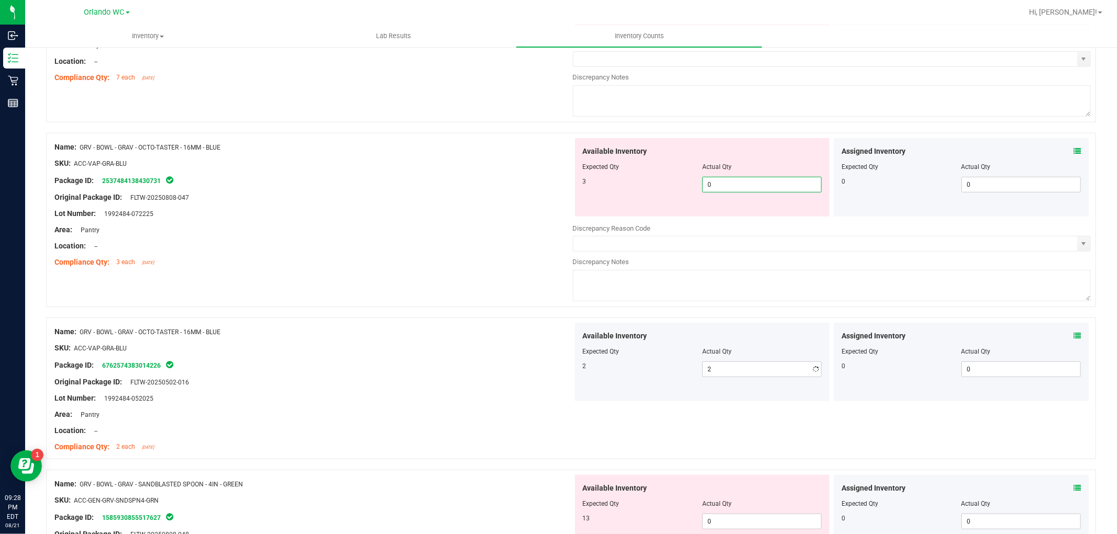
drag, startPoint x: 705, startPoint y: 184, endPoint x: 564, endPoint y: 185, distance: 140.8
click at [565, 185] on div "Name: GRV - BOWL - GRAV - OCTO-TASTER - 16MM - BLUE SKU: ACC-VAP-GRA-BLU Packag…" at bounding box center [571, 220] width 1050 height 174
click at [442, 217] on div "Lot Number: 1992484-072225" at bounding box center [313, 213] width 518 height 11
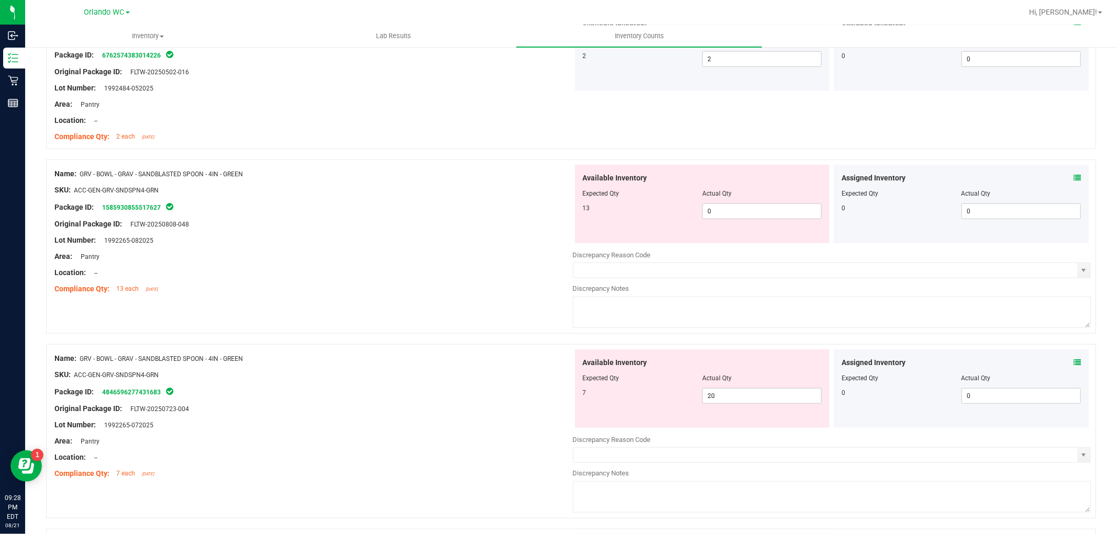
scroll to position [698, 0]
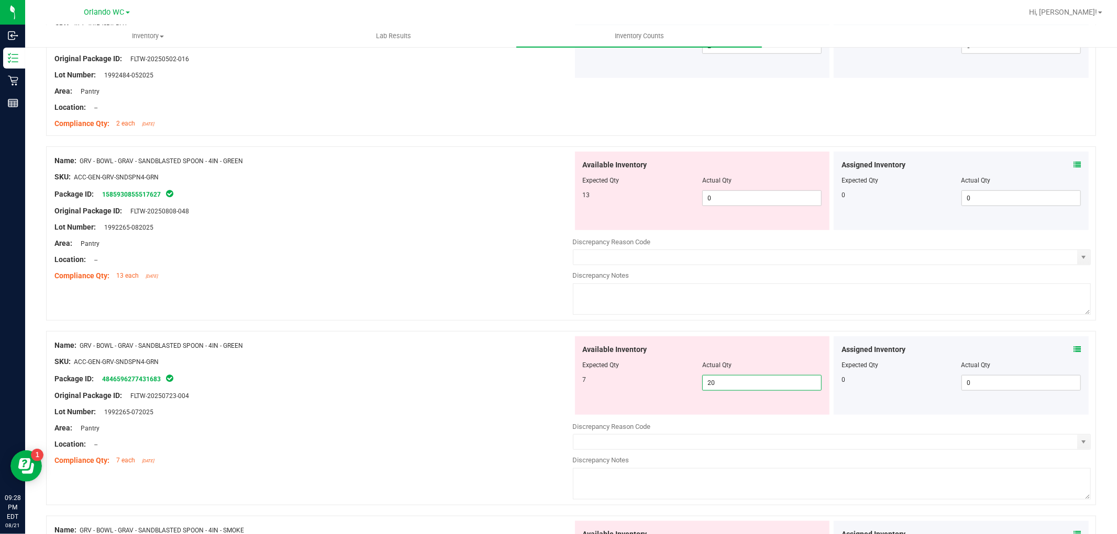
drag, startPoint x: 735, startPoint y: 378, endPoint x: 603, endPoint y: 367, distance: 132.4
click at [603, 367] on div "Available Inventory Expected Qty Actual Qty 7 20 20" at bounding box center [702, 376] width 255 height 79
drag, startPoint x: 737, startPoint y: 199, endPoint x: 516, endPoint y: 202, distance: 221.4
click at [514, 205] on div "Name: GRV - BOWL - GRAV - SANDBLASTED SPOON - 4IN - GREEN SKU: ACC-GEN-GRV-SNDS…" at bounding box center [571, 234] width 1050 height 174
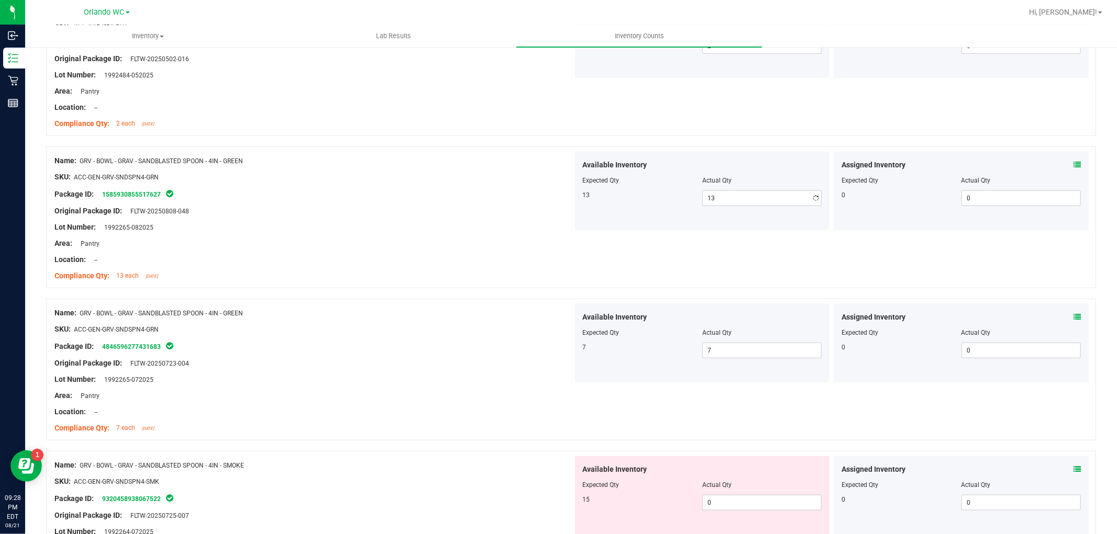
click at [496, 222] on div at bounding box center [313, 219] width 518 height 5
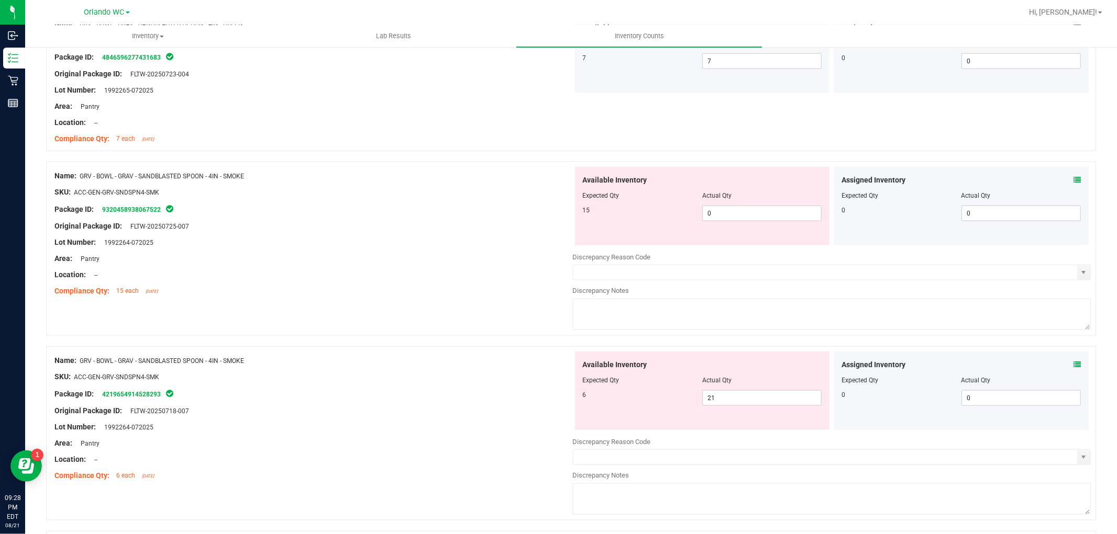
scroll to position [988, 0]
drag, startPoint x: 719, startPoint y: 210, endPoint x: 551, endPoint y: 210, distance: 168.0
click at [551, 210] on div "Name: GRV - BOWL - GRAV - SANDBLASTED SPOON - 4IN - SMOKE SKU: ACC-GEN-GRV-SNDS…" at bounding box center [571, 248] width 1050 height 174
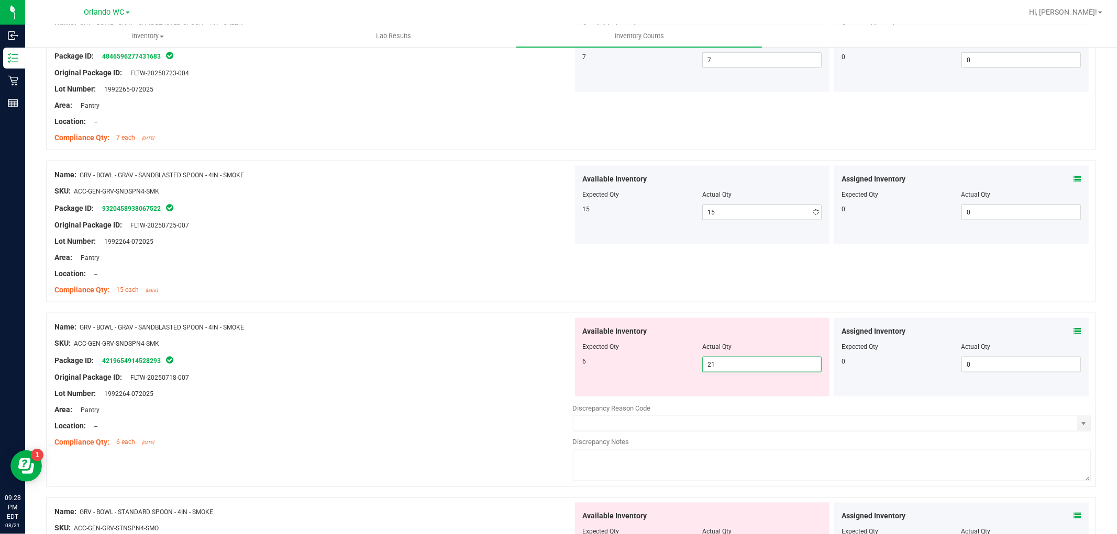
drag, startPoint x: 749, startPoint y: 395, endPoint x: 569, endPoint y: 374, distance: 181.3
click at [573, 374] on div "Available Inventory Expected Qty Actual Qty 6 21 21" at bounding box center [702, 357] width 259 height 79
click at [405, 392] on div "Lot Number: 1992264-072025" at bounding box center [313, 393] width 518 height 11
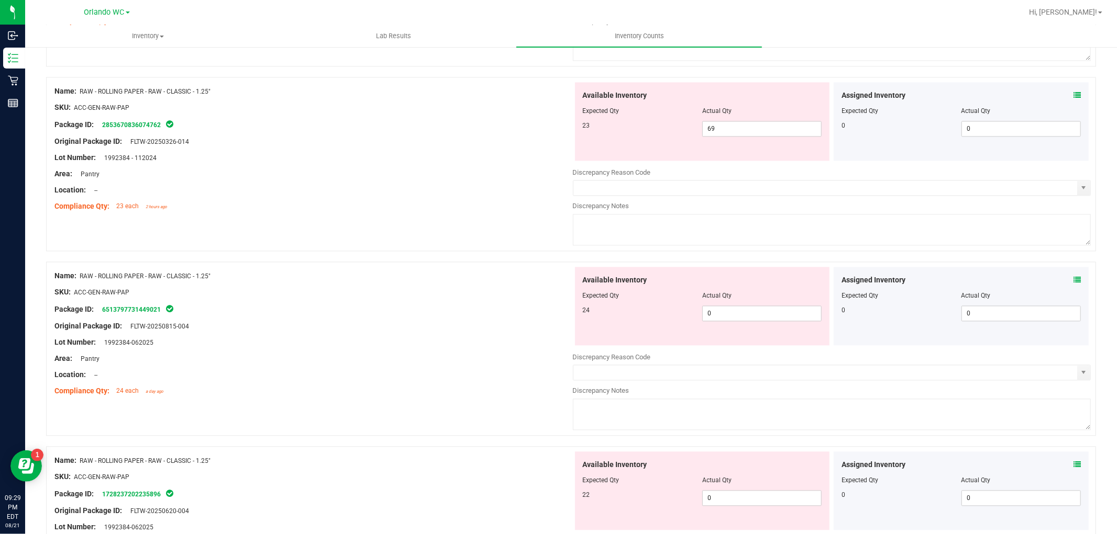
scroll to position [1803, 0]
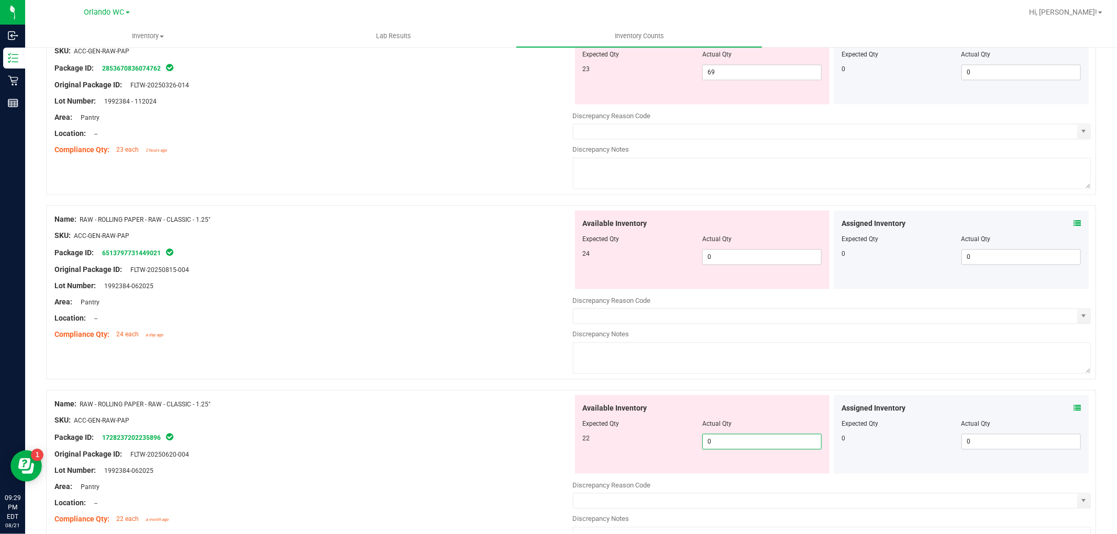
click at [727, 440] on span "0 0" at bounding box center [761, 442] width 119 height 16
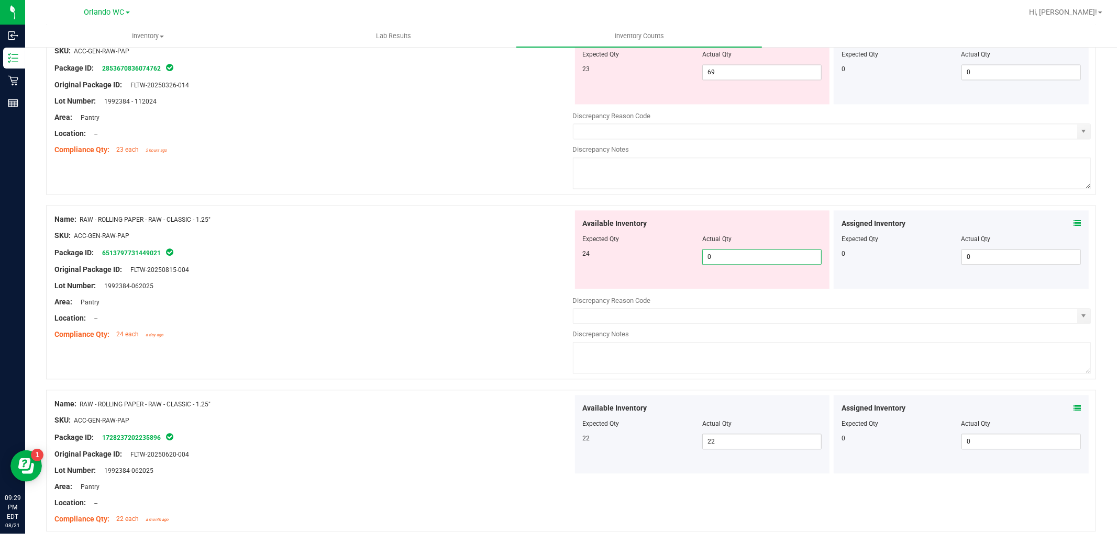
drag, startPoint x: 731, startPoint y: 259, endPoint x: 609, endPoint y: 259, distance: 121.4
click at [609, 258] on div "24 0 0" at bounding box center [702, 257] width 239 height 16
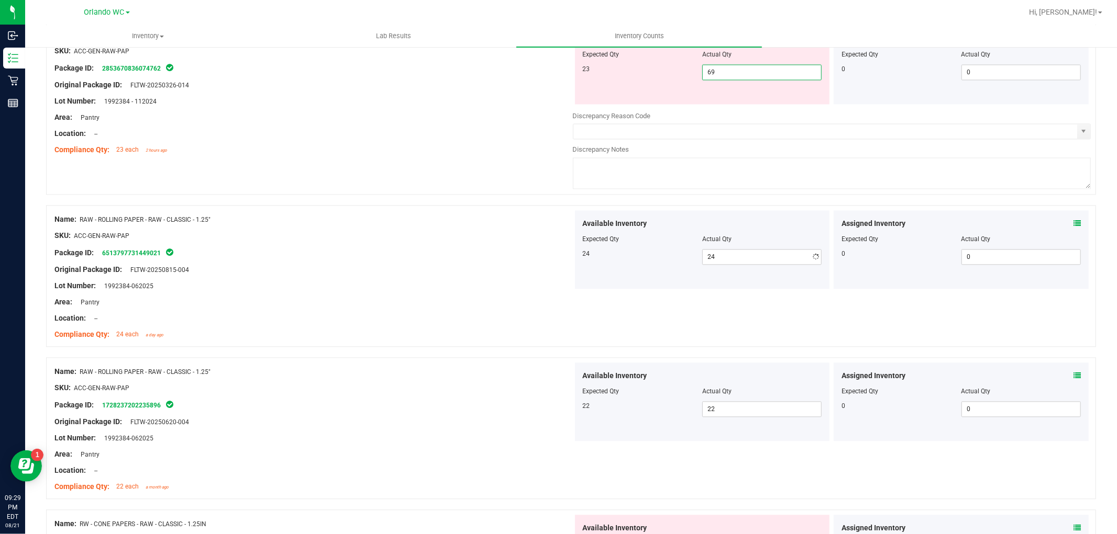
drag, startPoint x: 726, startPoint y: 71, endPoint x: 608, endPoint y: 71, distance: 117.8
click at [608, 71] on div "23 69 69" at bounding box center [702, 72] width 239 height 16
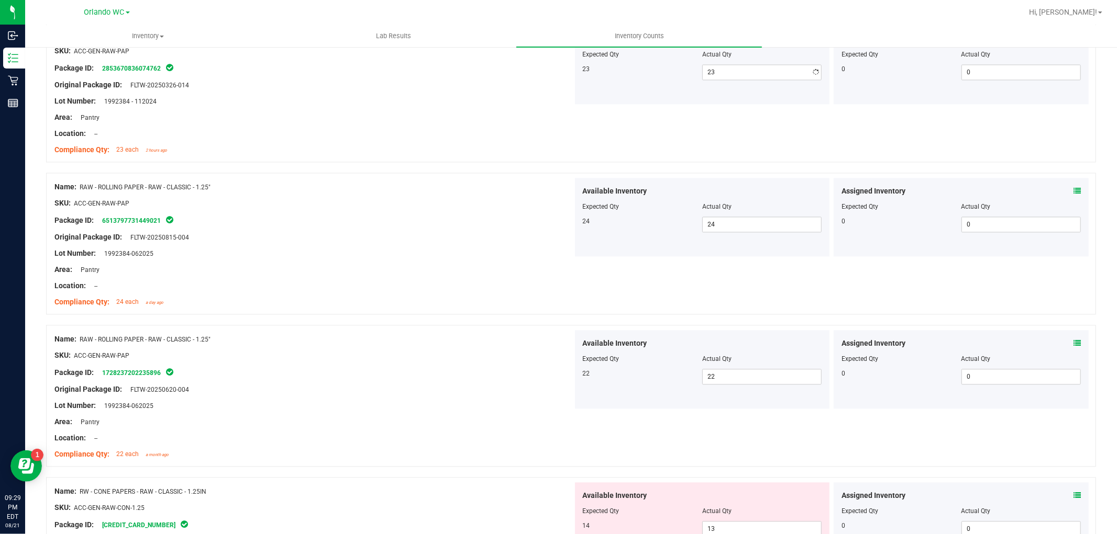
click at [379, 159] on div "Name: RAW - ROLLING PAPER - RAW - CLASSIC - 1.25" SKU: ACC-GEN-RAW-PAP Package …" at bounding box center [313, 92] width 518 height 133
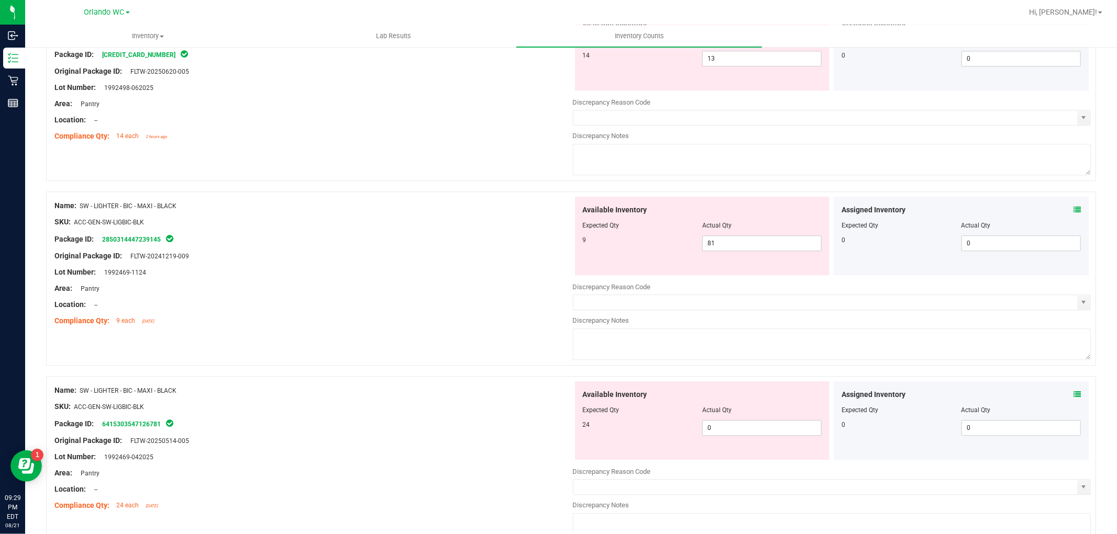
scroll to position [2384, 0]
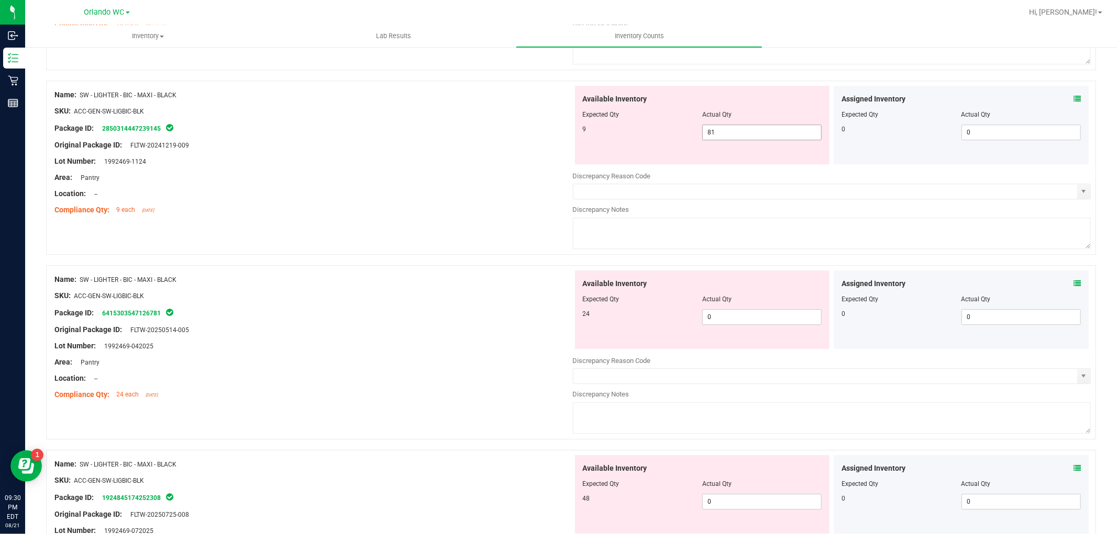
drag, startPoint x: 719, startPoint y: 135, endPoint x: 631, endPoint y: 129, distance: 87.6
click at [631, 129] on div "9 81 81" at bounding box center [702, 133] width 239 height 16
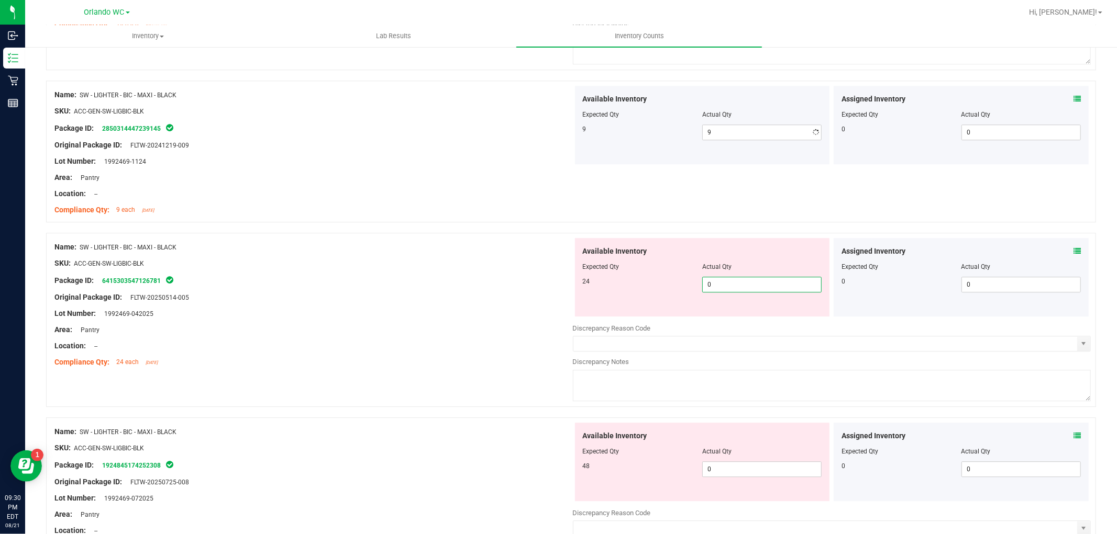
drag, startPoint x: 735, startPoint y: 320, endPoint x: 562, endPoint y: 321, distance: 173.8
click at [563, 321] on div "Name: SW - LIGHTER - BIC - MAXI - BLACK SKU: ACC-GEN-SW-LIGBIC-BLK Package ID: …" at bounding box center [571, 320] width 1050 height 174
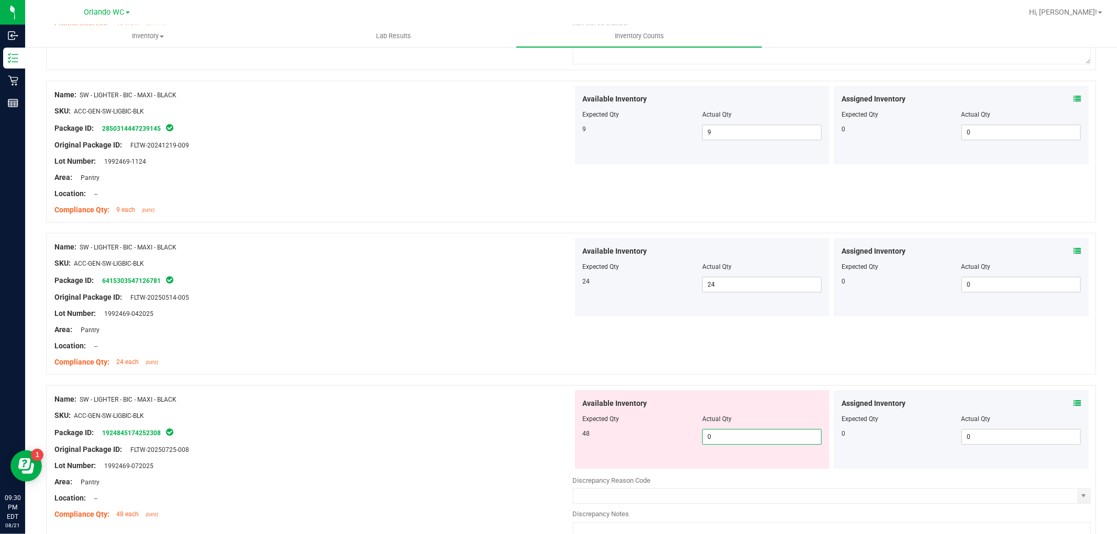
drag, startPoint x: 712, startPoint y: 468, endPoint x: 620, endPoint y: 464, distance: 92.2
click at [620, 464] on div "Available Inventory Expected Qty Actual Qty 48 0 0" at bounding box center [702, 430] width 255 height 79
click at [504, 367] on div "Compliance Qty: 24 each [DATE]" at bounding box center [313, 362] width 518 height 11
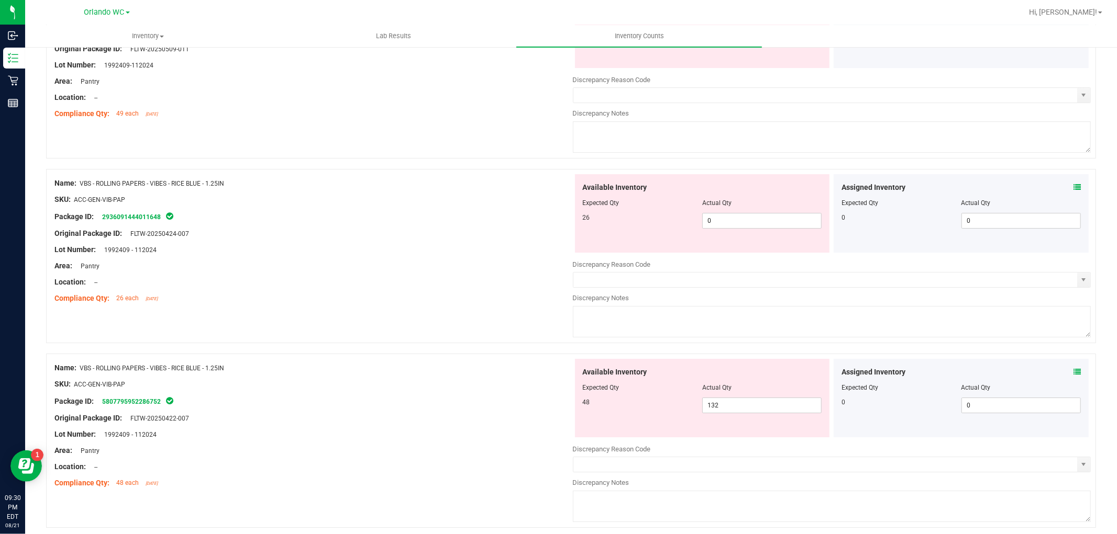
scroll to position [2867, 0]
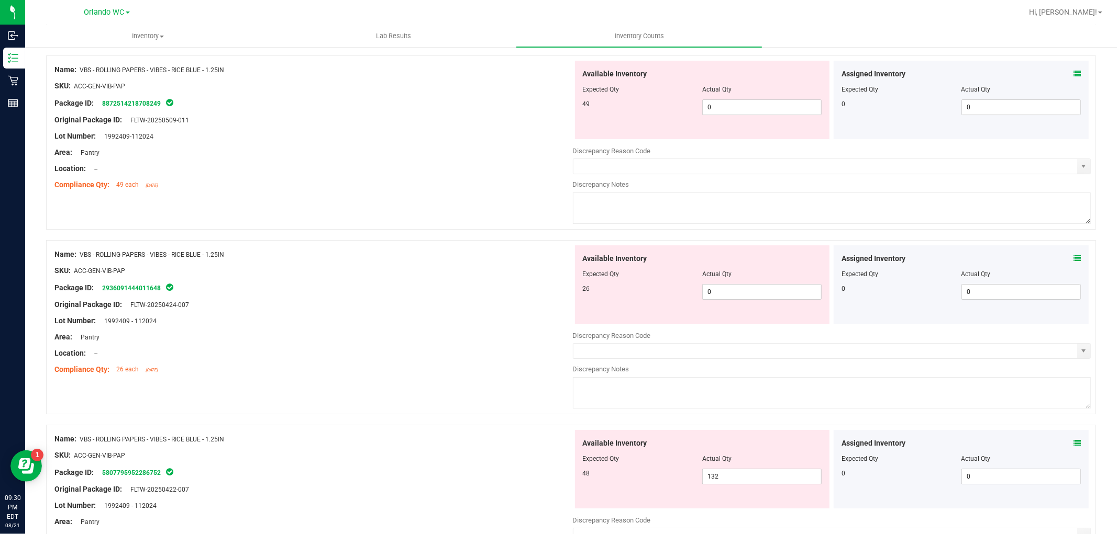
click at [745, 384] on textarea at bounding box center [832, 392] width 518 height 31
click at [734, 482] on span "132 132" at bounding box center [761, 477] width 119 height 16
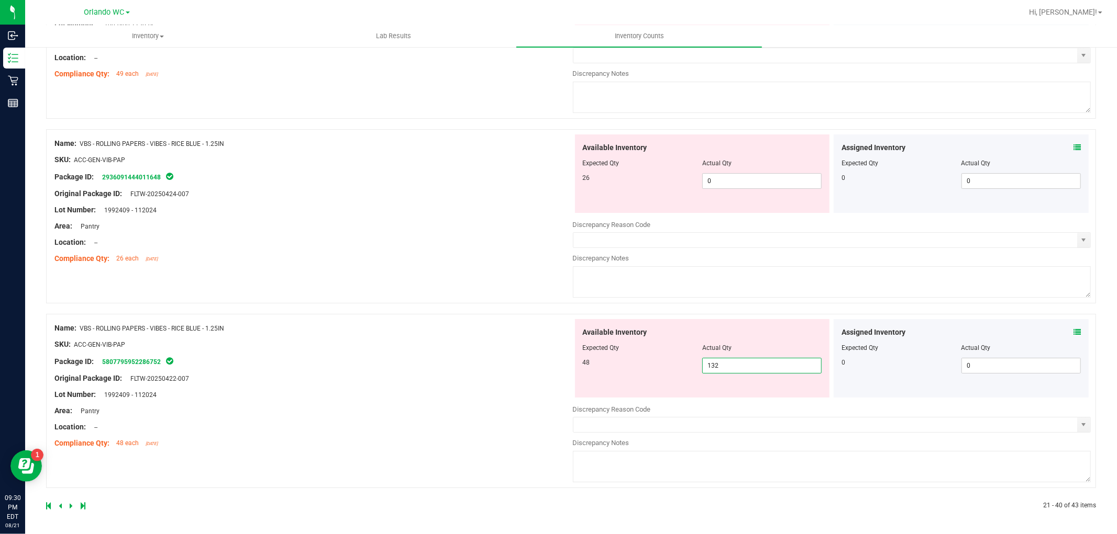
scroll to position [2983, 0]
click at [739, 358] on span "132 132" at bounding box center [761, 366] width 119 height 16
drag, startPoint x: 733, startPoint y: 367, endPoint x: 569, endPoint y: 344, distance: 166.5
click at [573, 344] on div "Available Inventory Expected Qty Actual Qty 48 132 132" at bounding box center [702, 358] width 259 height 79
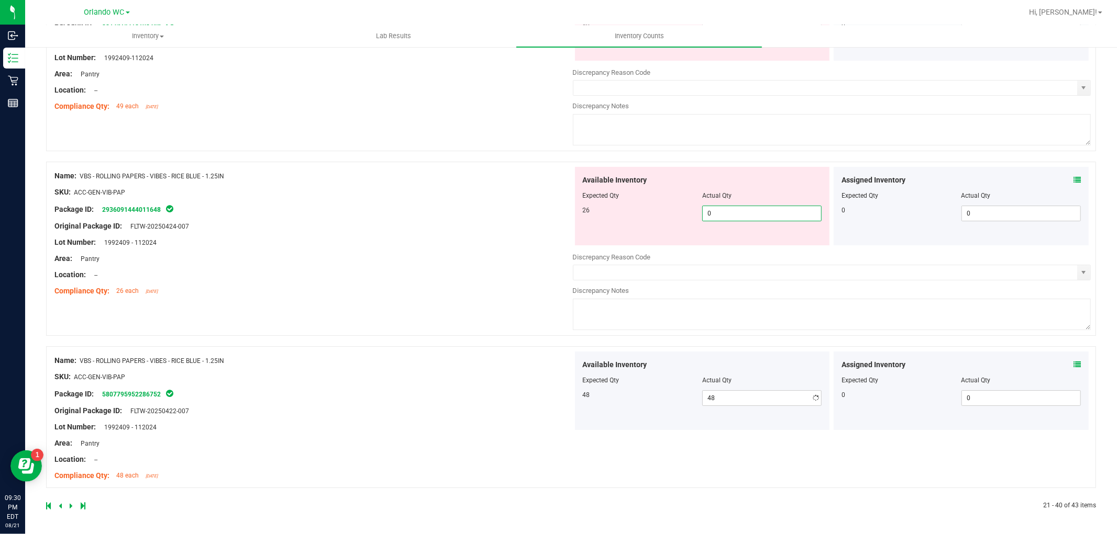
scroll to position [2950, 0]
drag, startPoint x: 765, startPoint y: 179, endPoint x: 720, endPoint y: 179, distance: 45.0
click at [720, 179] on div "Available Inventory Expected Qty Actual Qty 26 0 0" at bounding box center [702, 206] width 255 height 79
drag, startPoint x: 718, startPoint y: 211, endPoint x: 637, endPoint y: 202, distance: 82.1
click at [637, 202] on div "Available Inventory Expected Qty Actual Qty 26 0 0" at bounding box center [702, 206] width 255 height 79
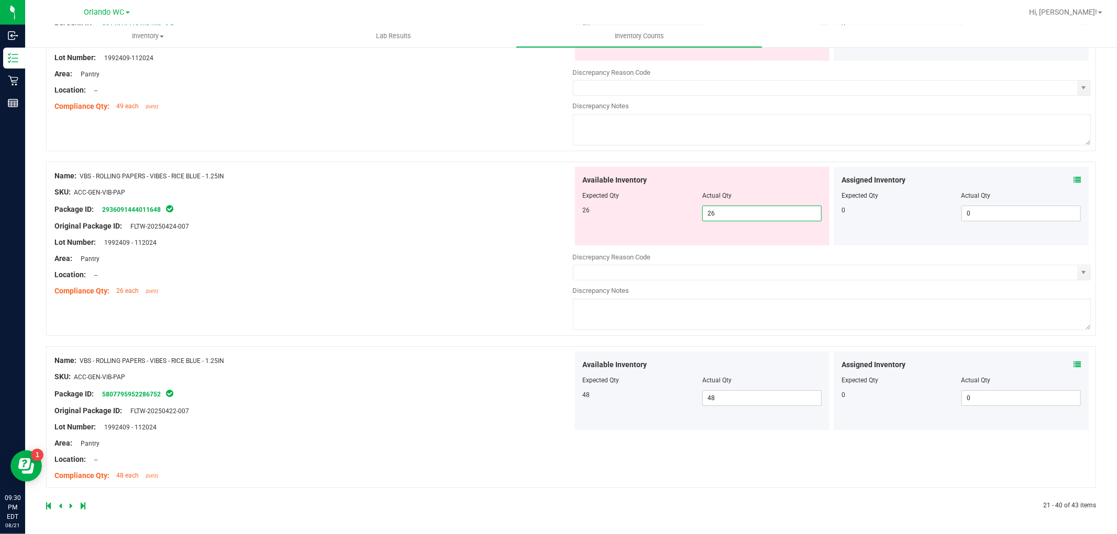
click at [384, 232] on div "Name: VBS - ROLLING PAPERS - VIBES - RICE BLUE - 1.25IN SKU: ACC-GEN-VIB-PAP Pa…" at bounding box center [313, 233] width 518 height 133
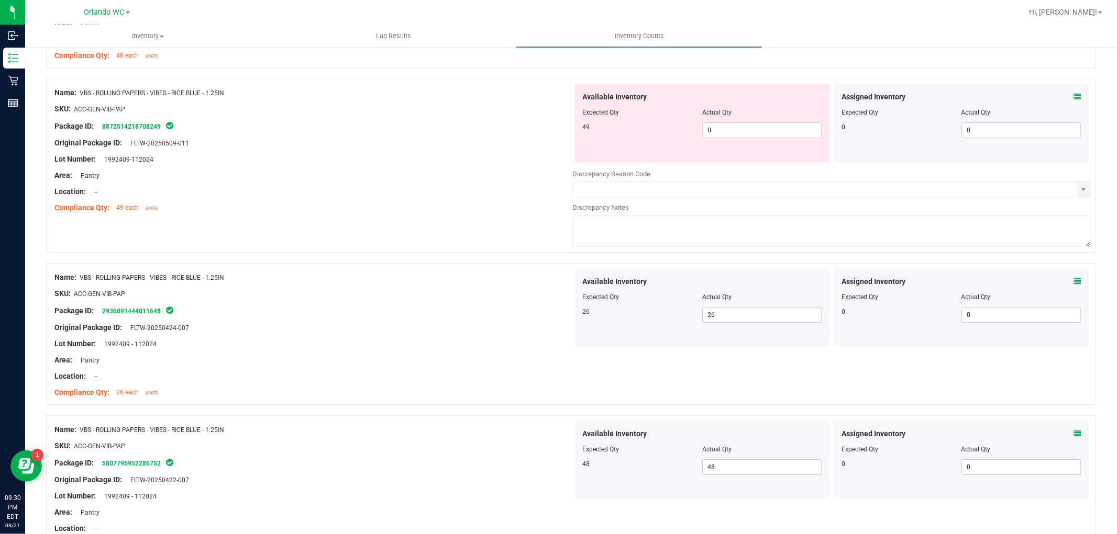
scroll to position [2684, 0]
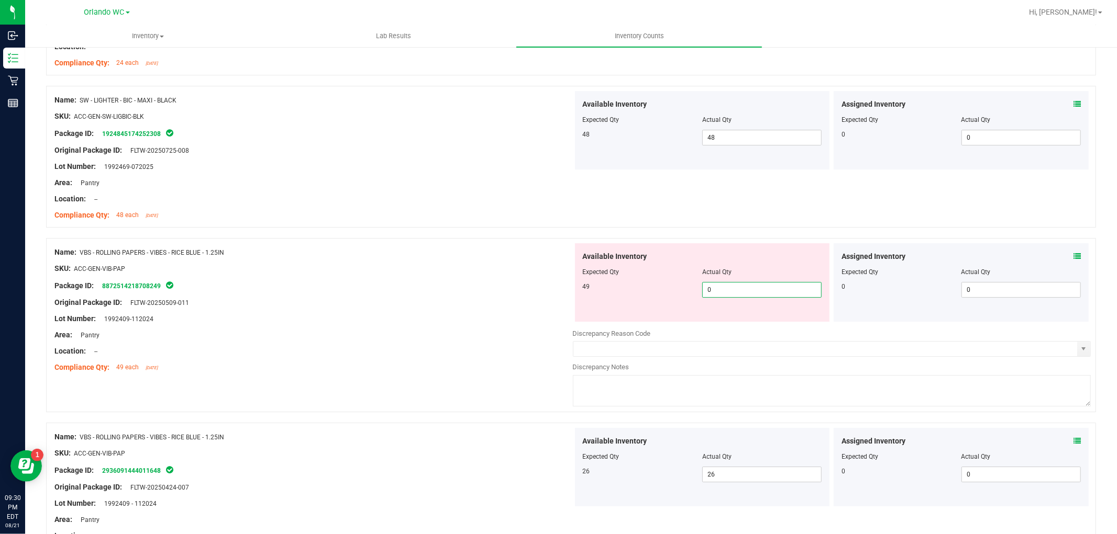
drag, startPoint x: 717, startPoint y: 292, endPoint x: 540, endPoint y: 253, distance: 181.6
click at [540, 253] on div "Name: VBS - ROLLING PAPERS - VIBES - RICE BLUE - 1.25IN SKU: ACC-GEN-VIB-PAP Pa…" at bounding box center [571, 325] width 1050 height 174
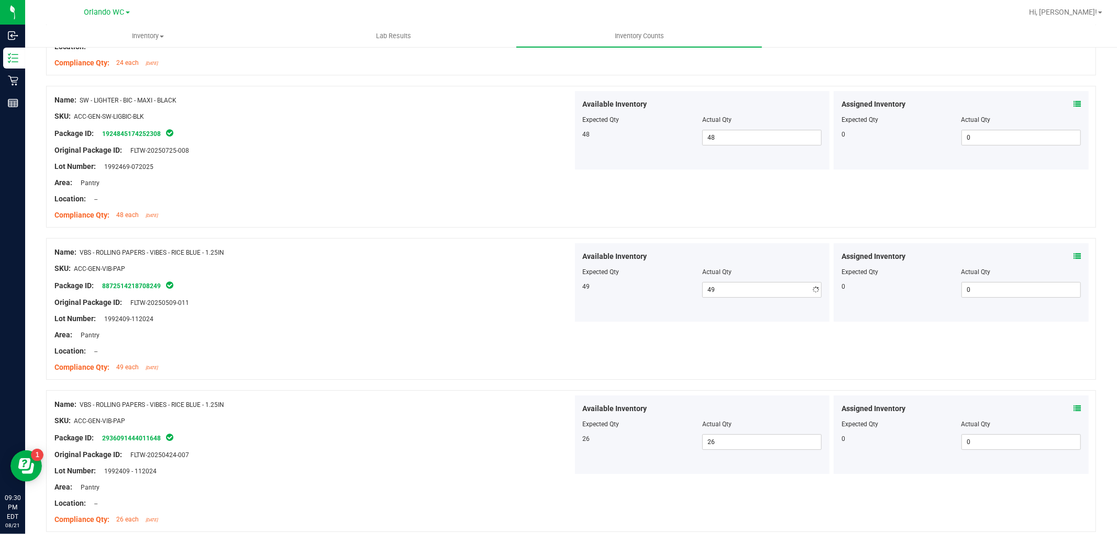
click at [496, 330] on div at bounding box center [313, 327] width 518 height 5
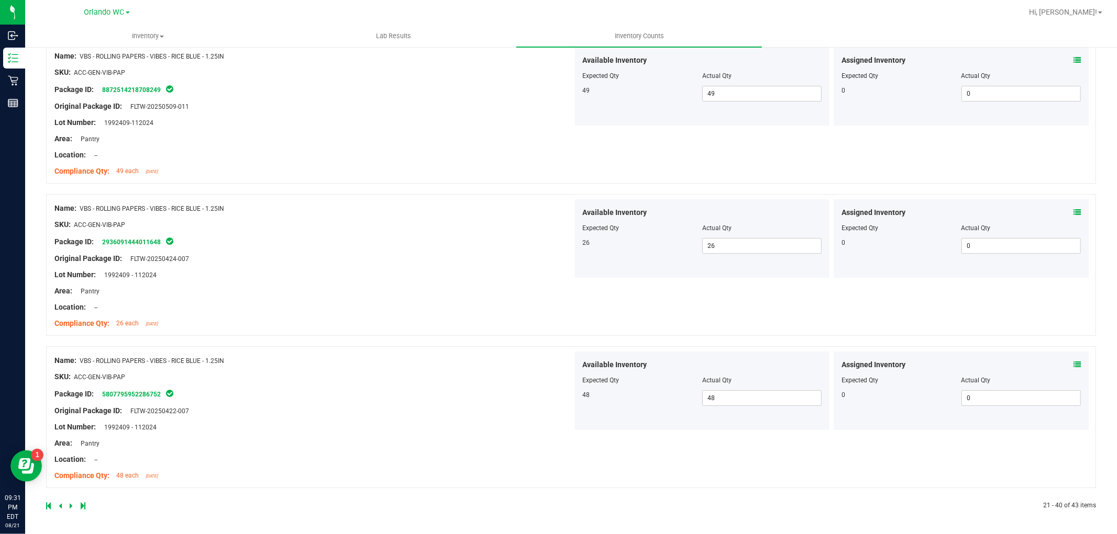
click at [70, 507] on icon at bounding box center [71, 506] width 3 height 6
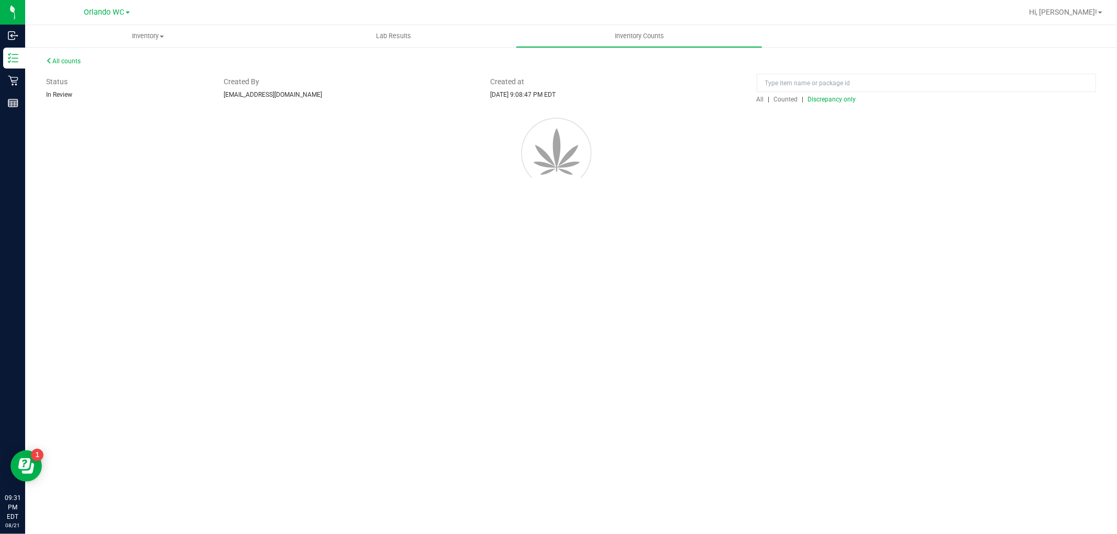
scroll to position [0, 0]
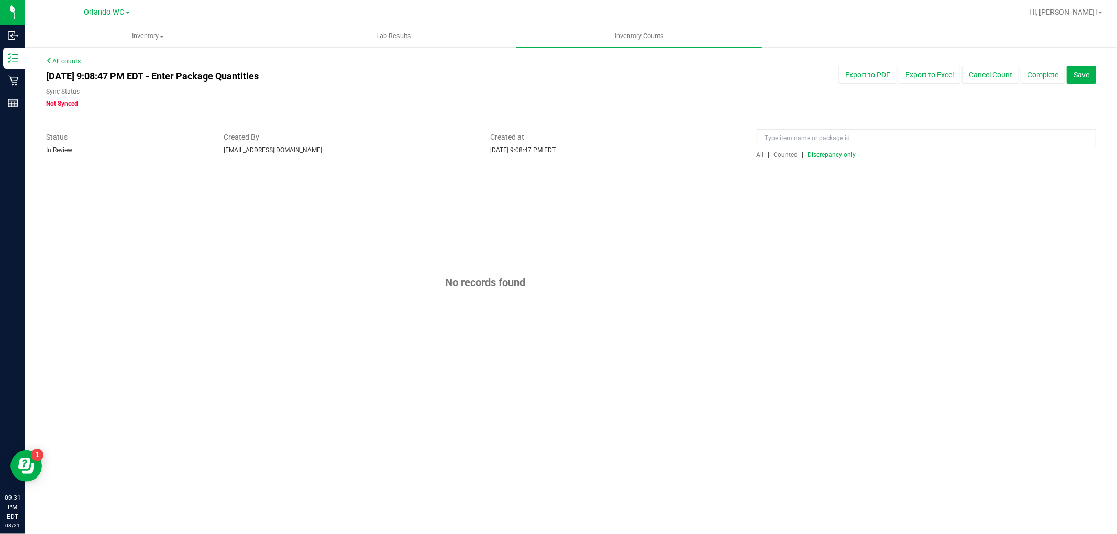
click at [826, 155] on span "Discrepancy only" at bounding box center [832, 154] width 48 height 7
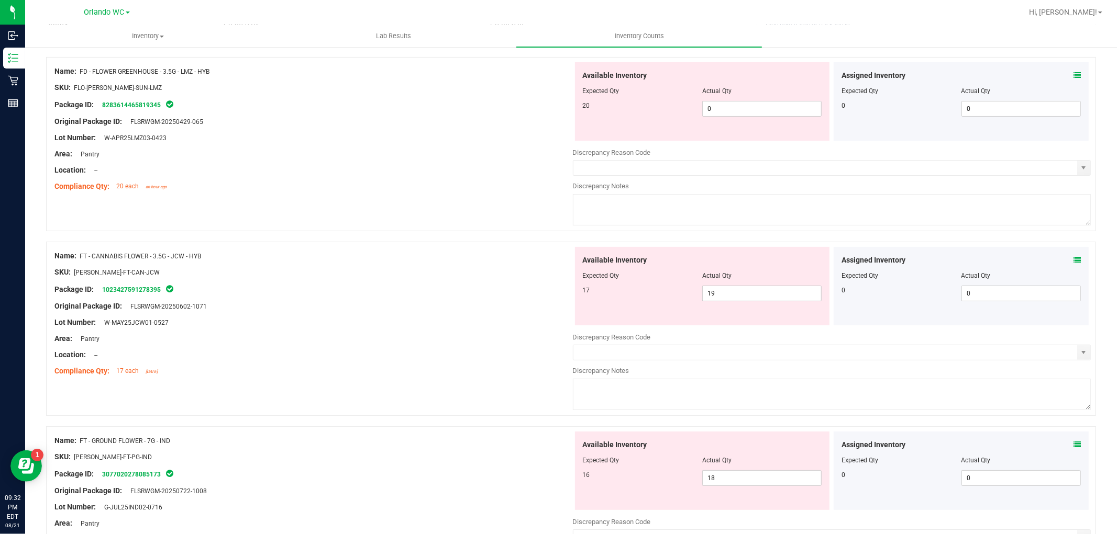
scroll to position [116, 0]
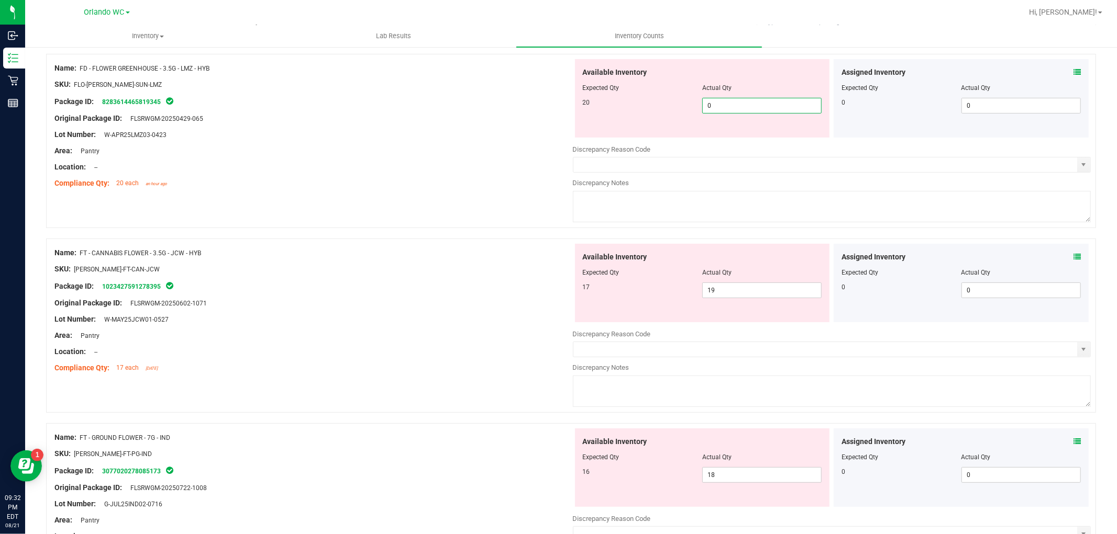
drag, startPoint x: 725, startPoint y: 106, endPoint x: 620, endPoint y: 107, distance: 105.2
click at [620, 107] on div "20 0 0" at bounding box center [702, 106] width 239 height 16
click at [255, 198] on div "Name: FD - FLOWER GREENHOUSE - 3.5G - LMZ - HYB SKU: FLO-[PERSON_NAME]-SUN-LMZ …" at bounding box center [571, 146] width 1050 height 185
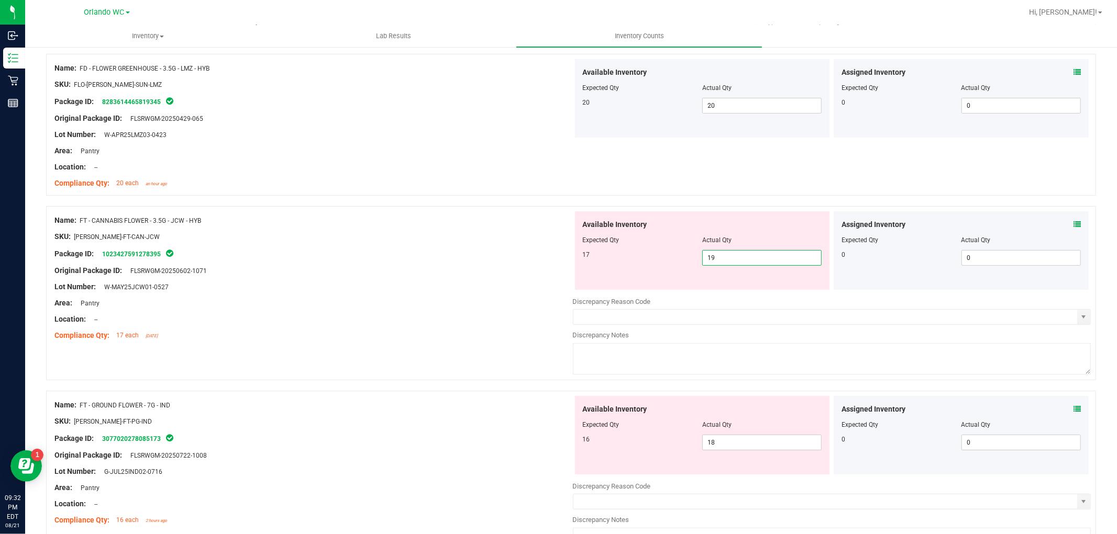
drag, startPoint x: 726, startPoint y: 252, endPoint x: 638, endPoint y: 248, distance: 88.6
click at [638, 248] on div "Available Inventory Expected Qty Actual Qty 17 19 19" at bounding box center [702, 250] width 255 height 79
click at [463, 320] on div "Location: --" at bounding box center [313, 319] width 518 height 11
drag, startPoint x: 727, startPoint y: 263, endPoint x: 644, endPoint y: 265, distance: 82.2
click at [651, 260] on div "17 19 19" at bounding box center [702, 258] width 239 height 16
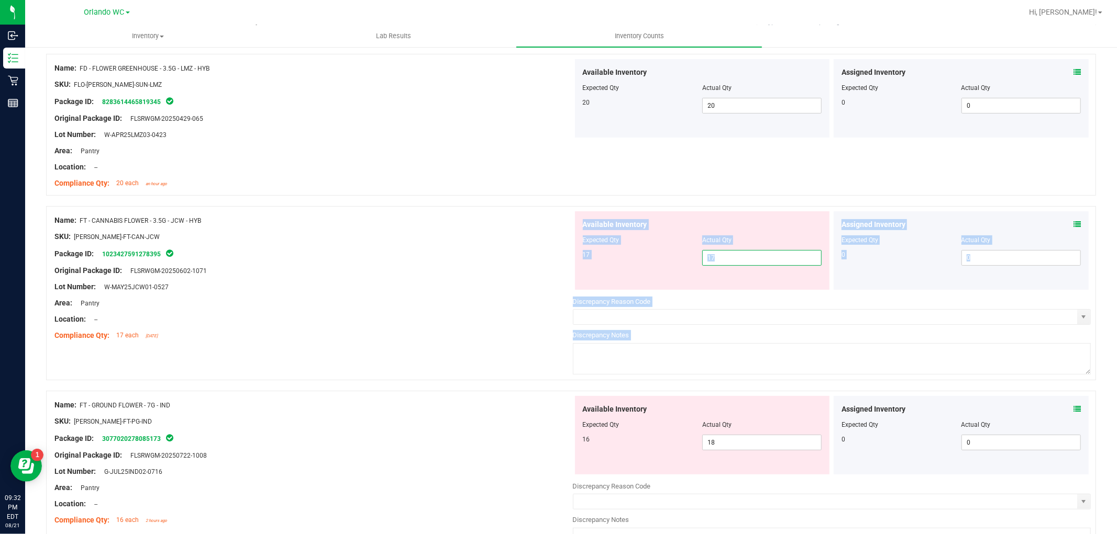
click at [354, 350] on div "Name: FT - CANNABIS FLOWER - 3.5G - JCW - HYB SKU: [PERSON_NAME]-FT-CAN-JCW Pac…" at bounding box center [571, 298] width 1050 height 185
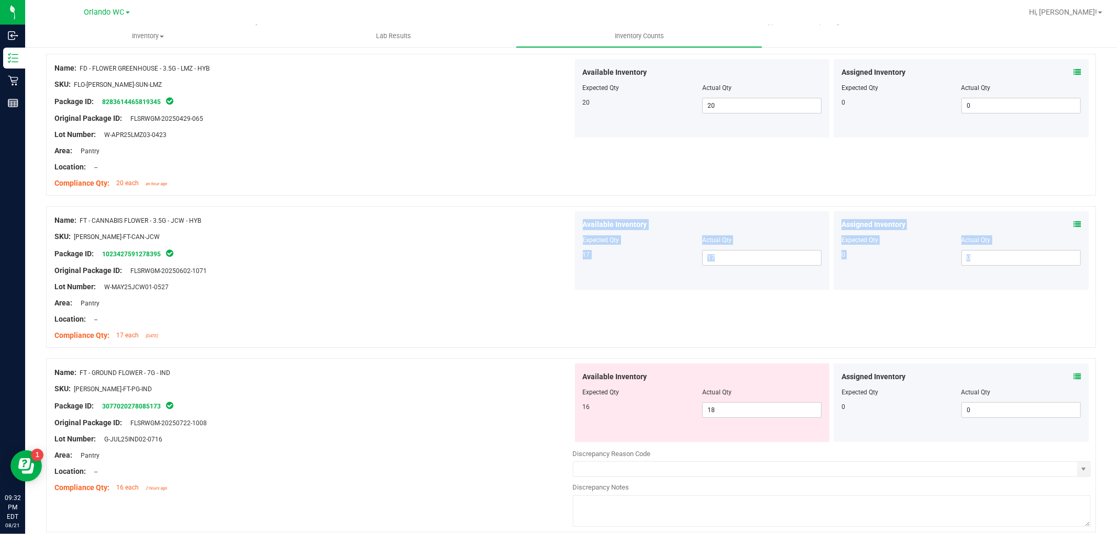
click at [354, 350] on div at bounding box center [571, 353] width 1050 height 10
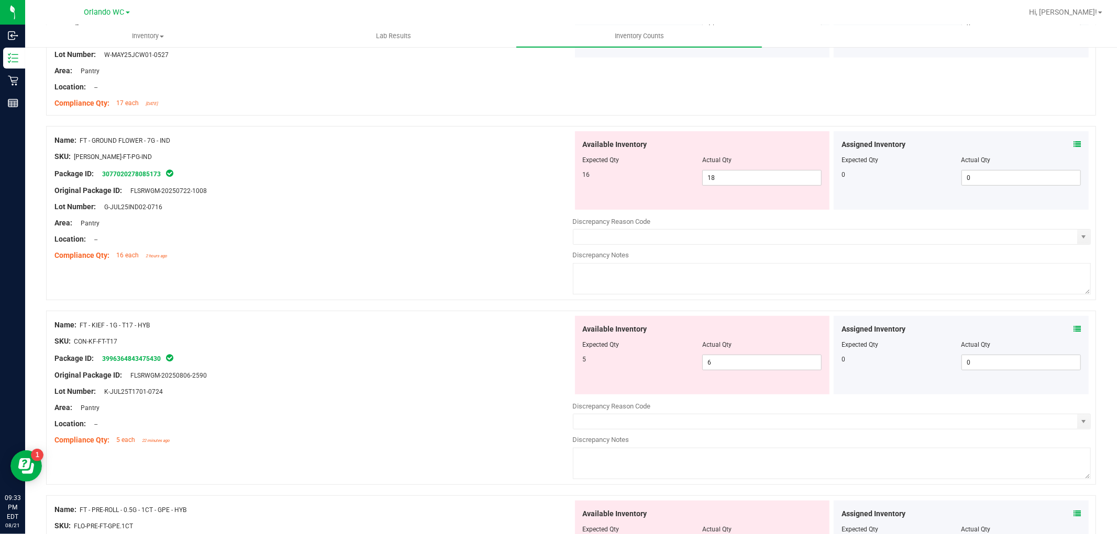
scroll to position [174, 0]
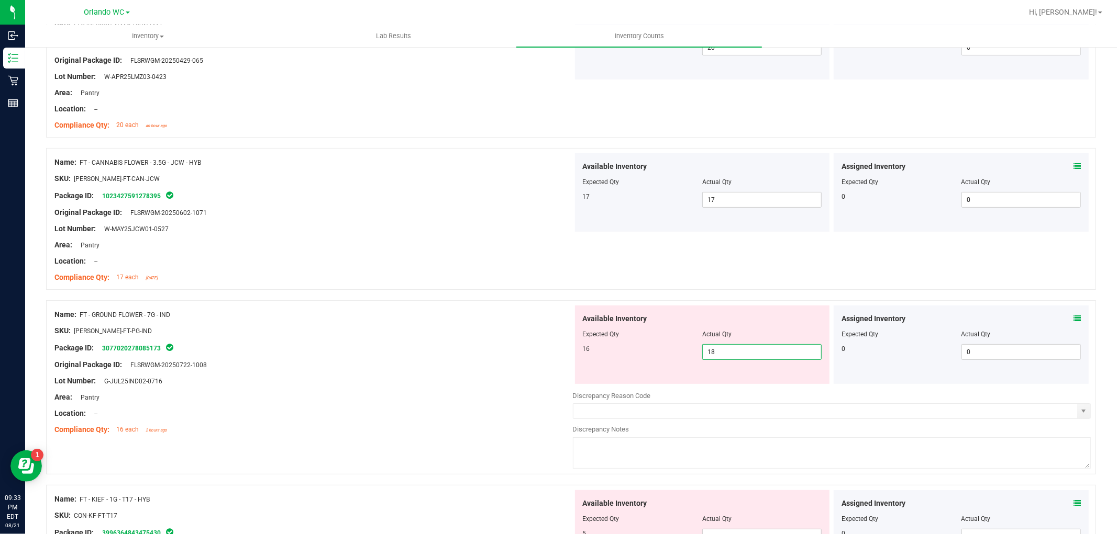
drag, startPoint x: 729, startPoint y: 349, endPoint x: 644, endPoint y: 356, distance: 85.7
click at [645, 351] on div "16 18 18" at bounding box center [702, 352] width 239 height 16
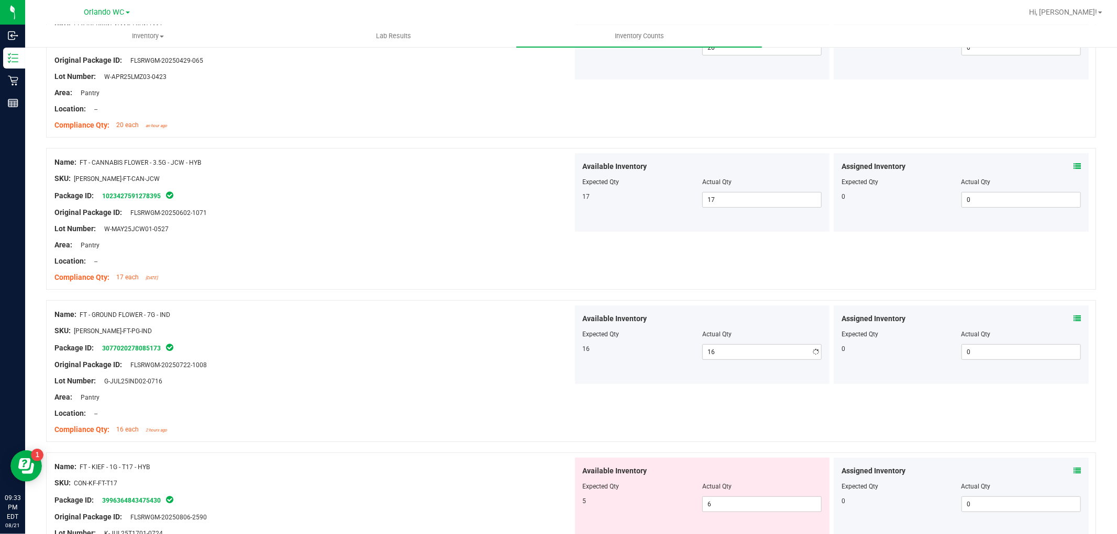
drag, startPoint x: 443, startPoint y: 429, endPoint x: 342, endPoint y: 487, distance: 116.1
click at [443, 430] on div "Compliance Qty: 16 each 2 hours ago" at bounding box center [313, 430] width 518 height 11
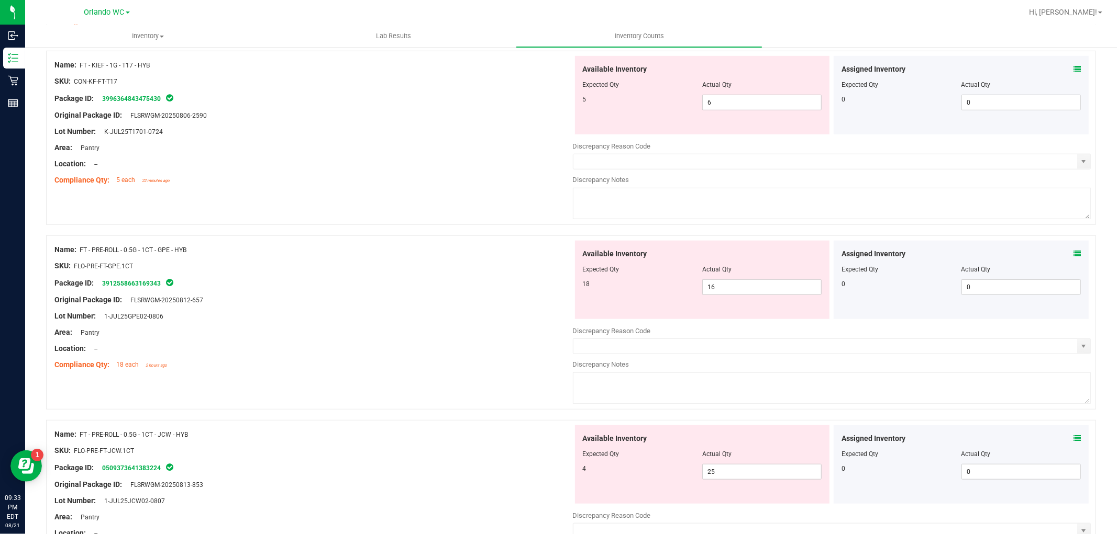
scroll to position [640, 0]
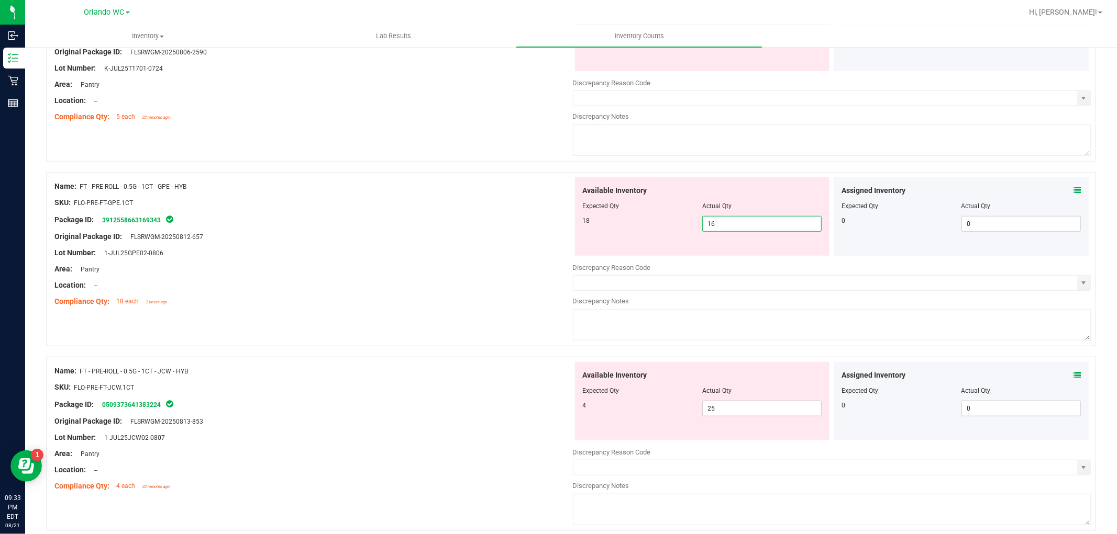
drag, startPoint x: 724, startPoint y: 229, endPoint x: 629, endPoint y: 226, distance: 95.9
click at [634, 226] on div "18 16 16" at bounding box center [702, 224] width 239 height 16
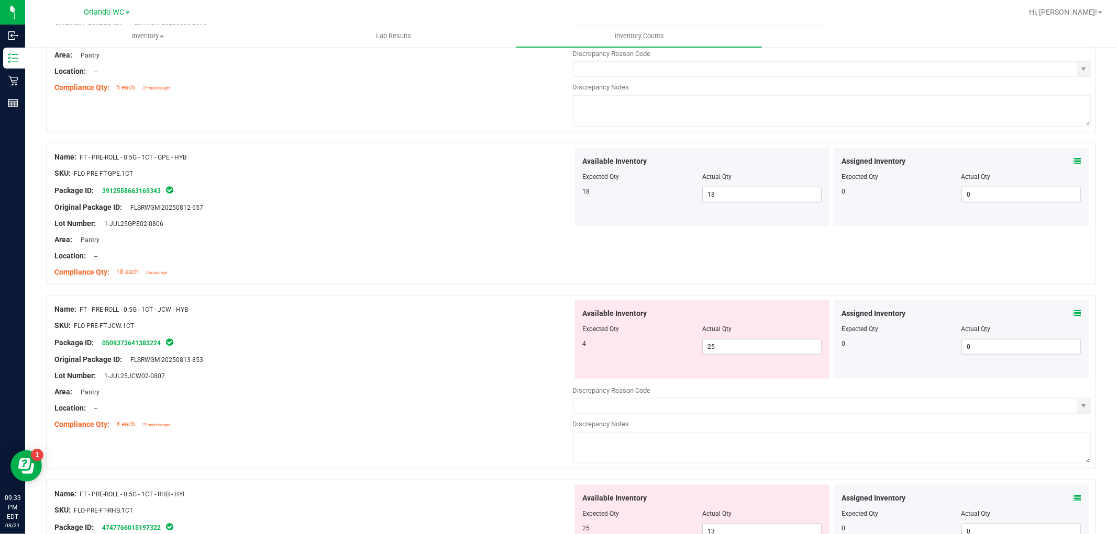
scroll to position [756, 0]
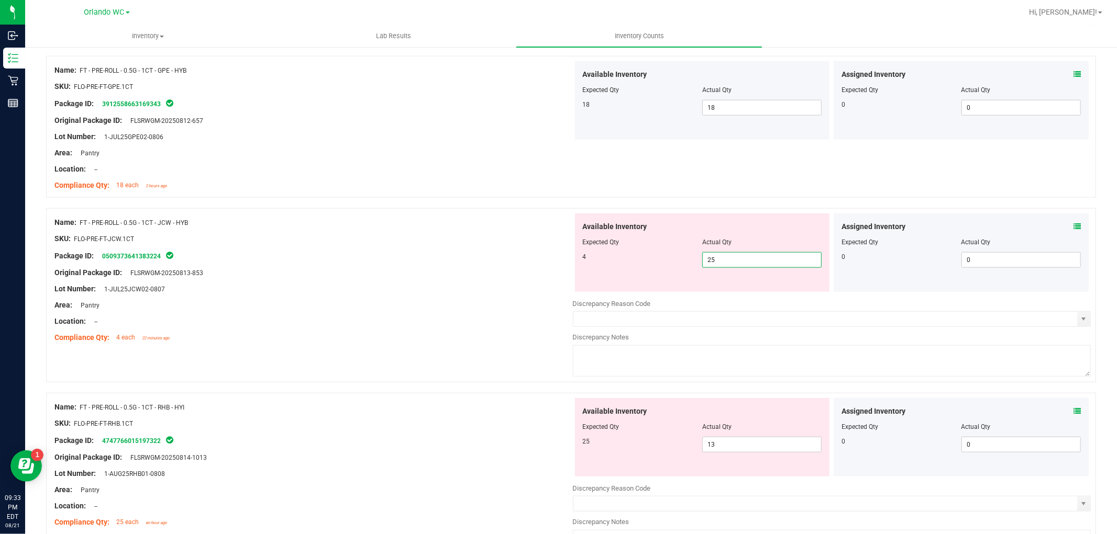
drag, startPoint x: 684, startPoint y: 254, endPoint x: 631, endPoint y: 254, distance: 53.4
click at [634, 252] on div "4 25 25" at bounding box center [702, 260] width 239 height 16
click at [526, 274] on div "Original Package ID: FLSRWGM-20250813-853" at bounding box center [313, 272] width 518 height 11
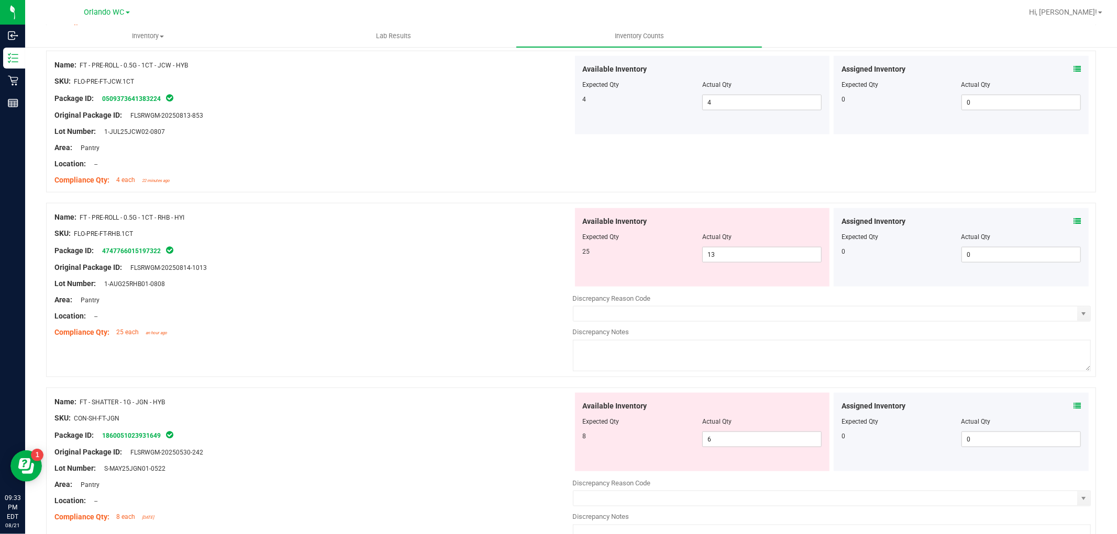
scroll to position [930, 0]
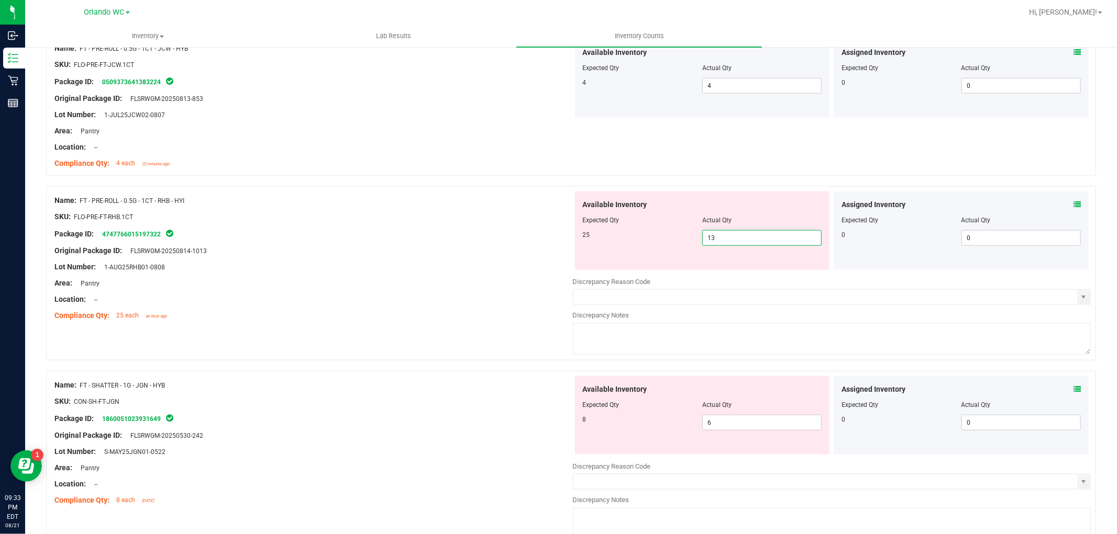
drag, startPoint x: 754, startPoint y: 244, endPoint x: 306, endPoint y: 185, distance: 451.5
click at [317, 239] on div "Package ID: 4747766015197322" at bounding box center [313, 234] width 518 height 13
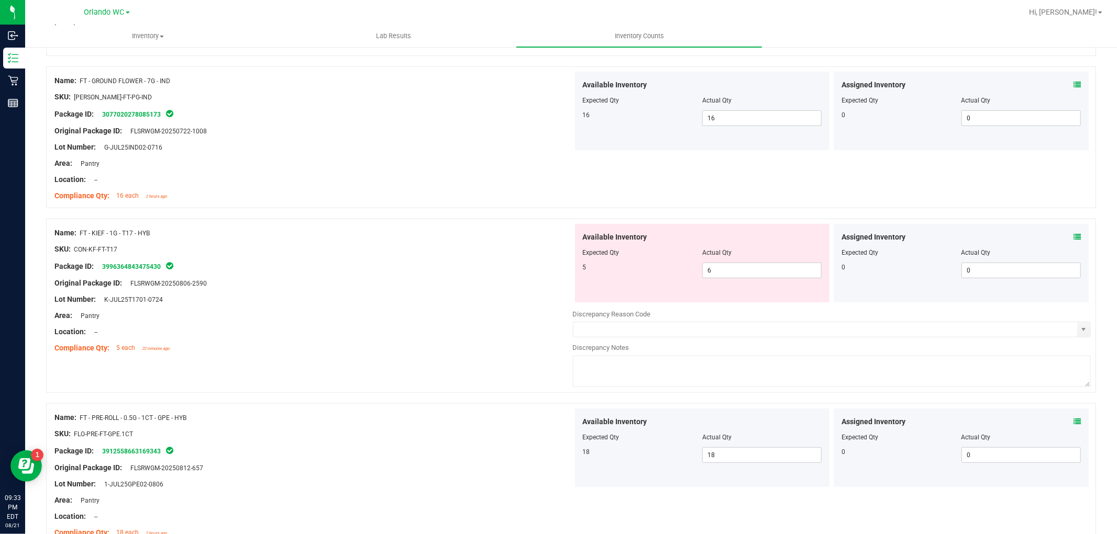
scroll to position [407, 0]
drag, startPoint x: 734, startPoint y: 275, endPoint x: 483, endPoint y: 262, distance: 251.1
click at [483, 260] on div "Name: FT - KIEF - 1G - T17 - HYB SKU: CON-KF-FT-T17 Package ID: 399636484347543…" at bounding box center [571, 307] width 1050 height 174
click at [483, 263] on div "Package ID: 3996364843475430" at bounding box center [313, 268] width 518 height 13
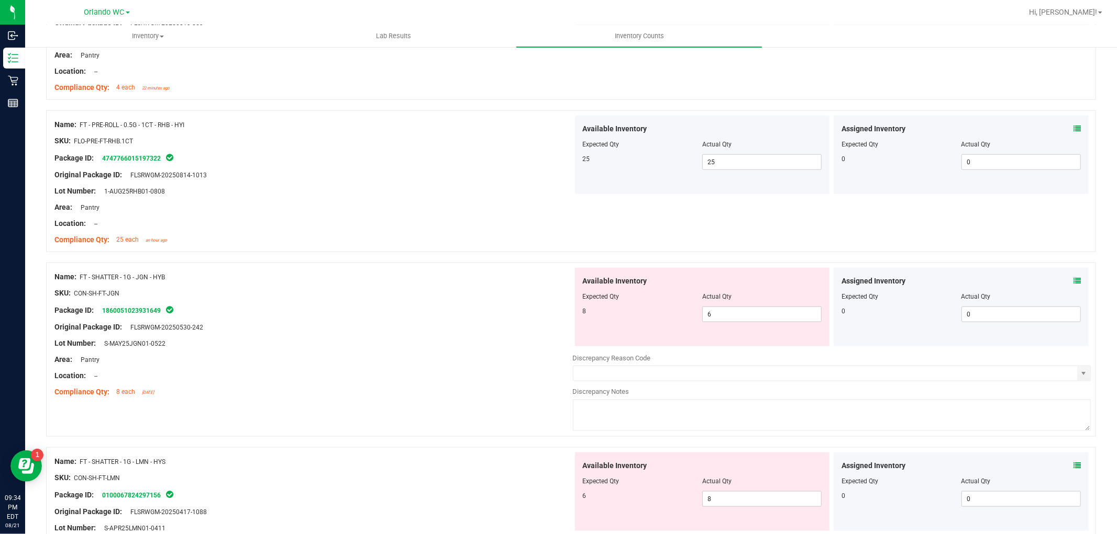
scroll to position [1105, 0]
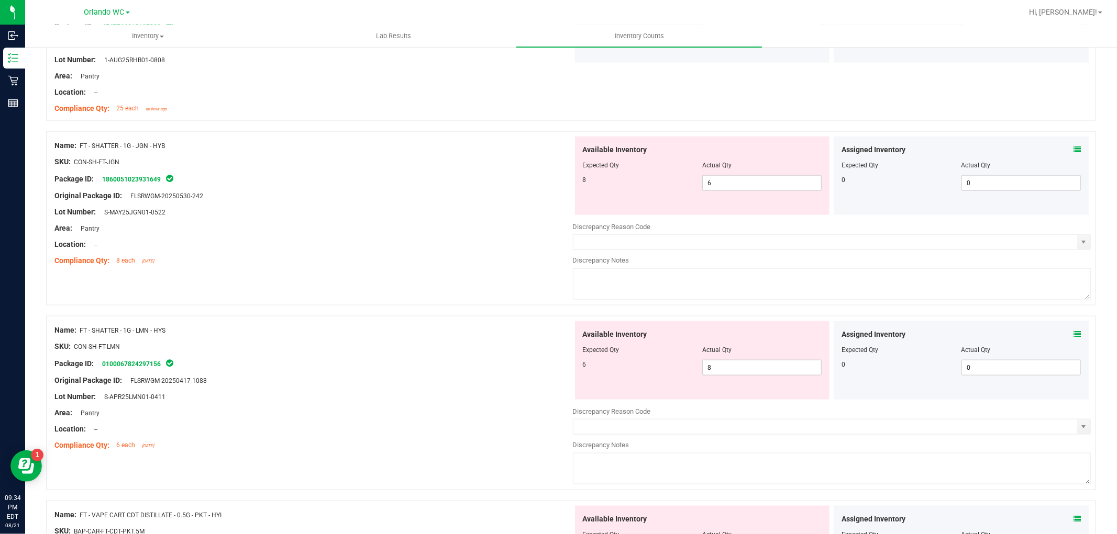
drag, startPoint x: 140, startPoint y: 144, endPoint x: 189, endPoint y: 154, distance: 50.2
click at [189, 154] on div "Name: FT - SHATTER - 1G - JGN - HYB SKU: CON-SH-FT-JGN Package ID: 186005102393…" at bounding box center [313, 203] width 518 height 133
click at [197, 154] on div at bounding box center [313, 153] width 518 height 5
drag, startPoint x: 710, startPoint y: 184, endPoint x: 379, endPoint y: 48, distance: 357.9
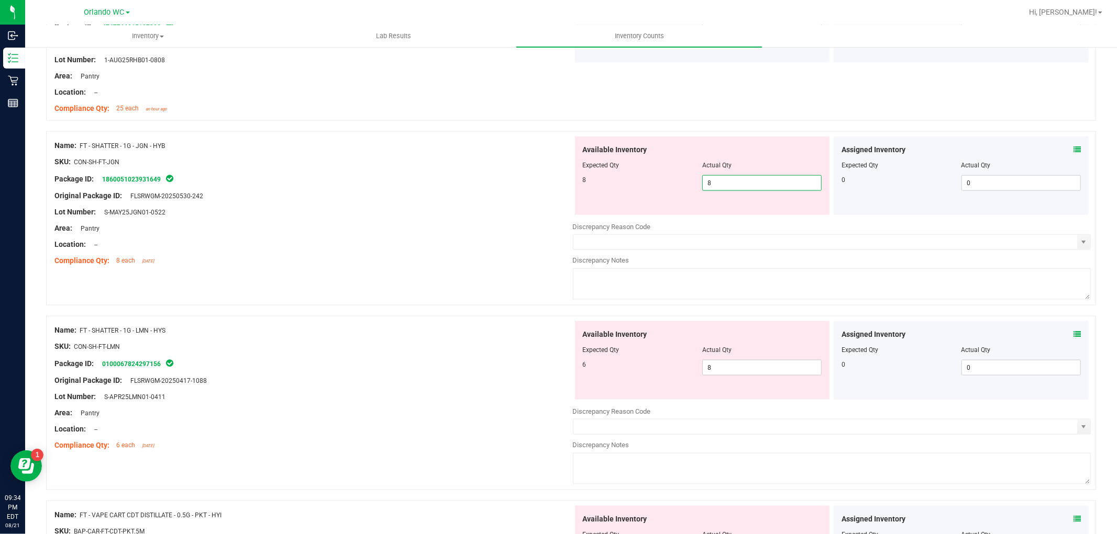
click at [375, 230] on div "Area: Pantry" at bounding box center [313, 228] width 518 height 11
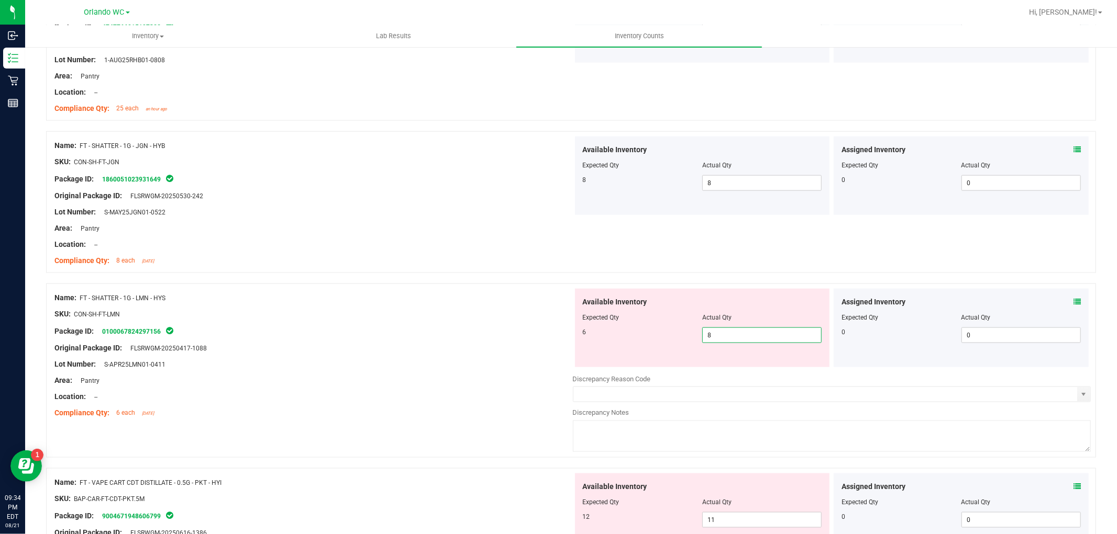
drag, startPoint x: 720, startPoint y: 332, endPoint x: 605, endPoint y: 317, distance: 116.1
click at [605, 317] on div "Available Inventory Expected Qty Actual Qty 6 8 8" at bounding box center [702, 328] width 255 height 79
click at [311, 366] on div "Lot Number: S-APR25LMN01-0411" at bounding box center [313, 364] width 518 height 11
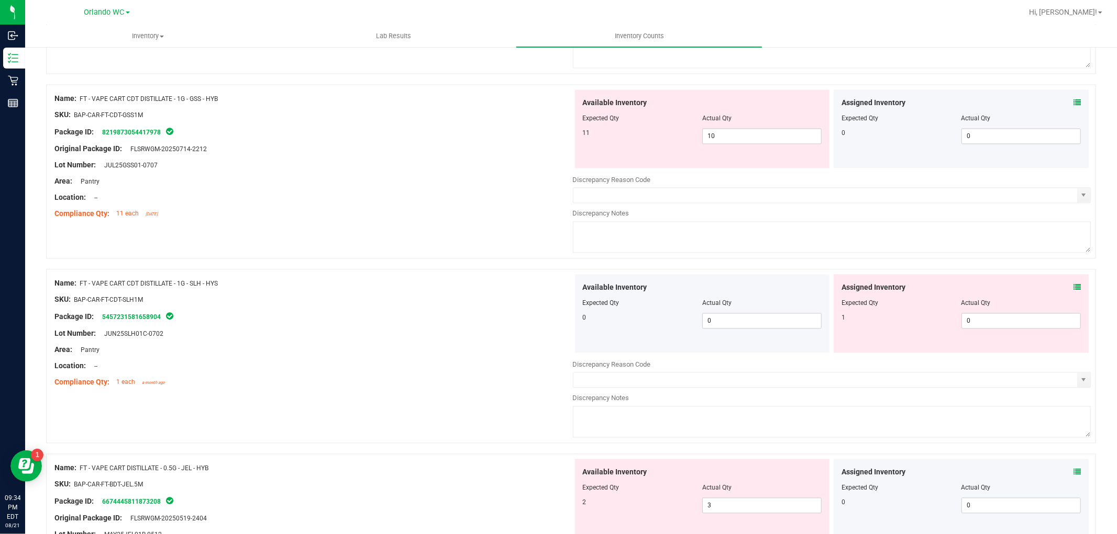
scroll to position [1745, 0]
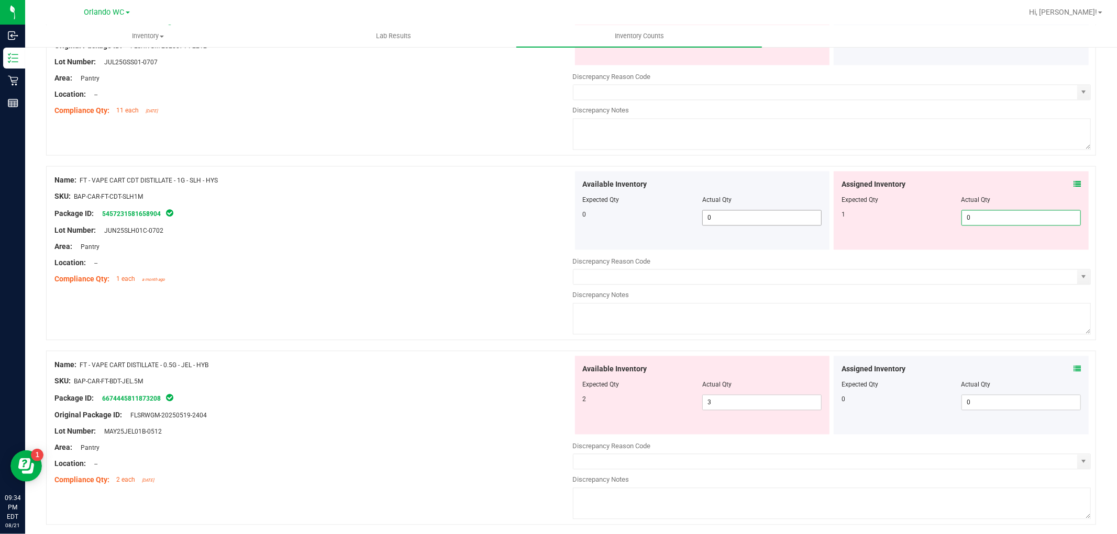
drag, startPoint x: 961, startPoint y: 221, endPoint x: 783, endPoint y: 220, distance: 178.0
click at [797, 220] on div "Available Inventory Expected Qty Actual Qty 0 0 0 0 0" at bounding box center [832, 210] width 518 height 79
click at [424, 227] on div "Lot Number: JUN25SLH01C-0702" at bounding box center [313, 230] width 518 height 11
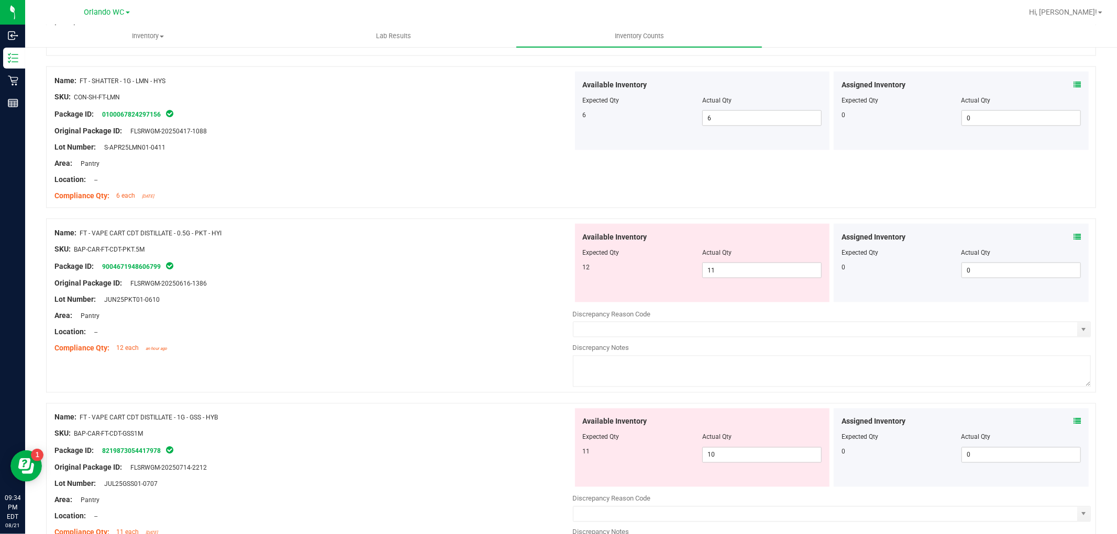
scroll to position [1337, 0]
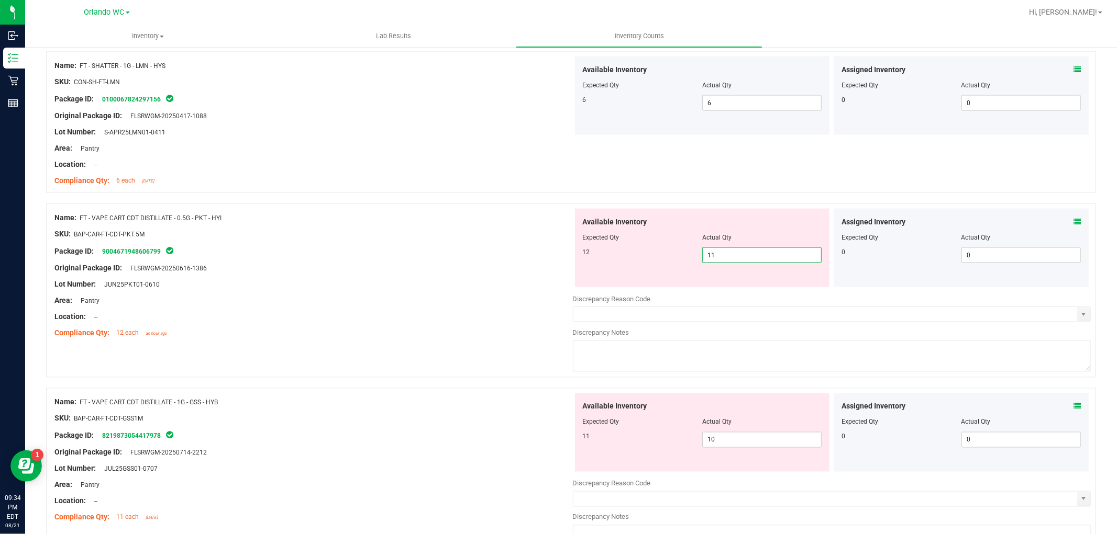
drag, startPoint x: 741, startPoint y: 253, endPoint x: 543, endPoint y: 235, distance: 198.3
click at [544, 235] on div "Name: FT - VAPE CART CDT DISTILLATE - 0.5G - PKT - HYI SKU: BAP-CAR-FT-CDT-PKT.…" at bounding box center [571, 291] width 1050 height 174
drag, startPoint x: 543, startPoint y: 235, endPoint x: 527, endPoint y: 242, distance: 17.8
click at [527, 242] on ng-container "SKU: BAP-CAR-FT-CDT-PKT.5M" at bounding box center [313, 237] width 518 height 16
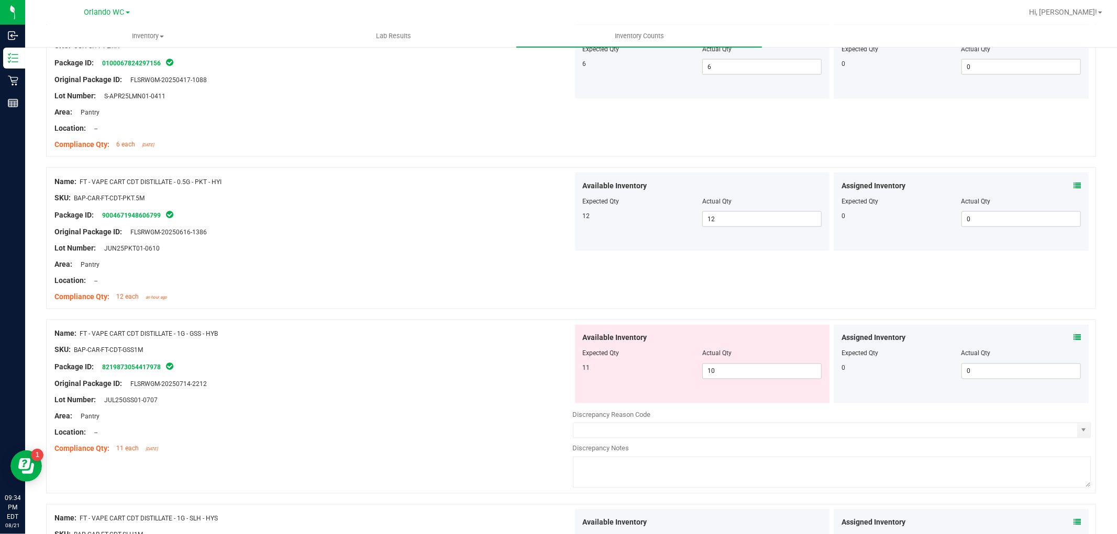
scroll to position [1512, 0]
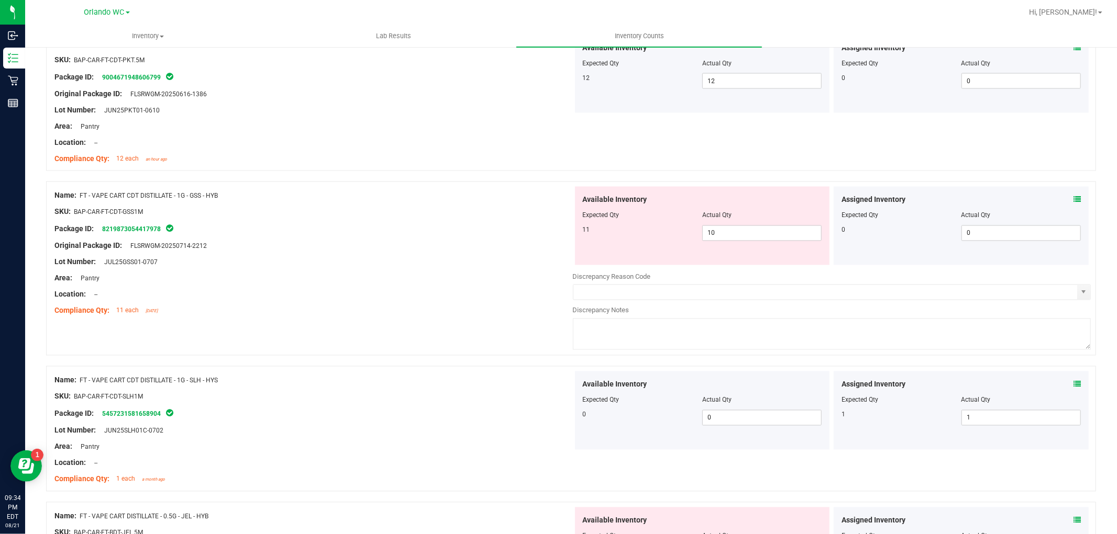
drag, startPoint x: 224, startPoint y: 197, endPoint x: 42, endPoint y: 198, distance: 182.2
click at [42, 198] on div "All counts [DATE] 9:08:47 PM EDT - Enter Package Quantities Sync Status Not Syn…" at bounding box center [570, 275] width 1091 height 3482
click at [330, 247] on div "Original Package ID: FLSRWGM-20250714-2212" at bounding box center [313, 246] width 518 height 11
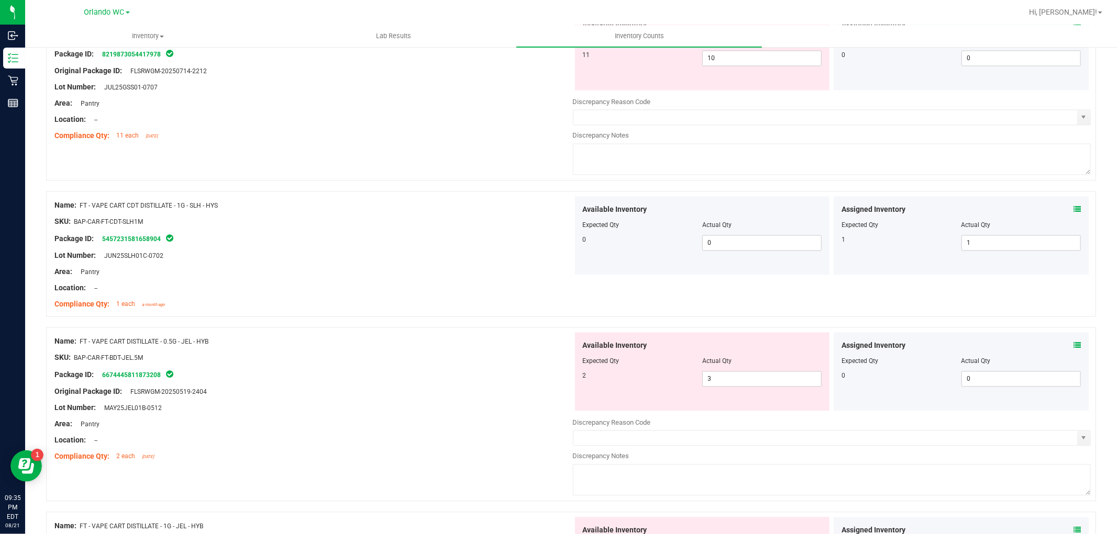
scroll to position [1570, 0]
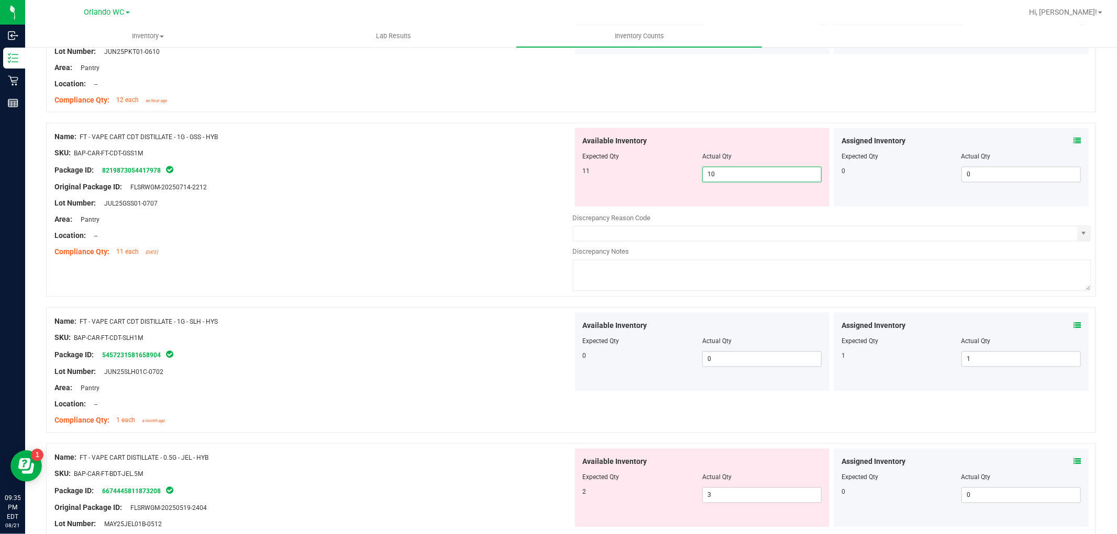
drag, startPoint x: 720, startPoint y: 175, endPoint x: 585, endPoint y: 159, distance: 136.1
click at [585, 159] on div "Available Inventory Expected Qty Actual Qty 11 10 10" at bounding box center [702, 167] width 255 height 79
click at [302, 280] on div "Name: FD - FLOWER GREENHOUSE - 3.5G - LMZ - HYB SKU: FLO-[PERSON_NAME]-SUN-LMZ …" at bounding box center [571, 267] width 1050 height 3335
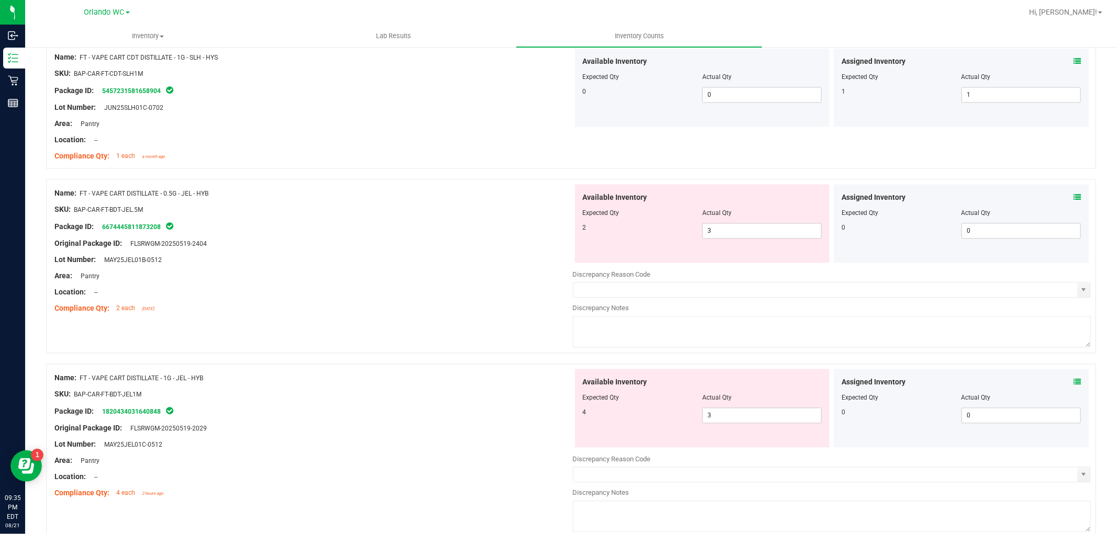
scroll to position [1861, 0]
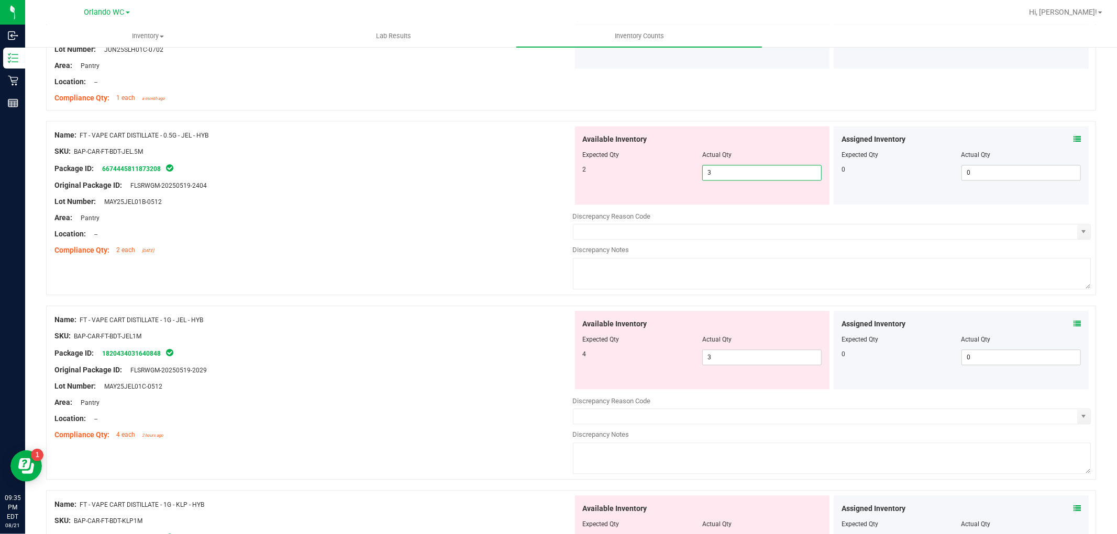
drag, startPoint x: 735, startPoint y: 171, endPoint x: 584, endPoint y: 164, distance: 150.9
click at [584, 164] on div "Available Inventory Expected Qty Actual Qty 2 3 3" at bounding box center [702, 165] width 255 height 79
click at [391, 264] on div "Name: FT - VAPE CART DISTILLATE - 0.5G - JEL - HYB SKU: BAP-CAR-FT-BDT-JEL.5M P…" at bounding box center [571, 213] width 1050 height 185
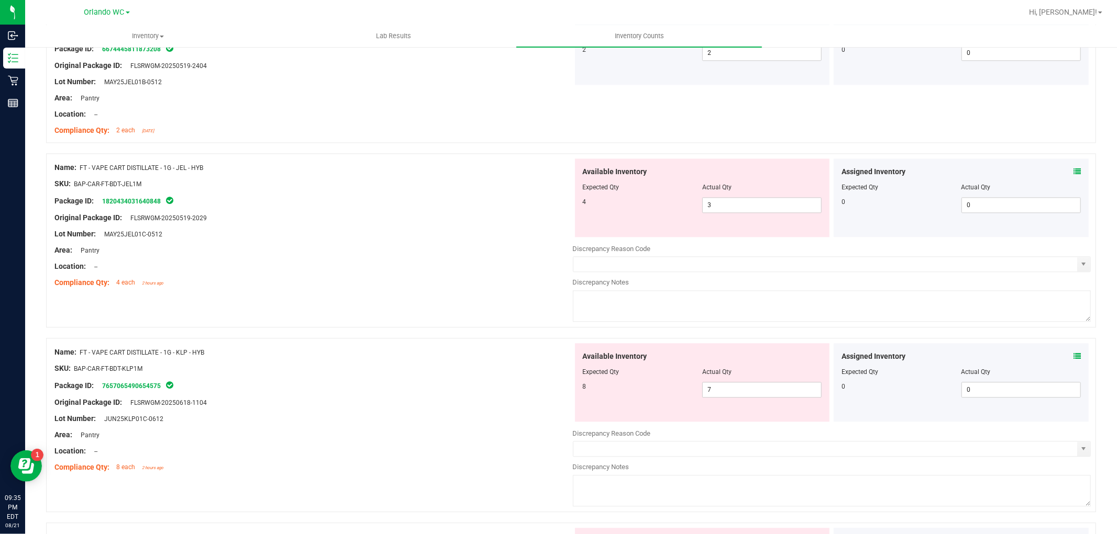
scroll to position [1977, 0]
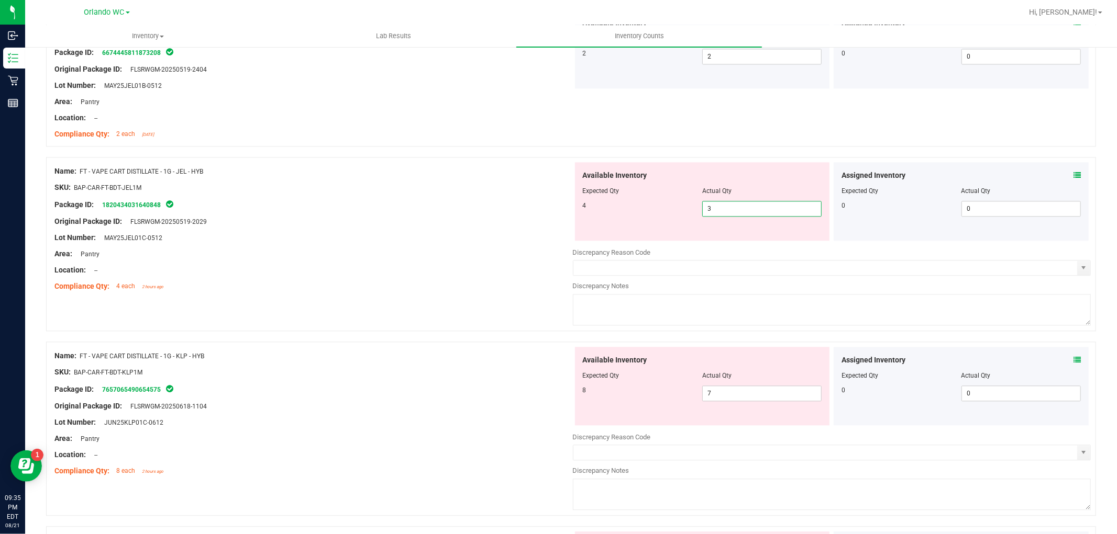
drag, startPoint x: 721, startPoint y: 208, endPoint x: 540, endPoint y: 187, distance: 182.9
click at [540, 187] on div "Name: FT - VAPE CART DISTILLATE - 1G - JEL - HYB SKU: BAP-CAR-FT-BDT-JEL1M Pack…" at bounding box center [571, 244] width 1050 height 174
click at [399, 216] on div "Original Package ID: FLSRWGM-20250519-2029" at bounding box center [313, 221] width 518 height 11
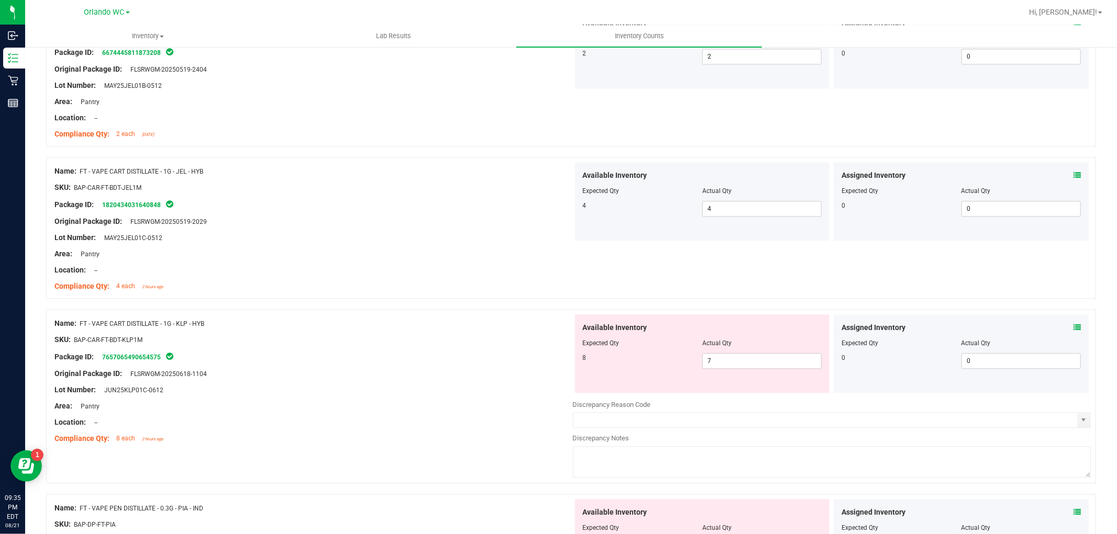
scroll to position [2035, 0]
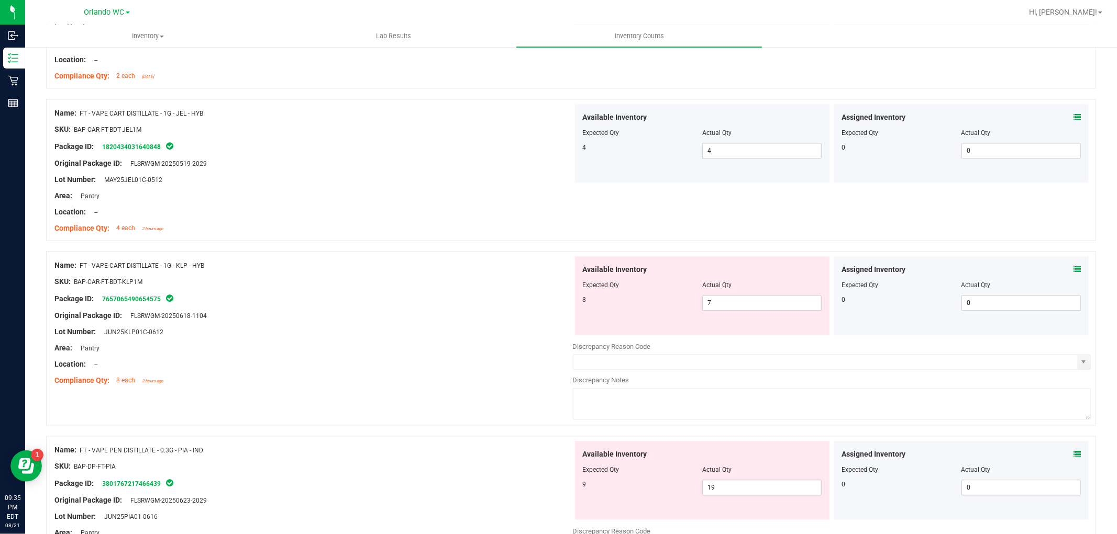
drag, startPoint x: 158, startPoint y: 264, endPoint x: 243, endPoint y: 265, distance: 85.3
click at [242, 265] on div "Name: FT - VAPE CART DISTILLATE - 1G - KLP - HYB" at bounding box center [313, 265] width 518 height 11
click at [257, 273] on div at bounding box center [313, 273] width 518 height 5
drag, startPoint x: 606, startPoint y: 278, endPoint x: 553, endPoint y: 275, distance: 53.5
click at [553, 273] on div "Name: FT - VAPE CART DISTILLATE - 1G - KLP - HYB SKU: BAP-CAR-FT-BDT-KLP1M Pack…" at bounding box center [571, 338] width 1050 height 174
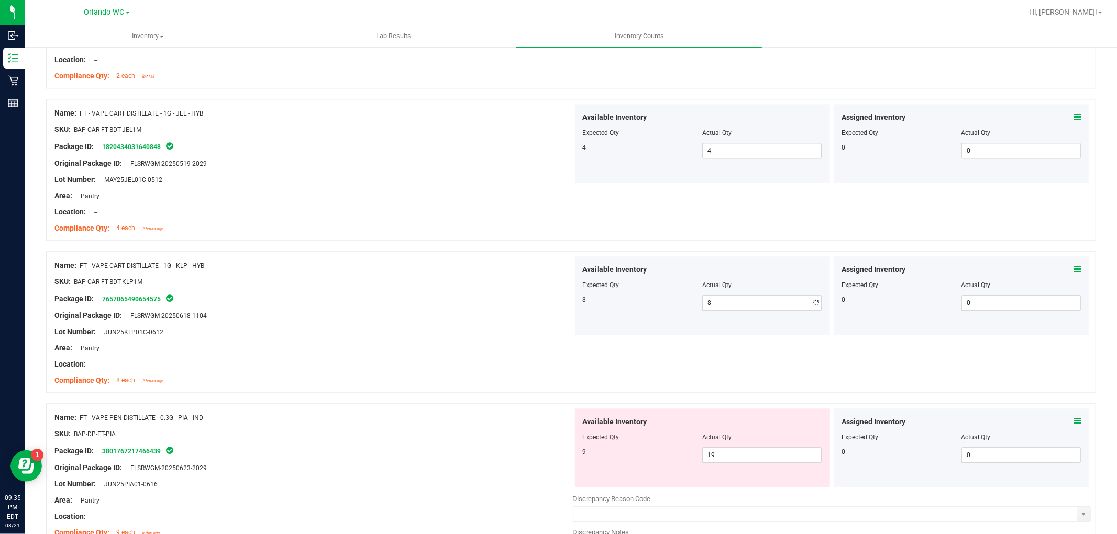
click at [436, 312] on div "Original Package ID: FLSRWGM-20250618-1104" at bounding box center [313, 315] width 518 height 11
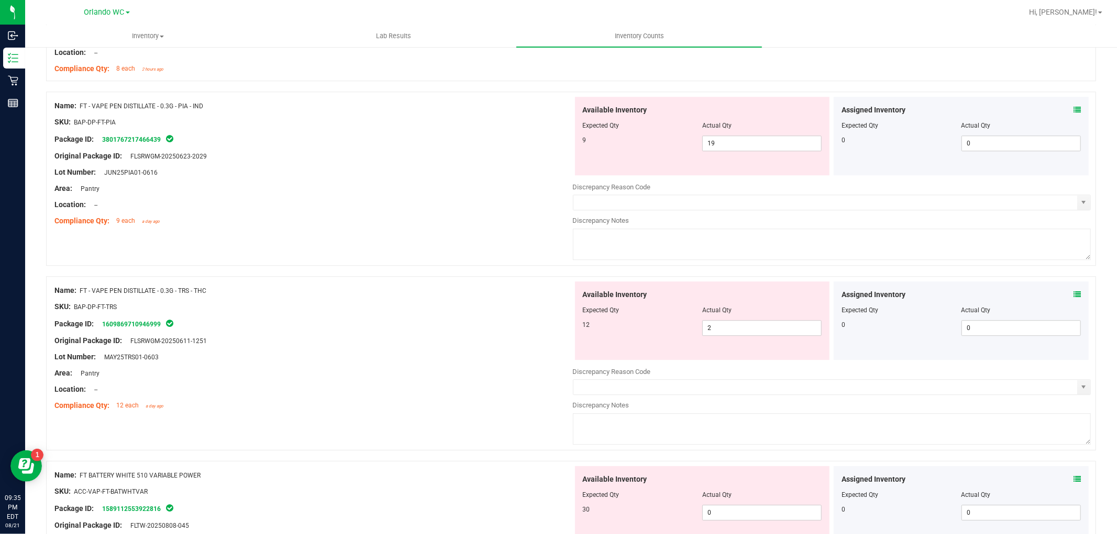
scroll to position [2326, 0]
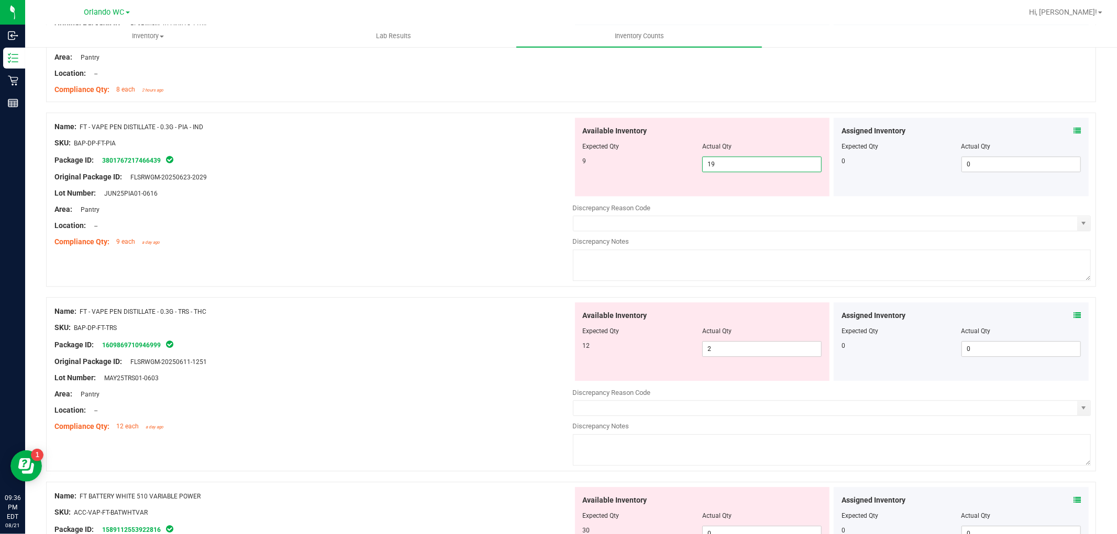
drag, startPoint x: 700, startPoint y: 160, endPoint x: 584, endPoint y: 157, distance: 116.8
click at [589, 152] on div "Available Inventory Expected Qty Actual Qty 9 19 19" at bounding box center [702, 157] width 255 height 79
click at [541, 218] on div at bounding box center [313, 217] width 518 height 5
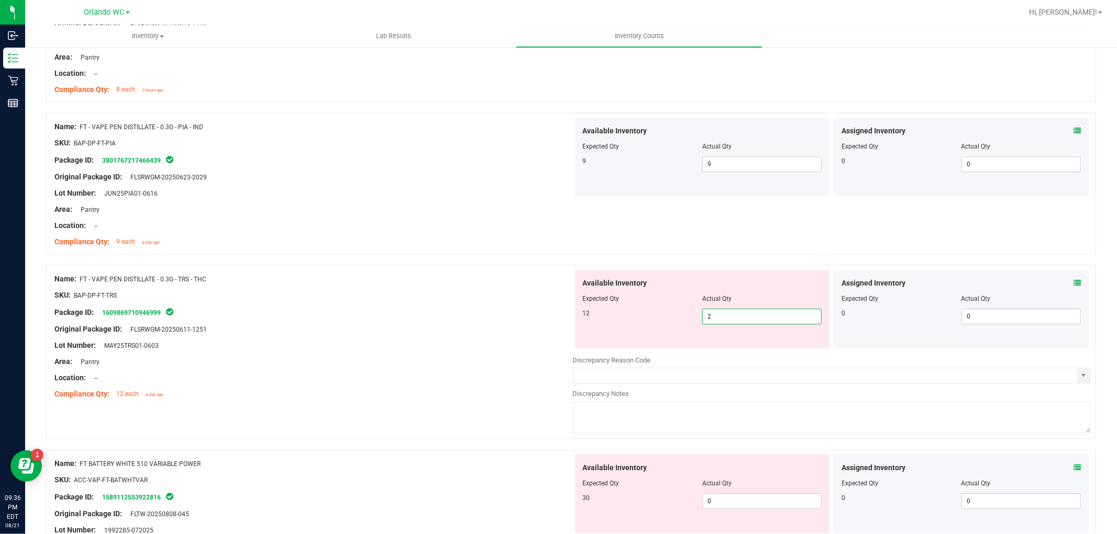
drag, startPoint x: 724, startPoint y: 317, endPoint x: 537, endPoint y: 306, distance: 187.2
click at [537, 306] on div "Name: FT - VAPE PEN DISTILLATE - 0.3G - TRS - THC SKU: BAP-DP-FT-TRS Package ID…" at bounding box center [571, 352] width 1050 height 174
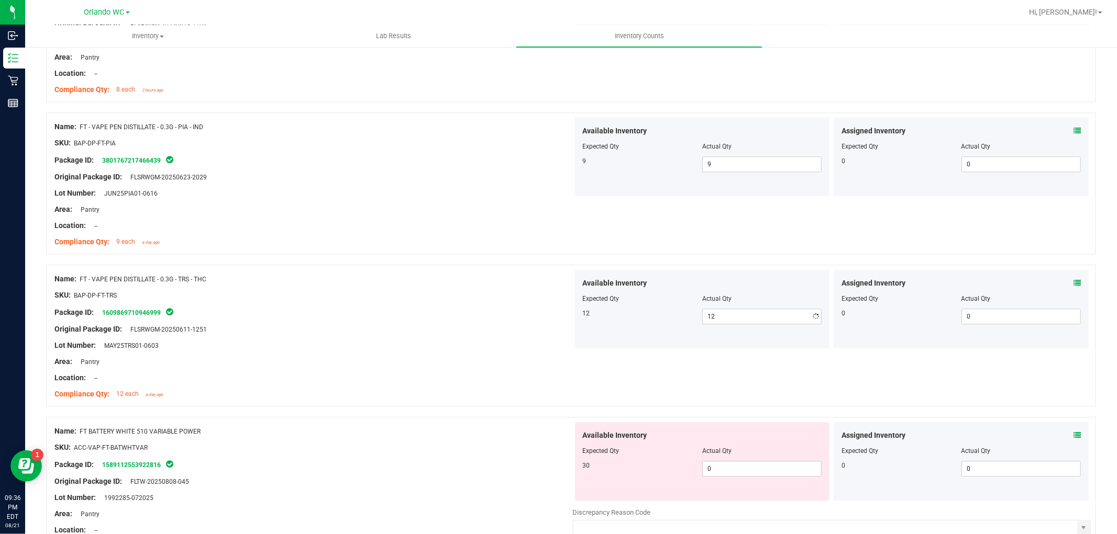
click at [487, 304] on div at bounding box center [313, 303] width 518 height 5
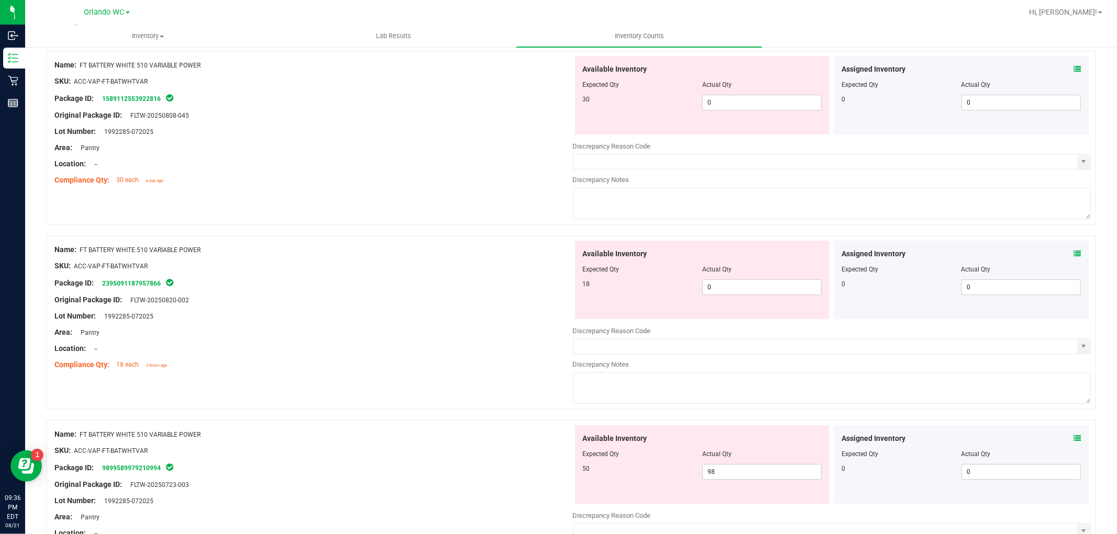
scroll to position [2685, 0]
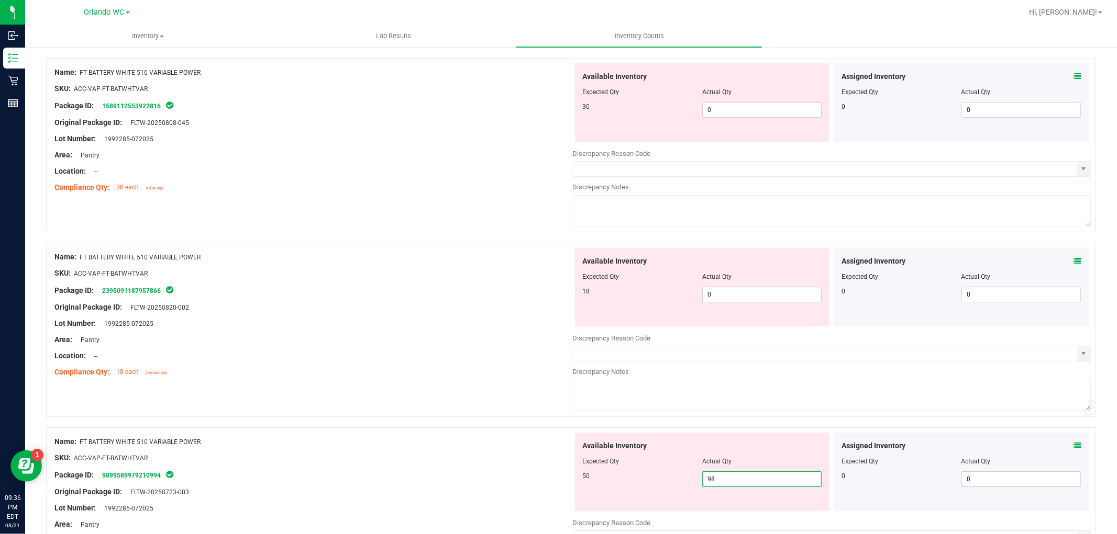
drag, startPoint x: 735, startPoint y: 478, endPoint x: 576, endPoint y: 454, distance: 160.9
click at [576, 454] on div "Available Inventory Expected Qty Actual Qty 50 98 98" at bounding box center [702, 472] width 255 height 79
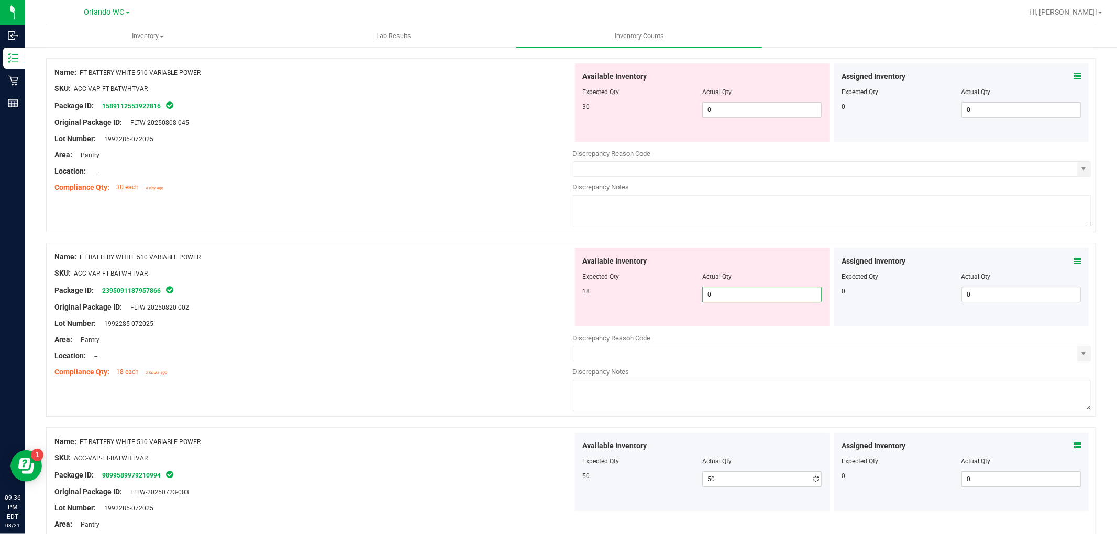
drag, startPoint x: 725, startPoint y: 302, endPoint x: 611, endPoint y: 304, distance: 114.1
click at [621, 302] on div "18 0 0" at bounding box center [702, 295] width 239 height 16
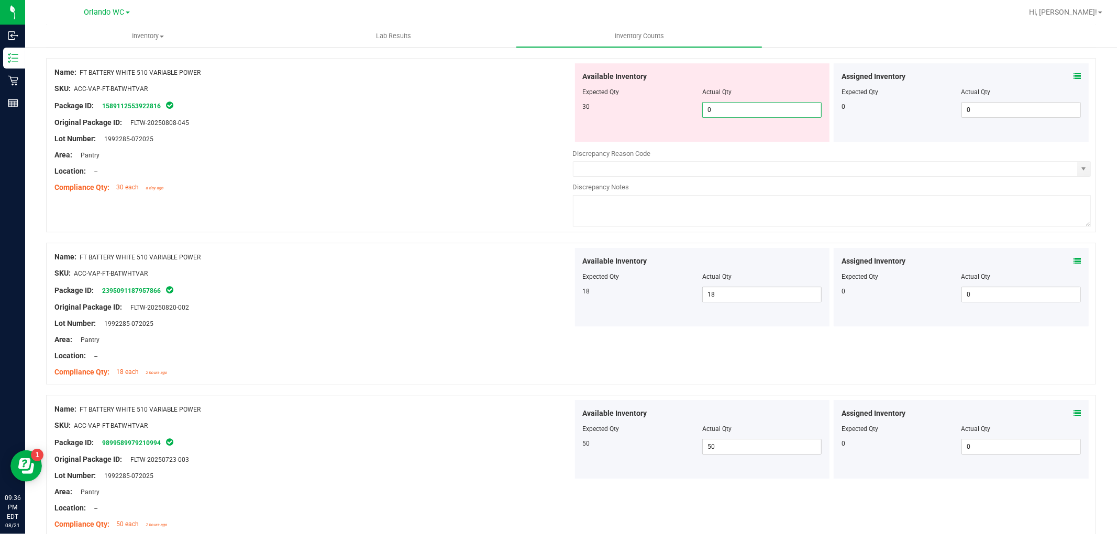
drag, startPoint x: 729, startPoint y: 117, endPoint x: 570, endPoint y: 110, distance: 159.3
click at [575, 110] on div "Available Inventory Expected Qty Actual Qty 30 0 0" at bounding box center [702, 102] width 255 height 79
click at [189, 168] on div "Location: --" at bounding box center [313, 171] width 518 height 11
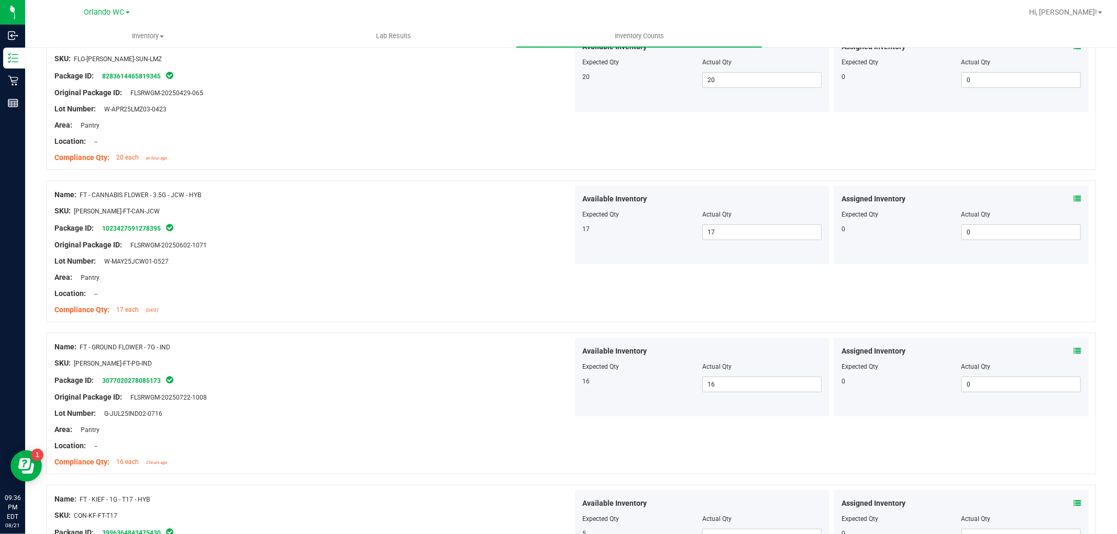
scroll to position [0, 0]
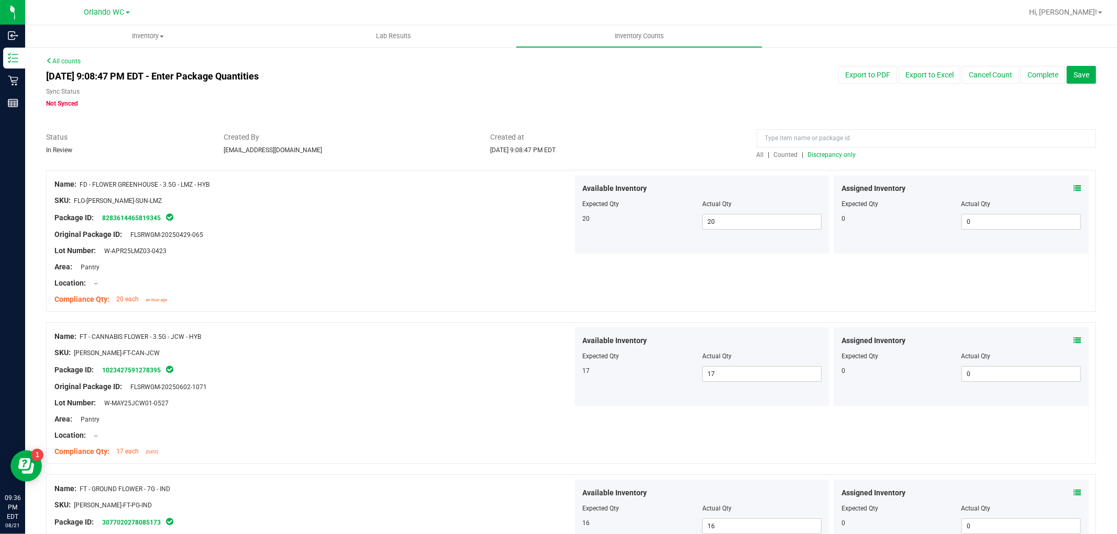
click at [830, 154] on span "Discrepancy only" at bounding box center [832, 154] width 48 height 7
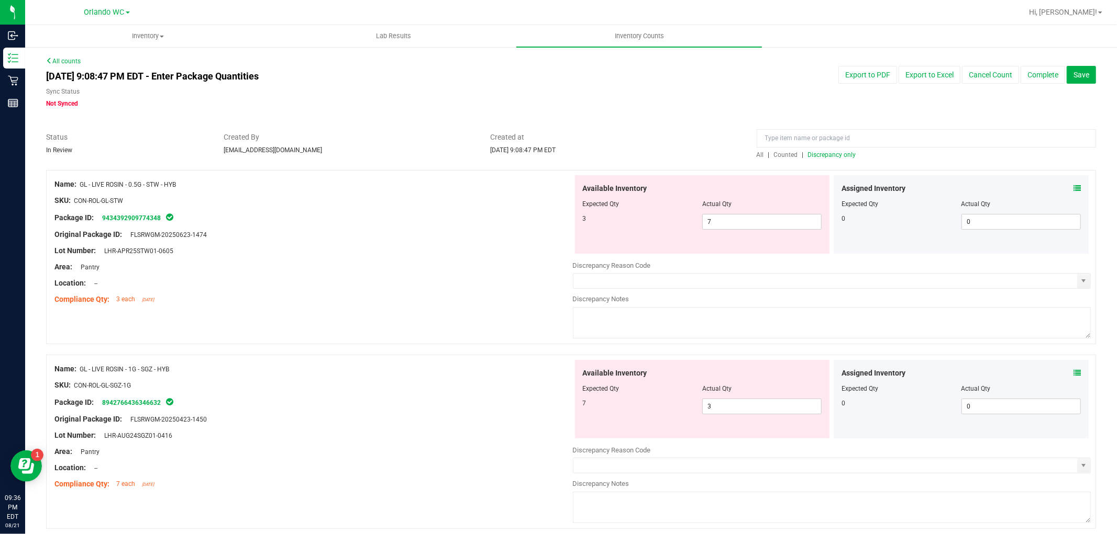
drag, startPoint x: 86, startPoint y: 184, endPoint x: 218, endPoint y: 189, distance: 132.0
click at [218, 189] on div "Name: GL - LIVE ROSIN - 0.5G - STW - HYB" at bounding box center [313, 184] width 518 height 11
click at [218, 201] on div "SKU: CON-ROL-GL-STW" at bounding box center [313, 200] width 518 height 11
drag, startPoint x: 144, startPoint y: 185, endPoint x: 190, endPoint y: 187, distance: 45.1
click at [192, 187] on div "Name: GL - LIVE ROSIN - 0.5G - STW - HYB" at bounding box center [313, 184] width 518 height 11
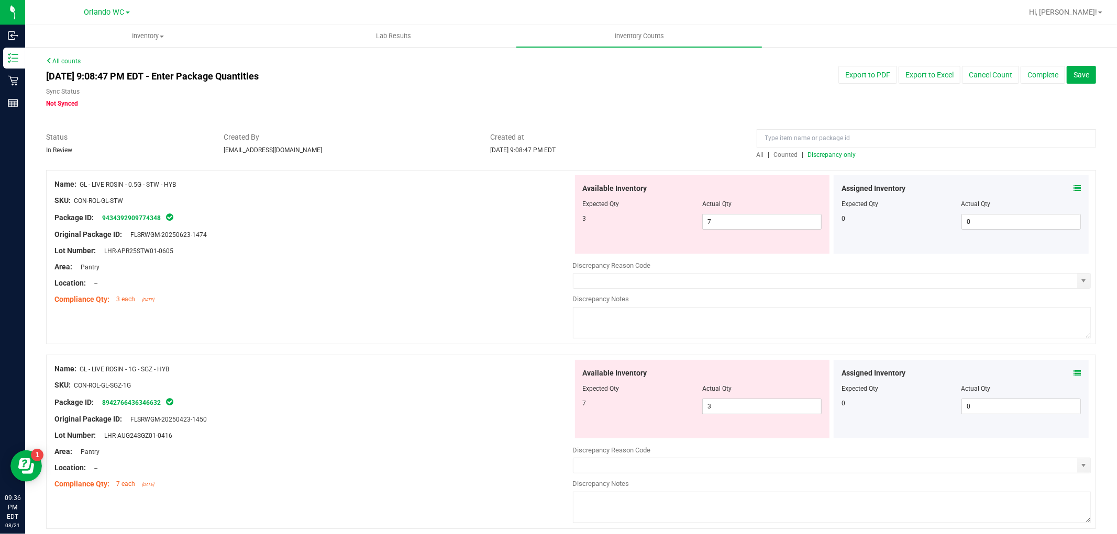
click at [202, 195] on div "SKU: CON-ROL-GL-STW" at bounding box center [313, 200] width 518 height 11
drag, startPoint x: 243, startPoint y: 197, endPoint x: 335, endPoint y: 239, distance: 101.2
click at [335, 239] on div "Name: GL - LIVE ROSIN - 0.5G - STW - HYB SKU: CON-ROL-GL-STW Package ID: 943439…" at bounding box center [313, 241] width 518 height 133
click at [338, 242] on div at bounding box center [313, 242] width 518 height 5
click at [147, 176] on div "Name: GL - LIVE ROSIN - 0.5G - STW - HYB SKU: CON-ROL-GL-STW Package ID: 943439…" at bounding box center [313, 241] width 518 height 133
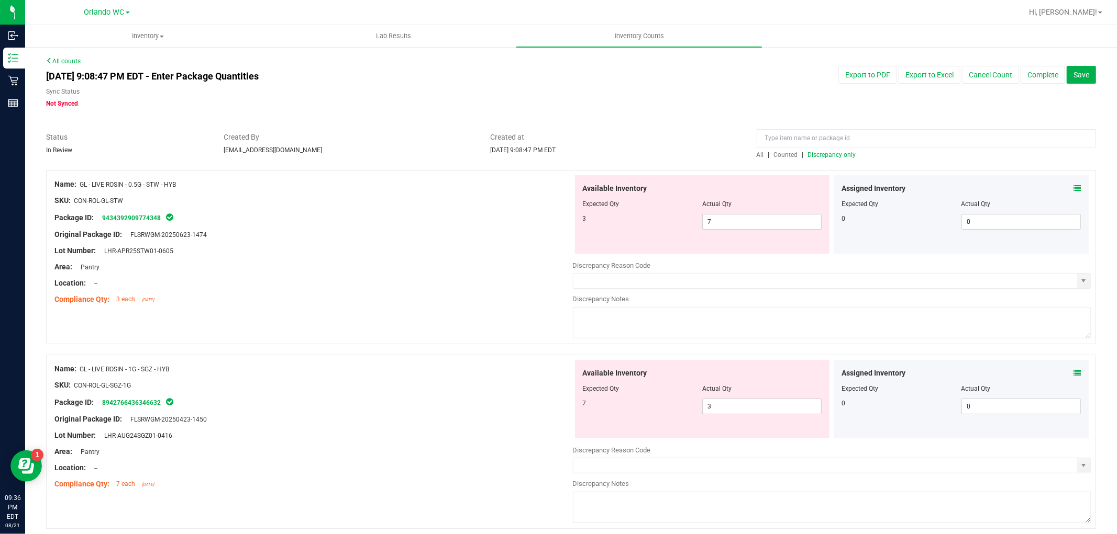
drag, startPoint x: 144, startPoint y: 186, endPoint x: 194, endPoint y: 191, distance: 49.4
click at [194, 191] on div "Name: GL - LIVE ROSIN - 0.5G - STW - HYB SKU: CON-ROL-GL-STW Package ID: 943439…" at bounding box center [313, 241] width 518 height 133
click at [194, 192] on div at bounding box center [313, 192] width 518 height 5
drag, startPoint x: 123, startPoint y: 369, endPoint x: 217, endPoint y: 371, distance: 93.7
click at [217, 371] on div "Name: GL - LIVE ROSIN - 1G - SGZ - HYB" at bounding box center [313, 369] width 518 height 11
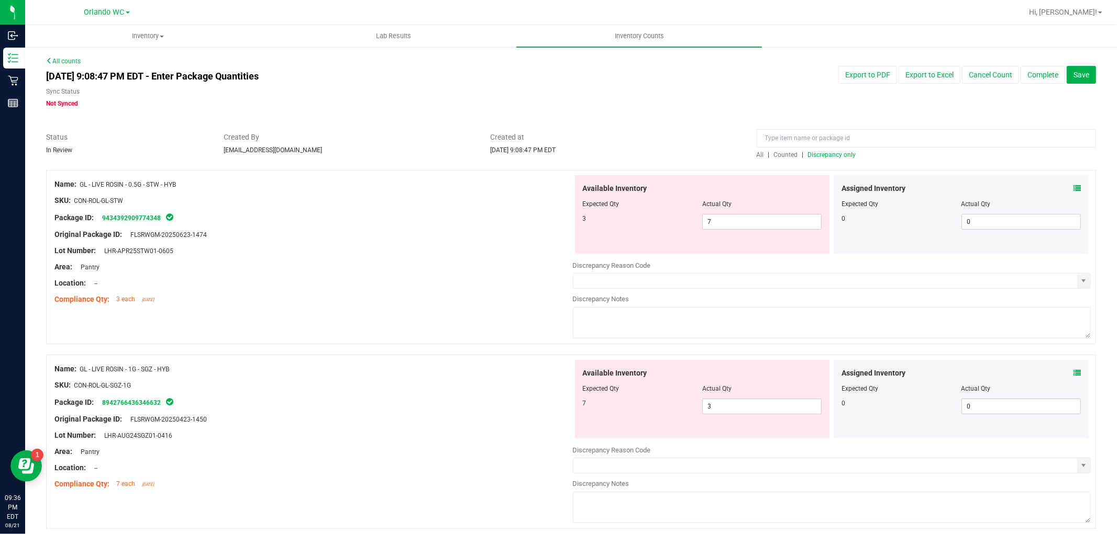
click at [219, 371] on div "Name: GL - LIVE ROSIN - 1G - SGZ - HYB" at bounding box center [313, 369] width 518 height 11
click at [219, 369] on div "Name: GL - LIVE ROSIN - 1G - SGZ - HYB" at bounding box center [313, 369] width 518 height 11
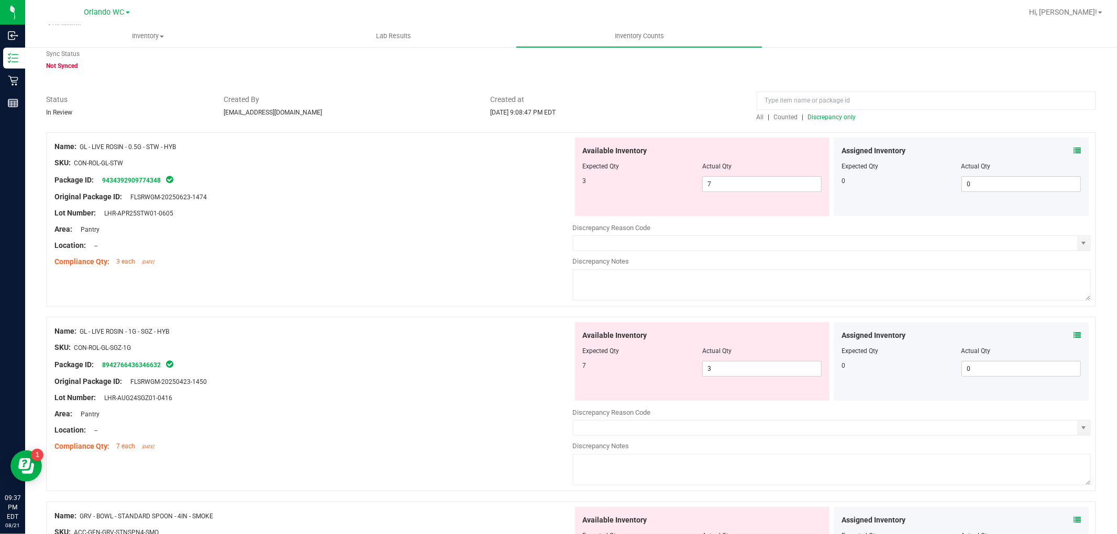
scroll to position [58, 0]
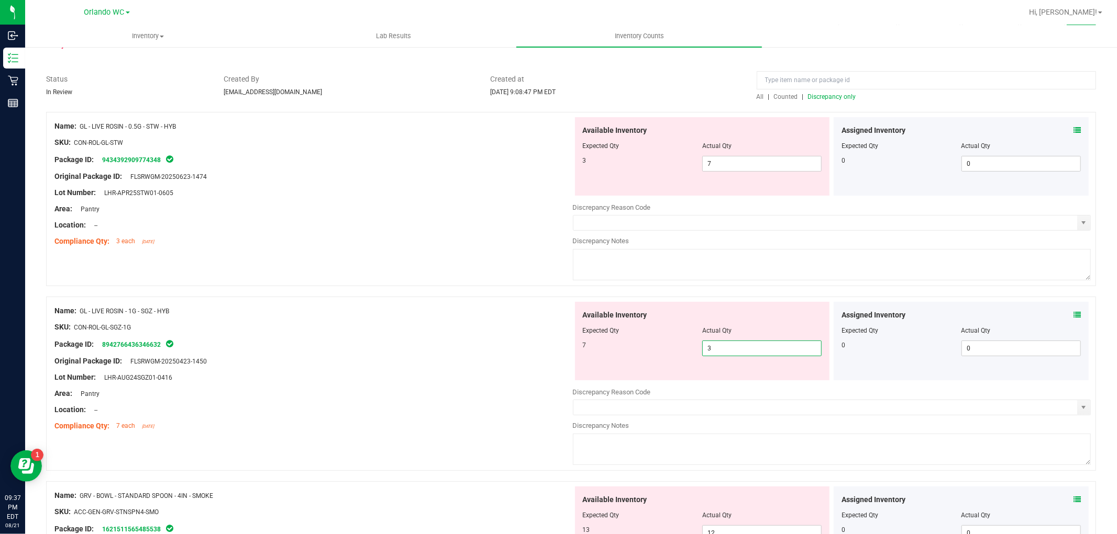
drag, startPoint x: 740, startPoint y: 348, endPoint x: 670, endPoint y: 349, distance: 70.1
click at [670, 349] on div "7 3 3" at bounding box center [702, 349] width 239 height 16
click at [503, 309] on div "Name: GL - LIVE ROSIN - 1G - SGZ - HYB" at bounding box center [313, 311] width 518 height 11
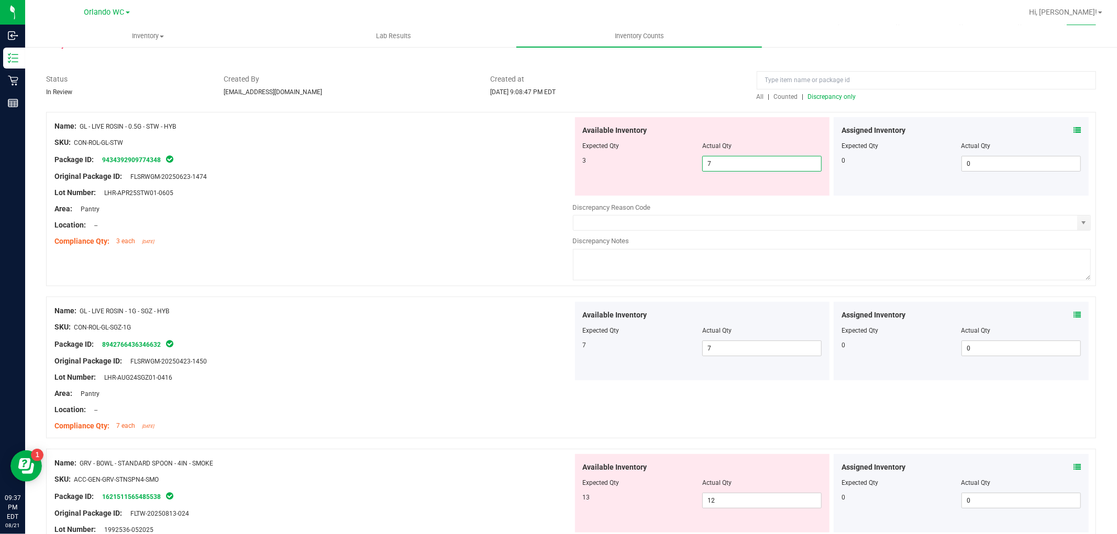
drag, startPoint x: 740, startPoint y: 164, endPoint x: 430, endPoint y: 175, distance: 310.1
click at [430, 175] on div "Name: GL - LIVE ROSIN - 0.5G - STW - HYB SKU: CON-ROL-GL-STW Package ID: 943439…" at bounding box center [571, 199] width 1050 height 174
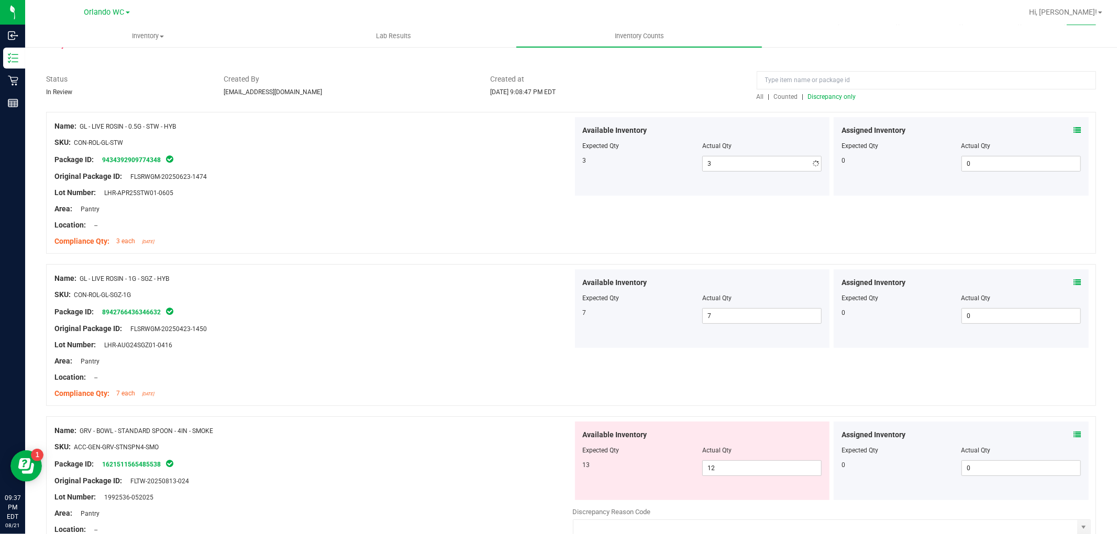
click at [317, 215] on div at bounding box center [313, 217] width 518 height 5
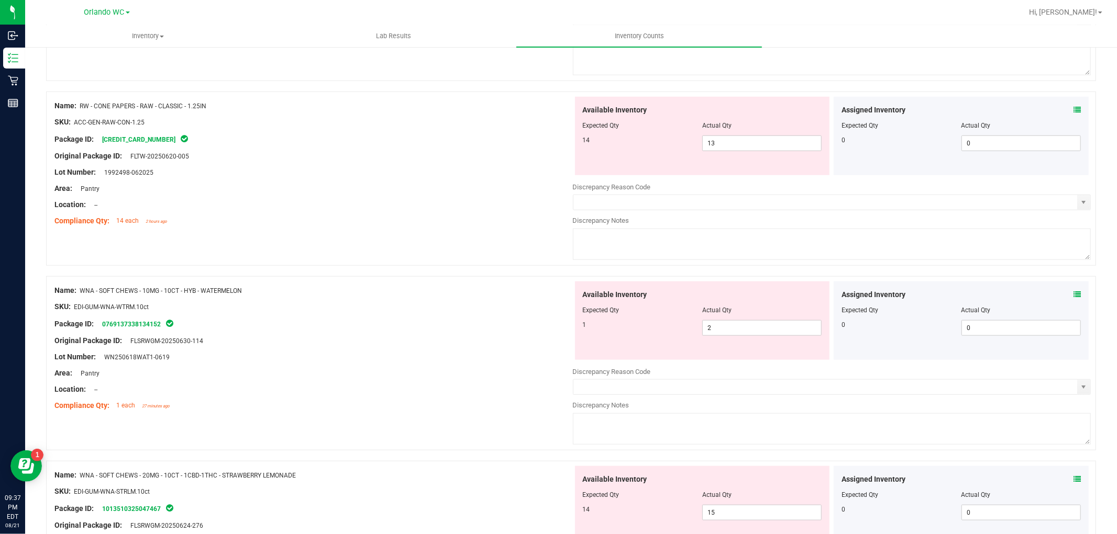
scroll to position [814, 0]
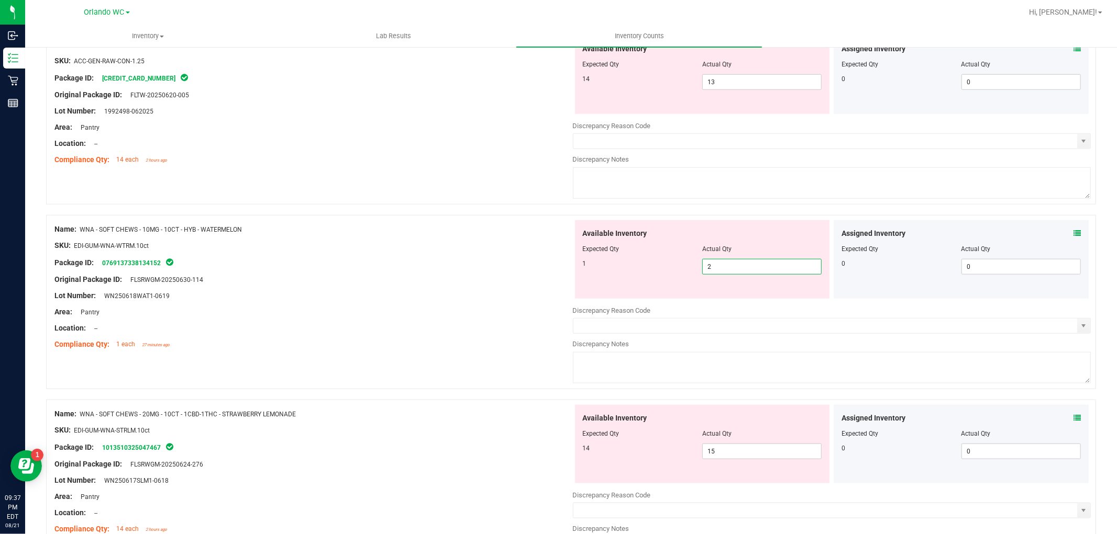
drag, startPoint x: 724, startPoint y: 266, endPoint x: 520, endPoint y: 271, distance: 204.2
click at [518, 265] on div "Name: WNA - SOFT CHEWS - 10MG - 10CT - HYB - WATERMELON SKU: EDI-GUM-WNA-WTRM.1…" at bounding box center [571, 302] width 1050 height 174
click at [494, 284] on div "Original Package ID: FLSRWGM-20250630-114" at bounding box center [313, 279] width 518 height 11
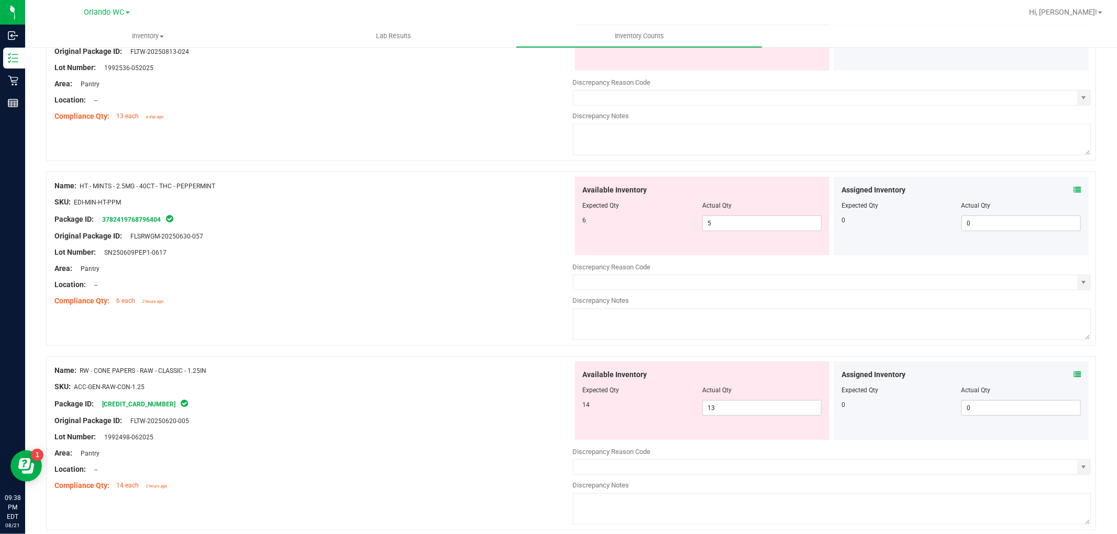
scroll to position [473, 0]
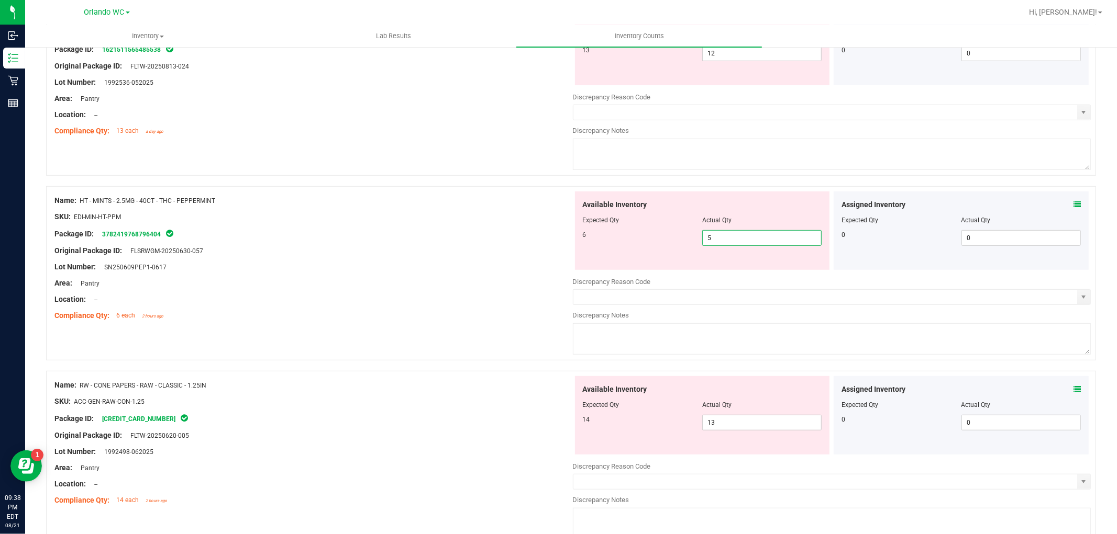
drag, startPoint x: 729, startPoint y: 242, endPoint x: 649, endPoint y: 235, distance: 80.0
click at [654, 233] on div "6 5 5" at bounding box center [702, 238] width 239 height 16
click at [469, 274] on div at bounding box center [313, 275] width 518 height 5
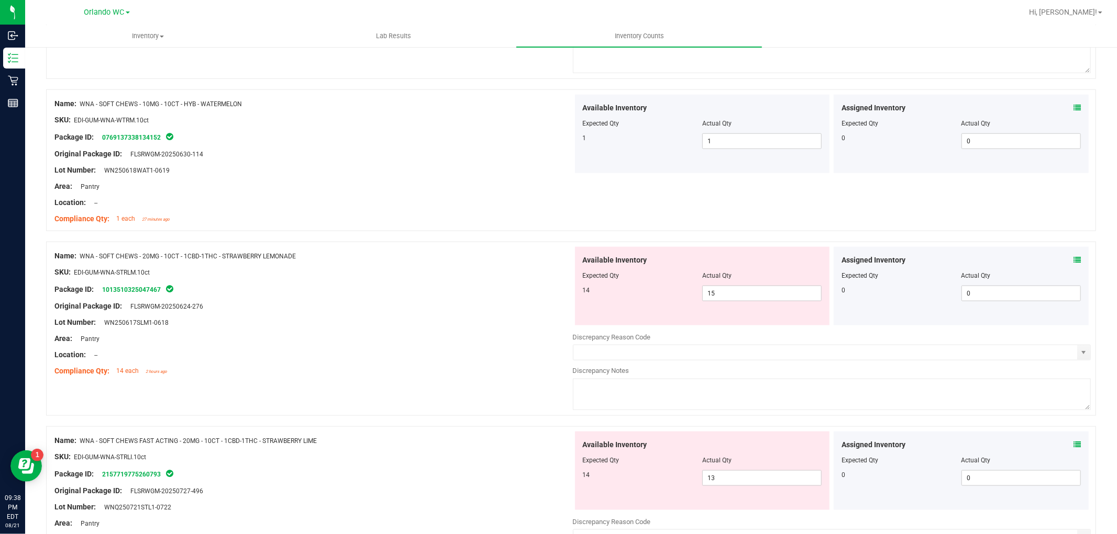
scroll to position [1022, 0]
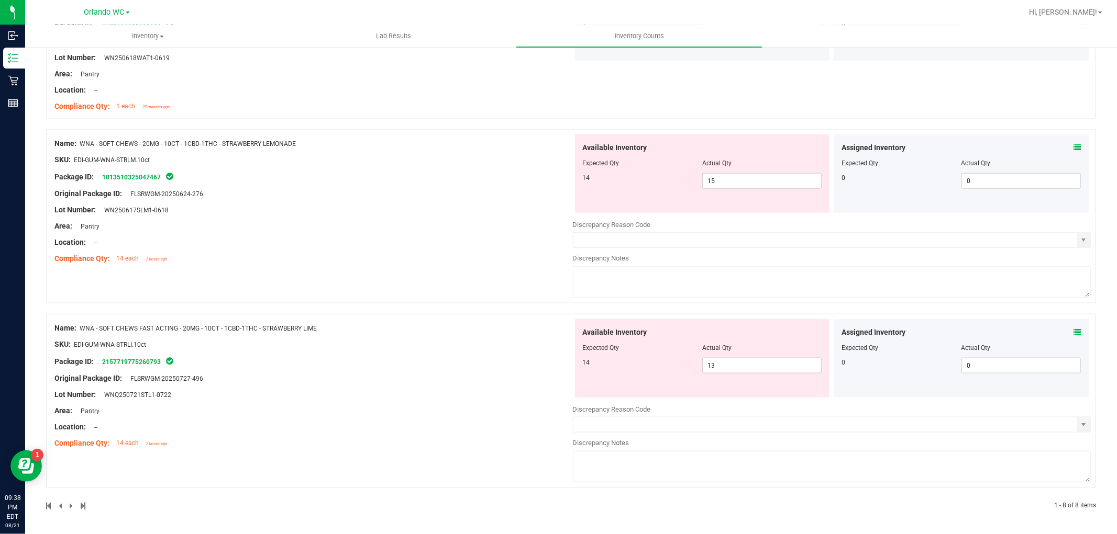
drag, startPoint x: 221, startPoint y: 140, endPoint x: 344, endPoint y: 161, distance: 124.4
click at [344, 161] on div "Name: WNA - SOFT CHEWS - 20MG - 10CT - 1CBD-1THC - STRAWBERRY LEMONADE SKU: EDI…" at bounding box center [313, 201] width 518 height 133
click at [331, 228] on div "Area: Pantry" at bounding box center [313, 226] width 518 height 11
drag, startPoint x: 262, startPoint y: 326, endPoint x: 362, endPoint y: 326, distance: 99.5
click at [362, 326] on div "Name: WNA - SOFT CHEWS FAST ACTING - 20MG - 10CT - 1CBD-1THC - STRAWBERRY LIME" at bounding box center [313, 328] width 518 height 11
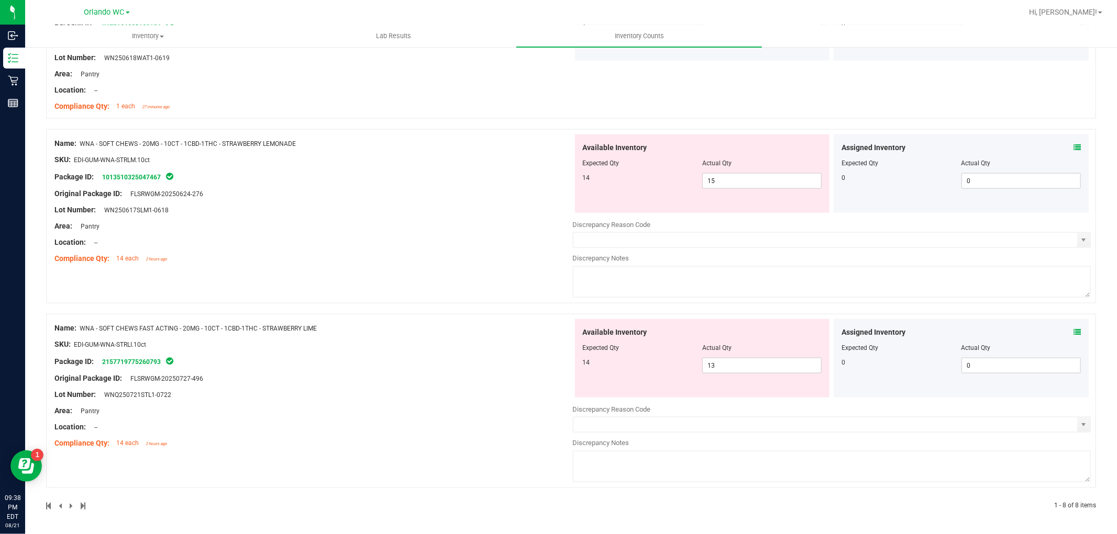
click at [362, 325] on div "Name: WNA - SOFT CHEWS FAST ACTING - 20MG - 10CT - 1CBD-1THC - STRAWBERRY LIME" at bounding box center [313, 328] width 518 height 11
click at [757, 186] on span "15 15" at bounding box center [761, 181] width 119 height 16
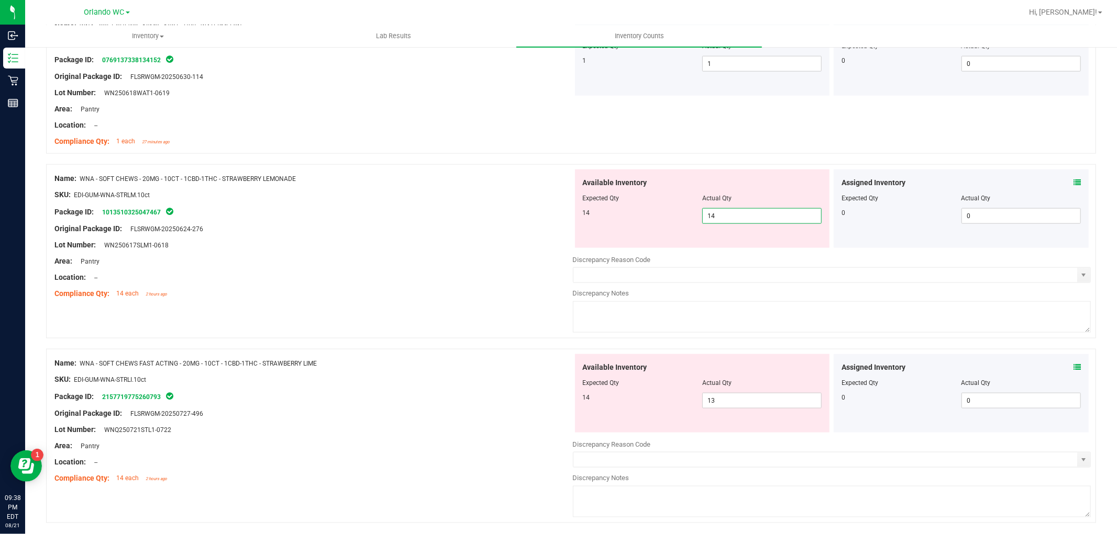
scroll to position [964, 0]
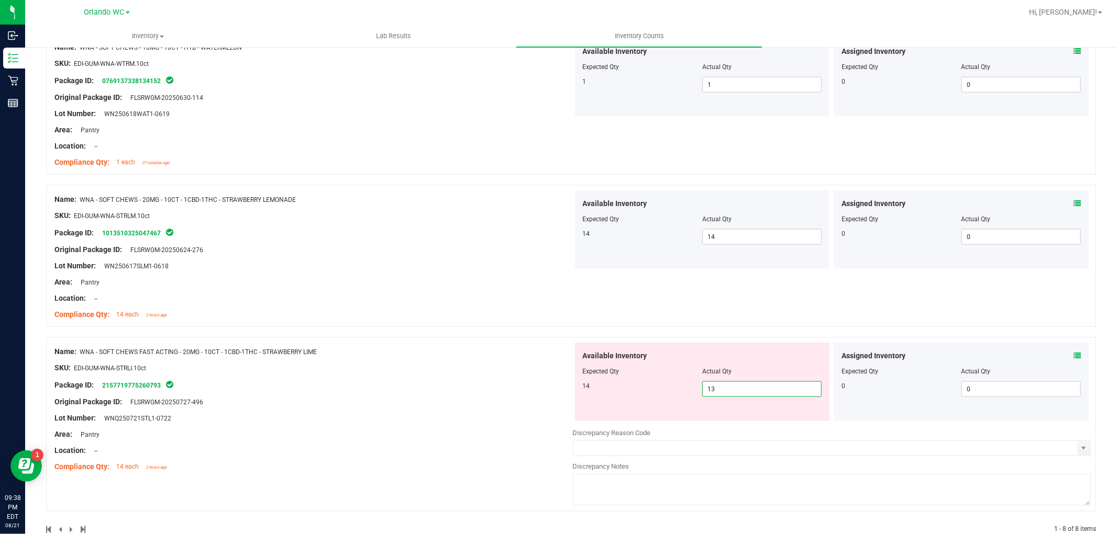
drag, startPoint x: 725, startPoint y: 425, endPoint x: 388, endPoint y: 362, distance: 342.4
click at [416, 376] on div "Name: WNA - SOFT CHEWS FAST ACTING - 20MG - 10CT - 1CBD-1THC - STRAWBERRY LIME …" at bounding box center [571, 425] width 1050 height 174
click at [375, 335] on div "Name: WNA - SOFT CHEWS - 20MG - 10CT - 1CBD-1THC - STRAWBERRY LEMONADE SKU: EDI…" at bounding box center [571, 261] width 1050 height 152
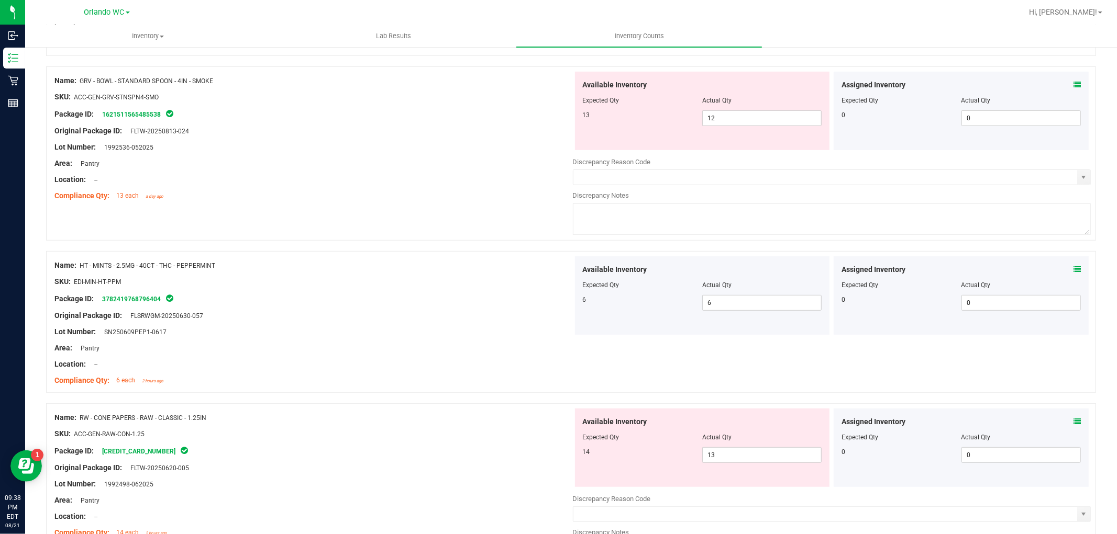
scroll to position [407, 0]
drag, startPoint x: 135, startPoint y: 418, endPoint x: 262, endPoint y: 416, distance: 126.7
click at [262, 416] on div "Name: RW - CONE PAPERS - RAW - CLASSIC - 1.25IN" at bounding box center [313, 419] width 518 height 11
drag, startPoint x: 108, startPoint y: 416, endPoint x: 309, endPoint y: 428, distance: 200.8
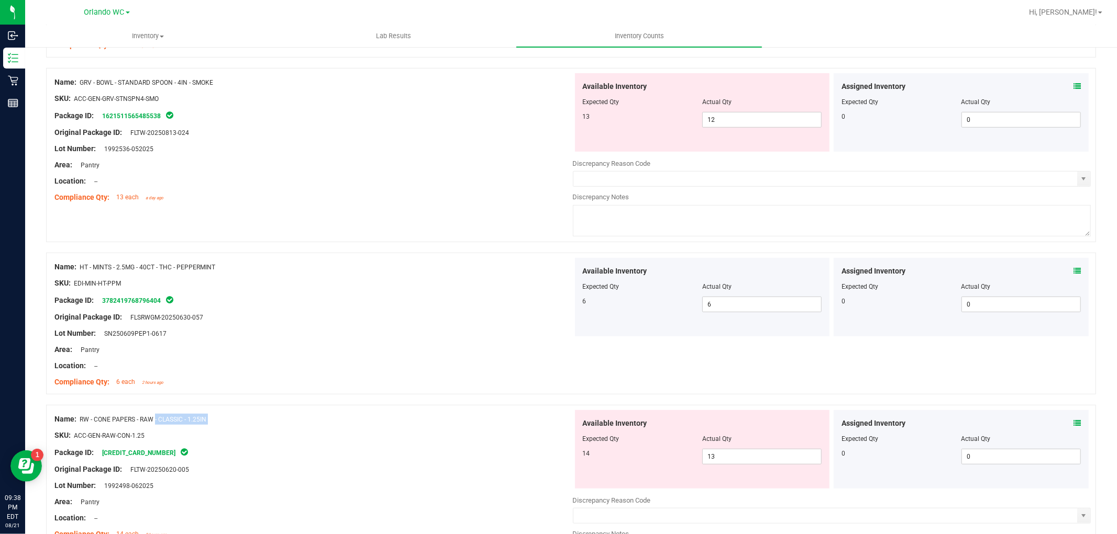
click at [309, 428] on div "Name: RW - CONE PAPERS - RAW - CLASSIC - 1.25IN SKU: ACC-GEN-RAW-CON-1.25 Packa…" at bounding box center [313, 476] width 518 height 133
click at [309, 427] on div at bounding box center [313, 427] width 518 height 5
click at [121, 77] on div "Name: GRV - BOWL - STANDARD SPOON - 4IN - SMOKE" at bounding box center [313, 82] width 518 height 11
drag, startPoint x: 126, startPoint y: 81, endPoint x: 135, endPoint y: 80, distance: 8.9
click at [135, 80] on span "GRV - BOWL - STANDARD SPOON - 4IN - SMOKE" at bounding box center [146, 82] width 133 height 7
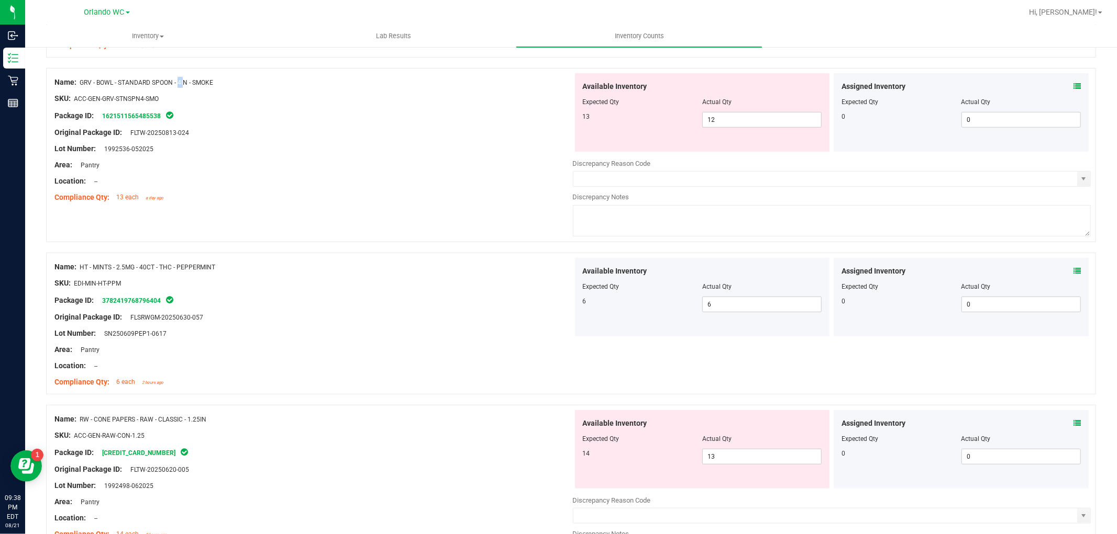
click at [135, 80] on span "GRV - BOWL - STANDARD SPOON - 4IN - SMOKE" at bounding box center [146, 82] width 133 height 7
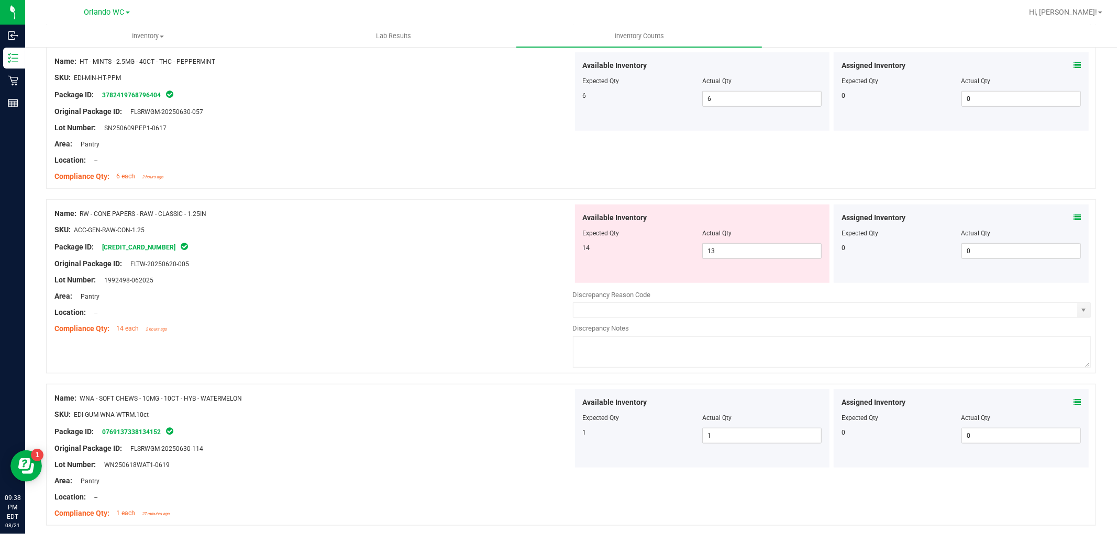
scroll to position [607, 0]
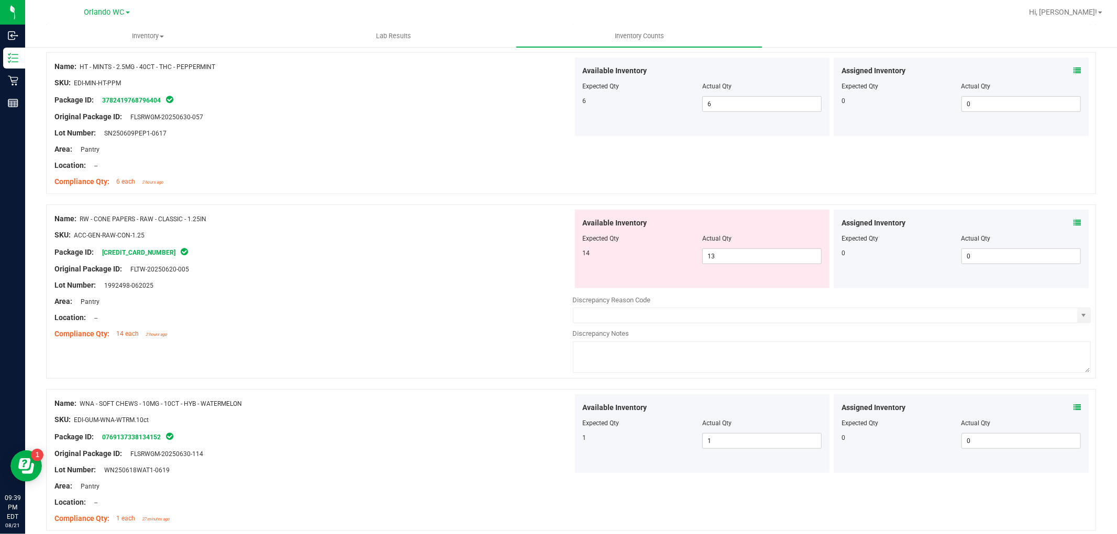
click at [750, 265] on div "Available Inventory Expected Qty Actual Qty 14 13 13" at bounding box center [702, 249] width 255 height 79
click at [749, 260] on span "13 13" at bounding box center [761, 257] width 119 height 16
click at [441, 284] on div "Lot Number: 1992498-062025" at bounding box center [313, 285] width 518 height 11
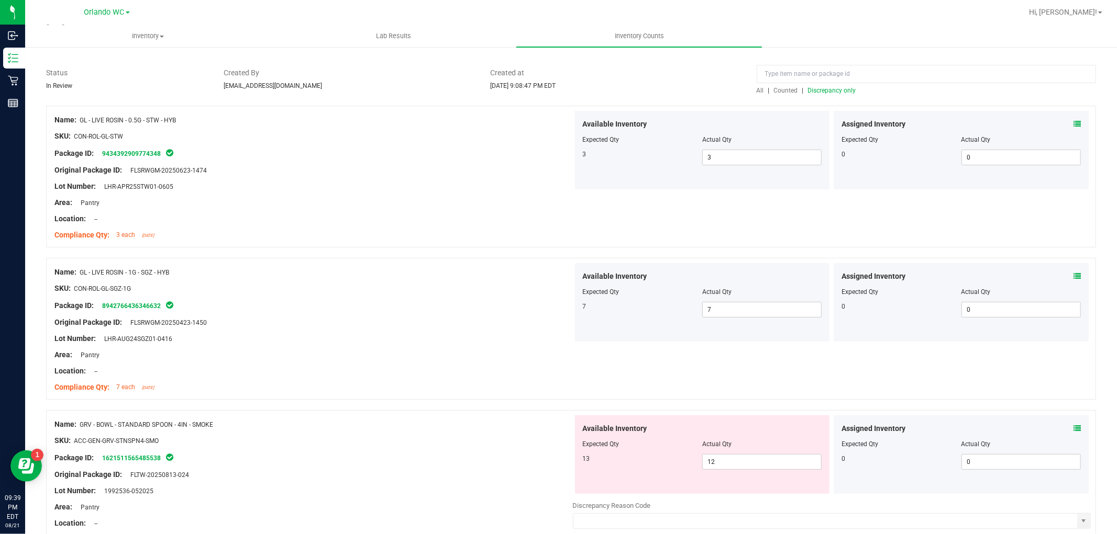
scroll to position [50, 0]
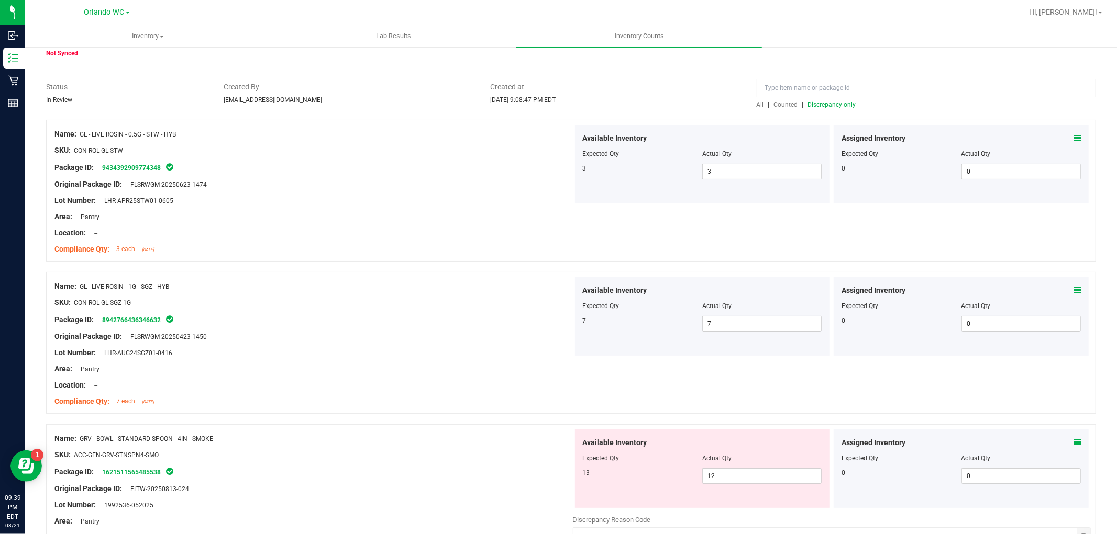
click at [766, 485] on div "Available Inventory Expected Qty Actual Qty 13 12 12" at bounding box center [702, 469] width 255 height 79
click at [761, 480] on span "12 12" at bounding box center [761, 477] width 119 height 16
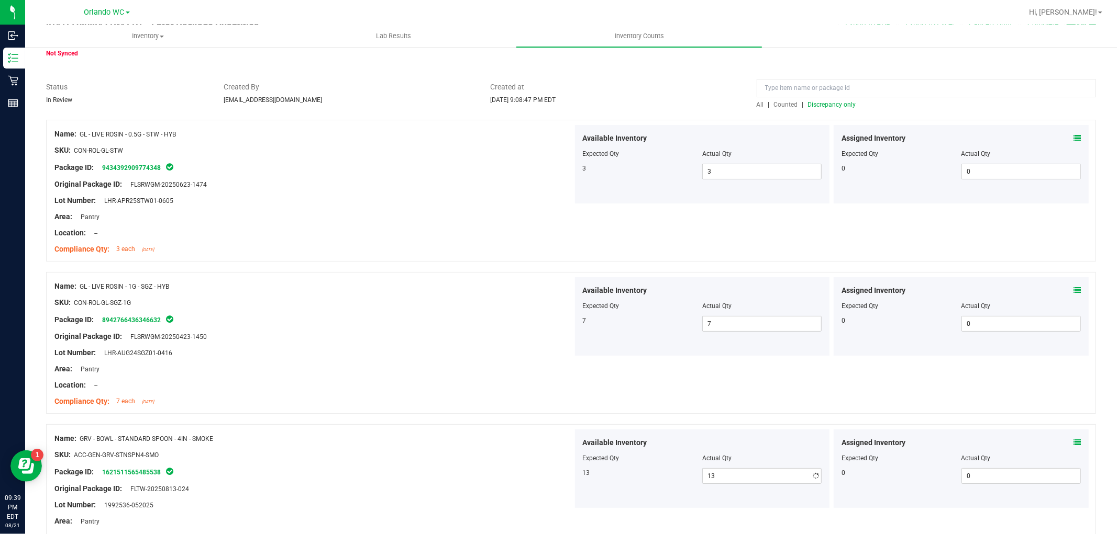
click at [517, 479] on div at bounding box center [313, 480] width 518 height 5
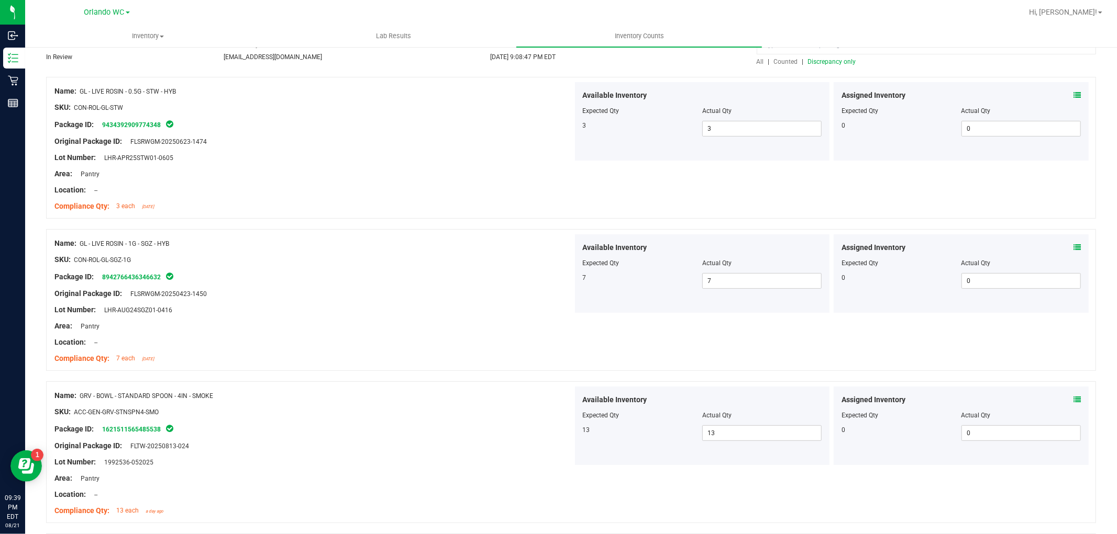
scroll to position [0, 0]
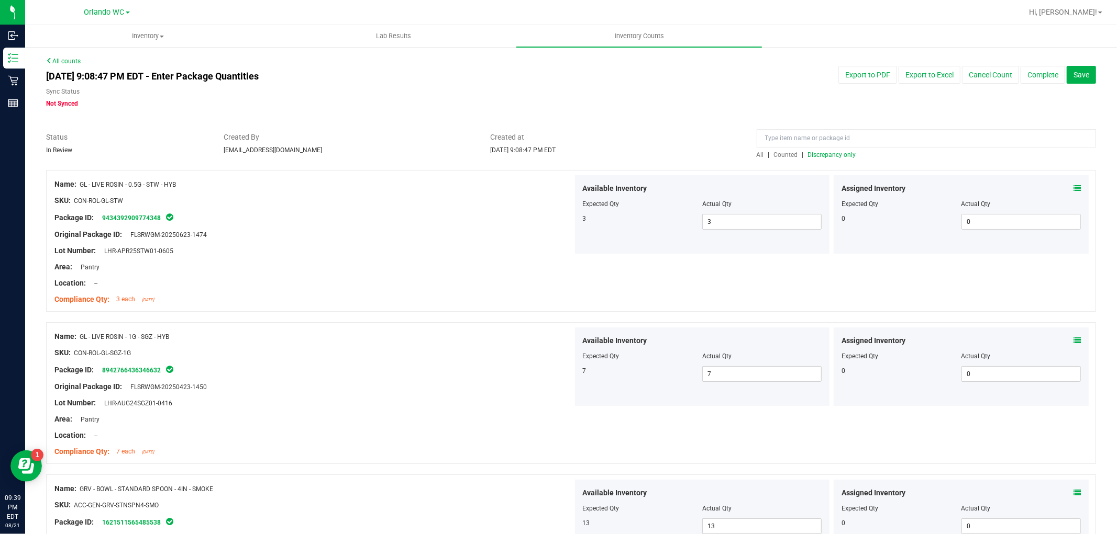
click at [823, 160] on div at bounding box center [571, 165] width 1050 height 10
click at [823, 152] on span "Discrepancy only" at bounding box center [832, 154] width 48 height 7
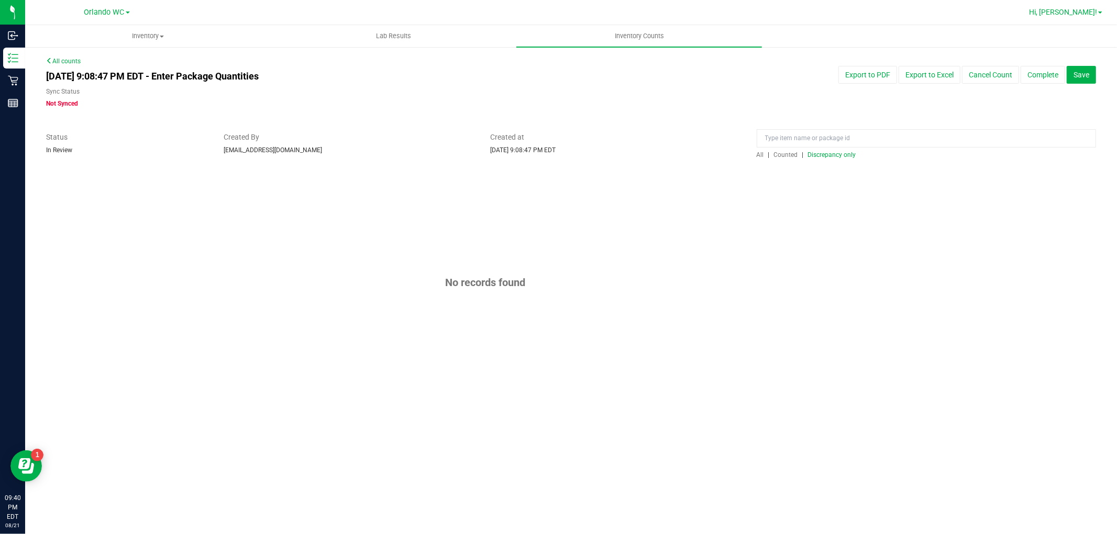
click at [1100, 12] on span at bounding box center [1100, 13] width 4 height 2
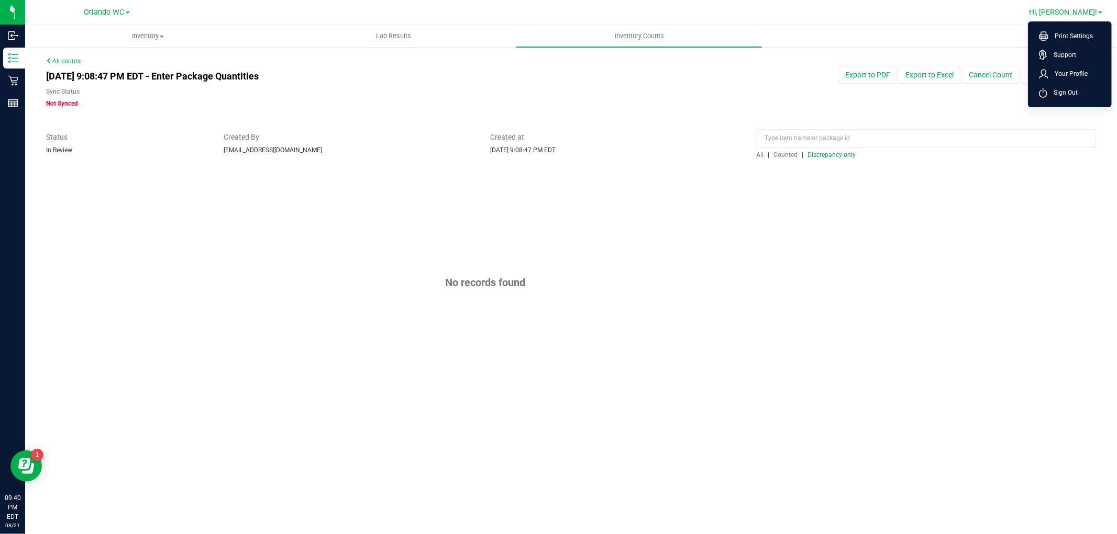
click at [1063, 92] on span "Sign Out" at bounding box center [1062, 92] width 30 height 10
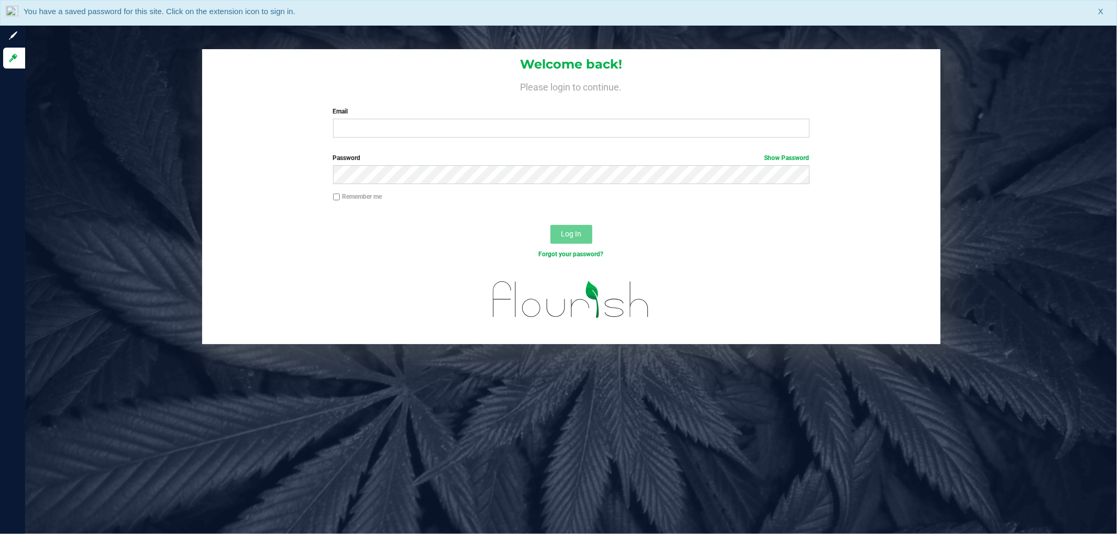
click at [673, 115] on label "Email" at bounding box center [571, 111] width 476 height 9
click at [673, 119] on input "Email" at bounding box center [571, 128] width 476 height 19
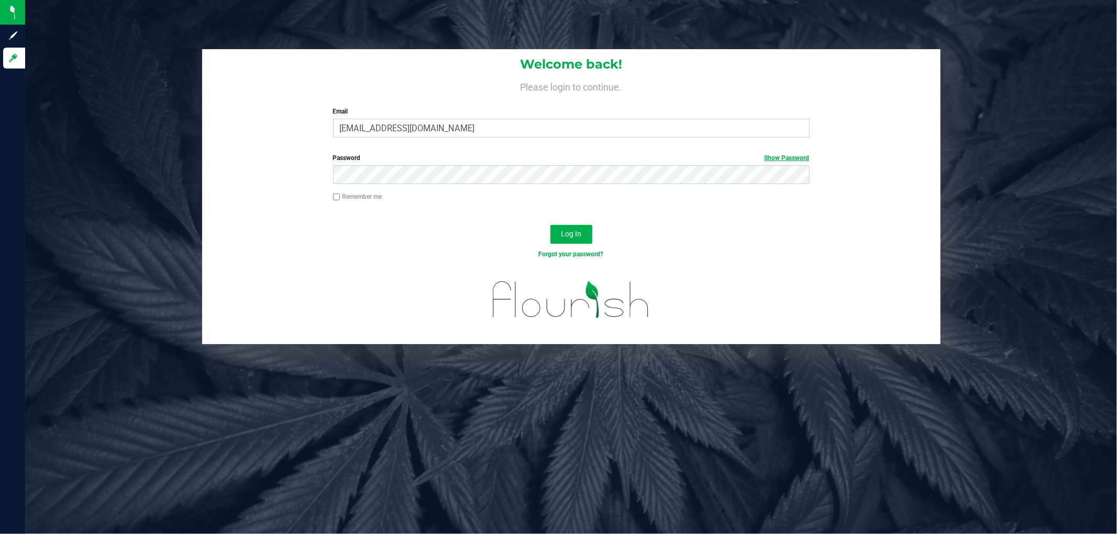
click at [783, 155] on link "Show Password" at bounding box center [786, 157] width 45 height 7
click at [564, 230] on span "Log In" at bounding box center [571, 234] width 20 height 8
